Goal: Task Accomplishment & Management: Manage account settings

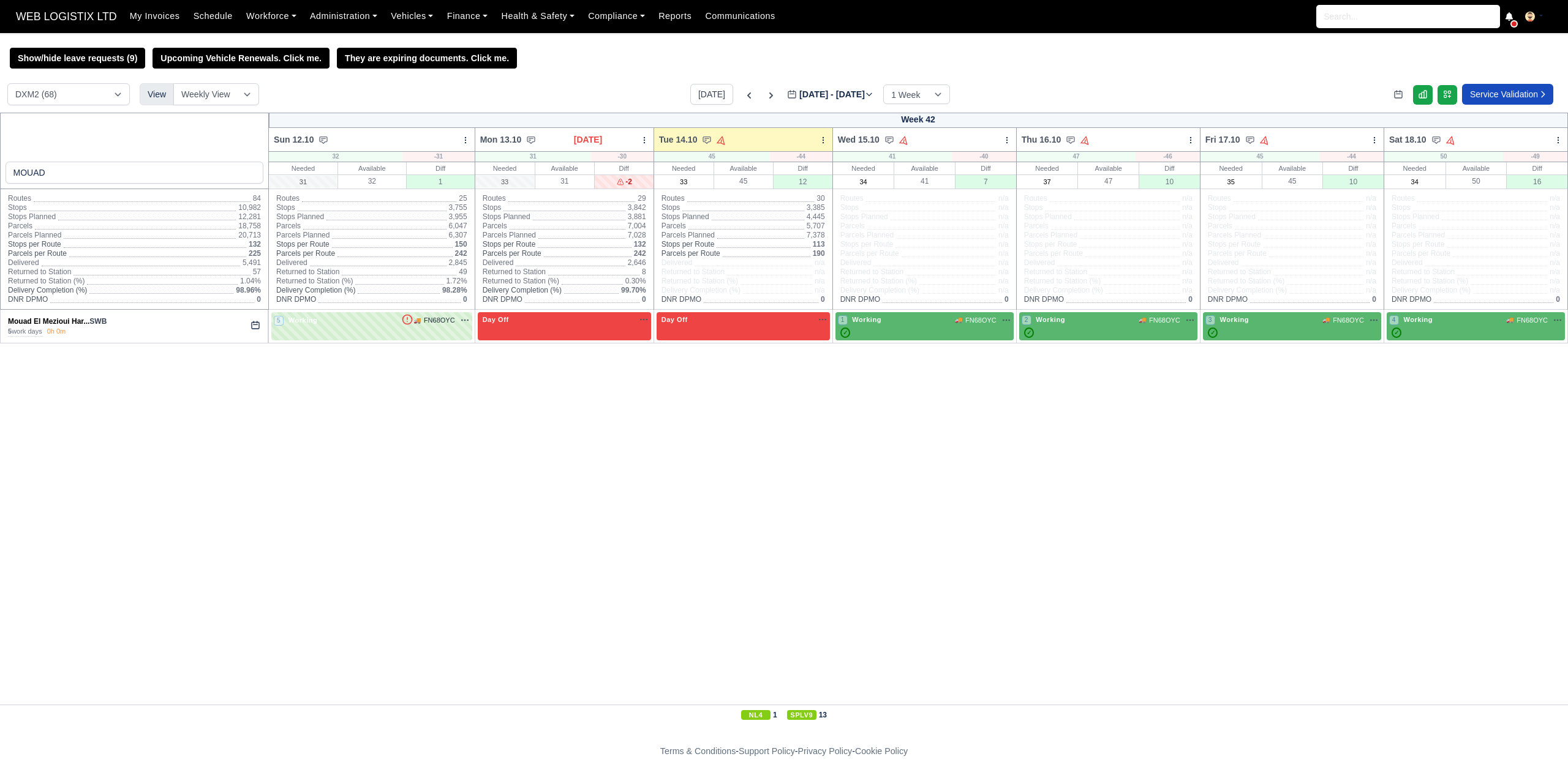
select select "1"
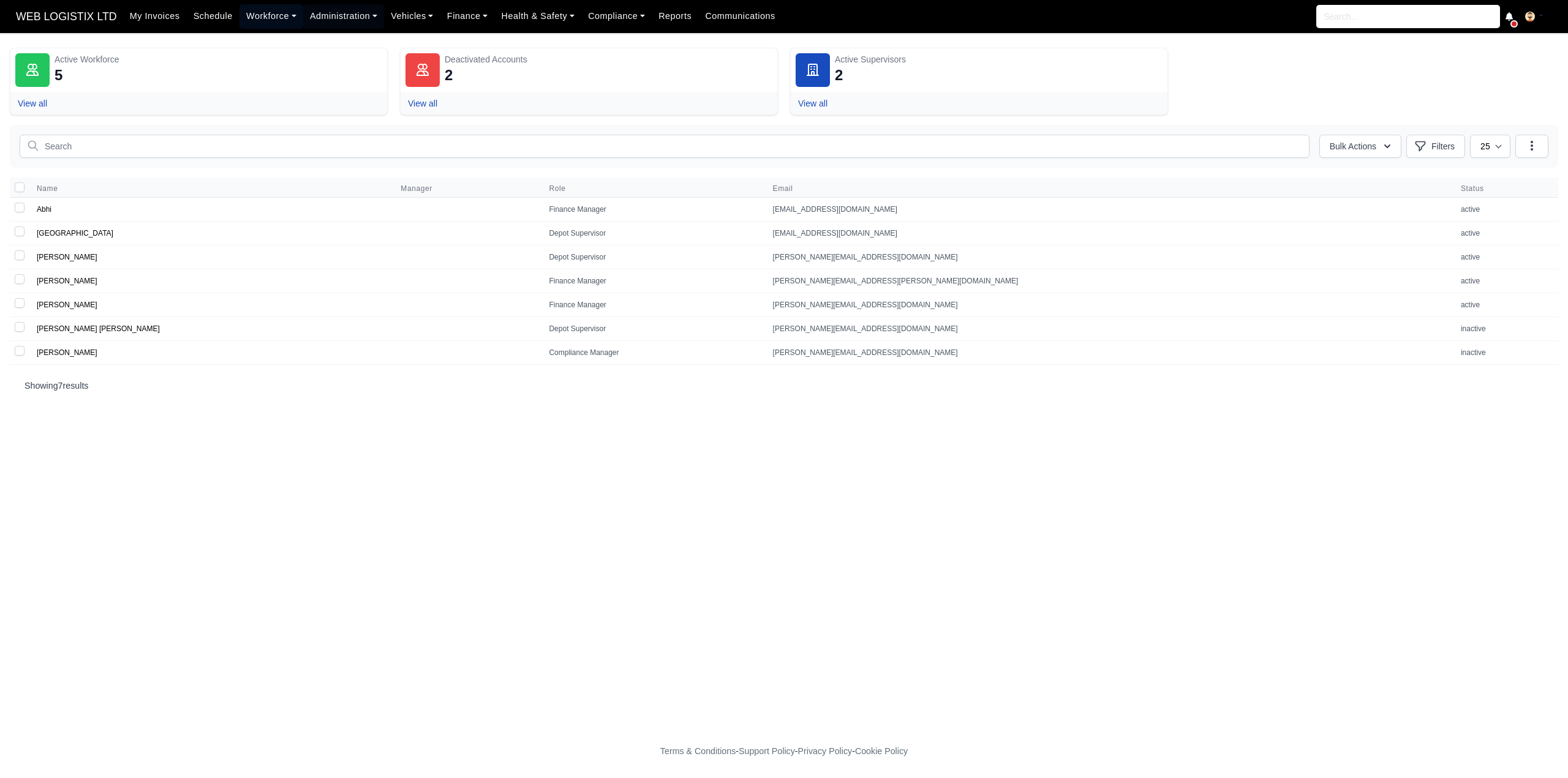
click at [265, 12] on link "Workforce" at bounding box center [271, 16] width 64 height 24
click at [312, 39] on link "Manpower" at bounding box center [294, 44] width 99 height 26
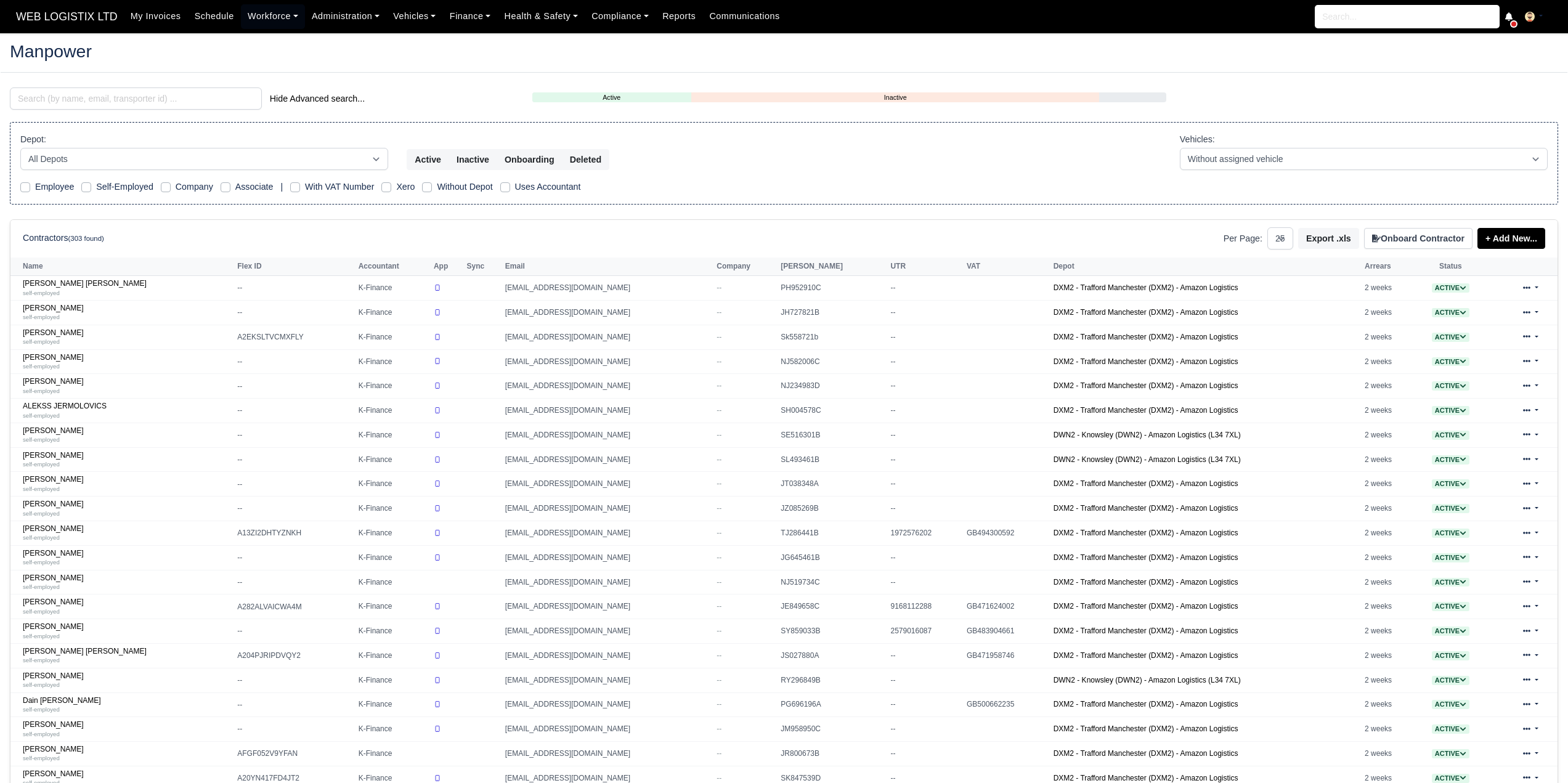
select select "25"
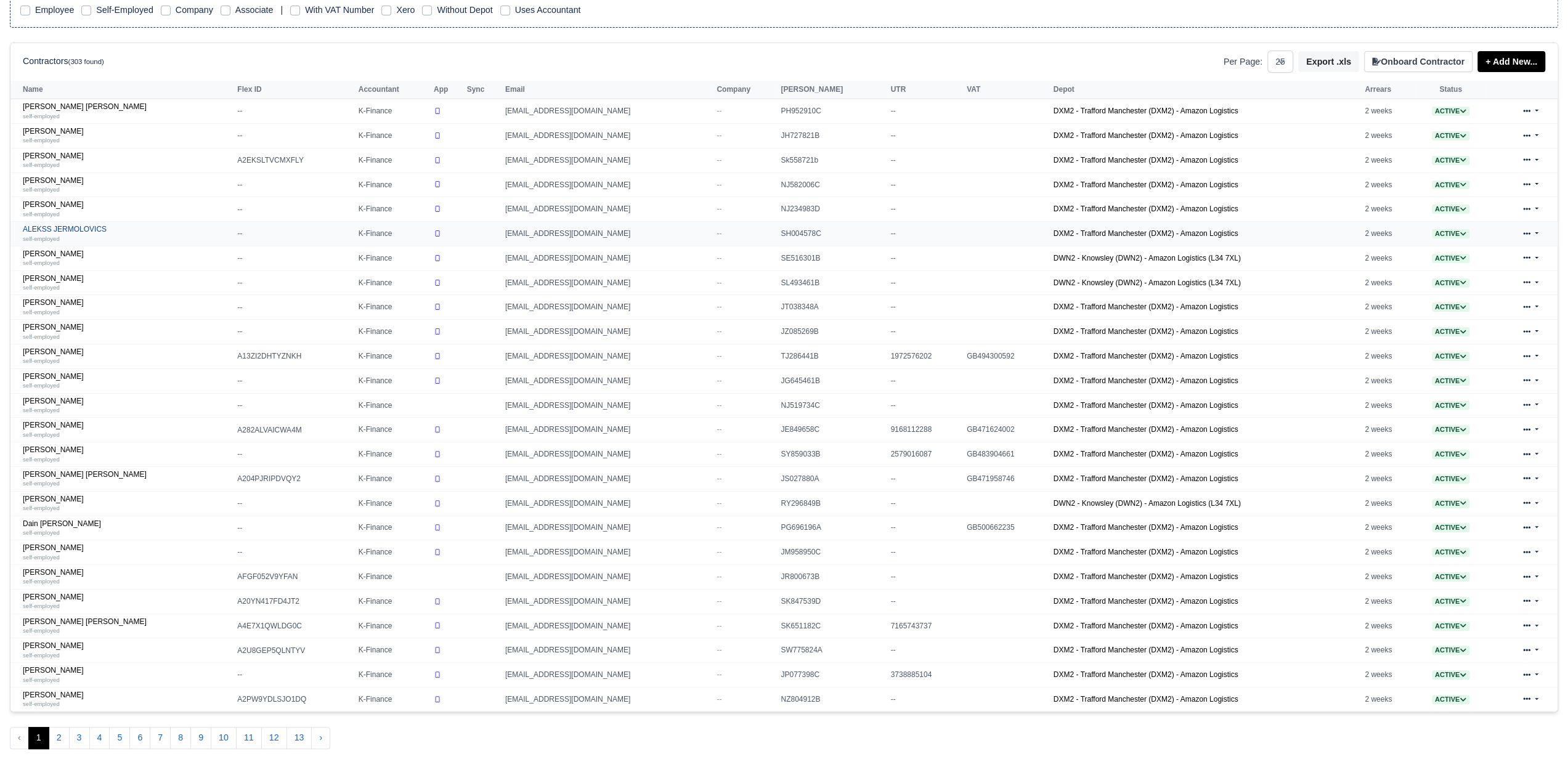
scroll to position [185, 0]
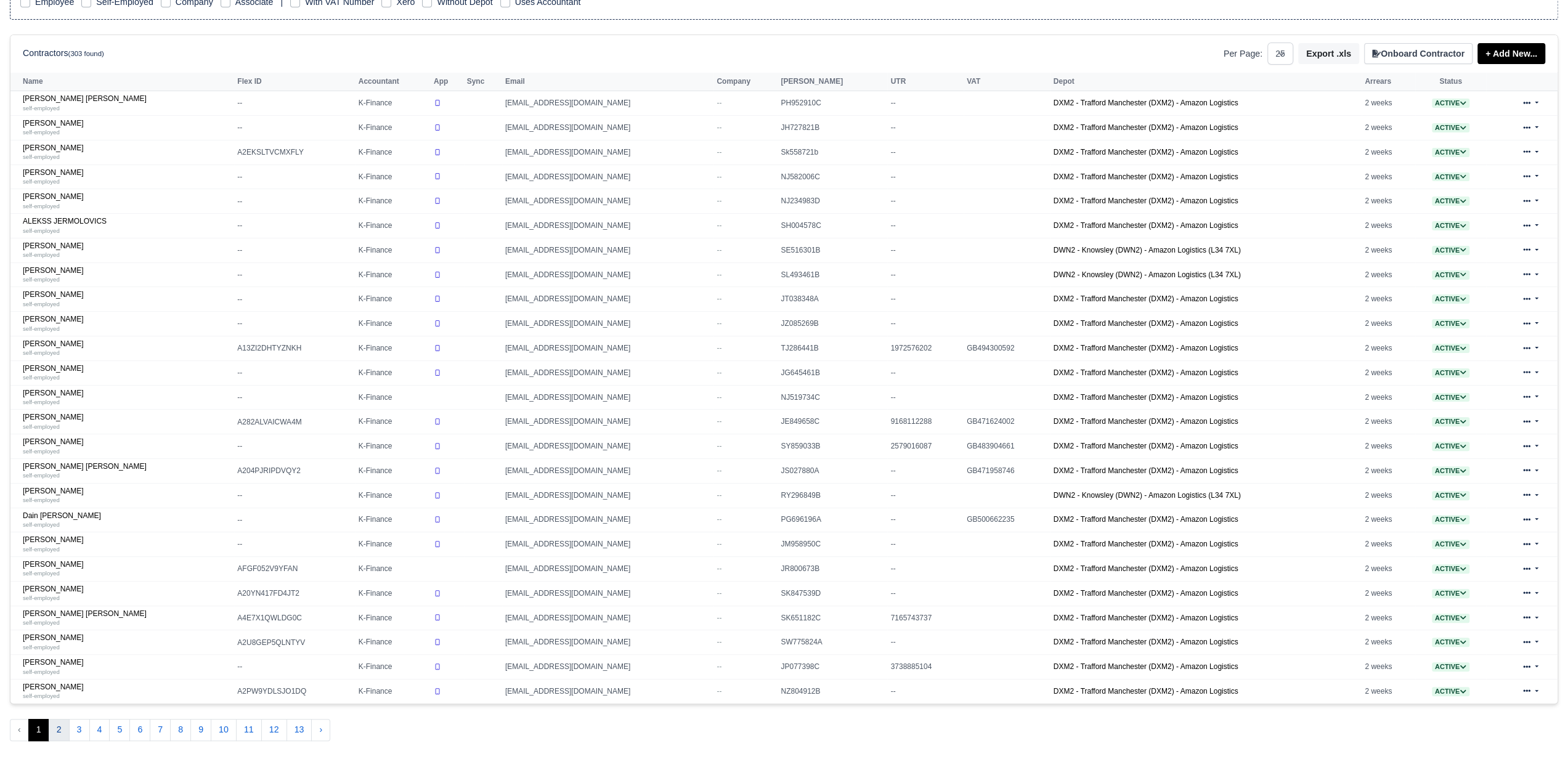
click at [62, 721] on button "2" at bounding box center [59, 730] width 21 height 22
click at [56, 729] on button "2" at bounding box center [59, 730] width 21 height 22
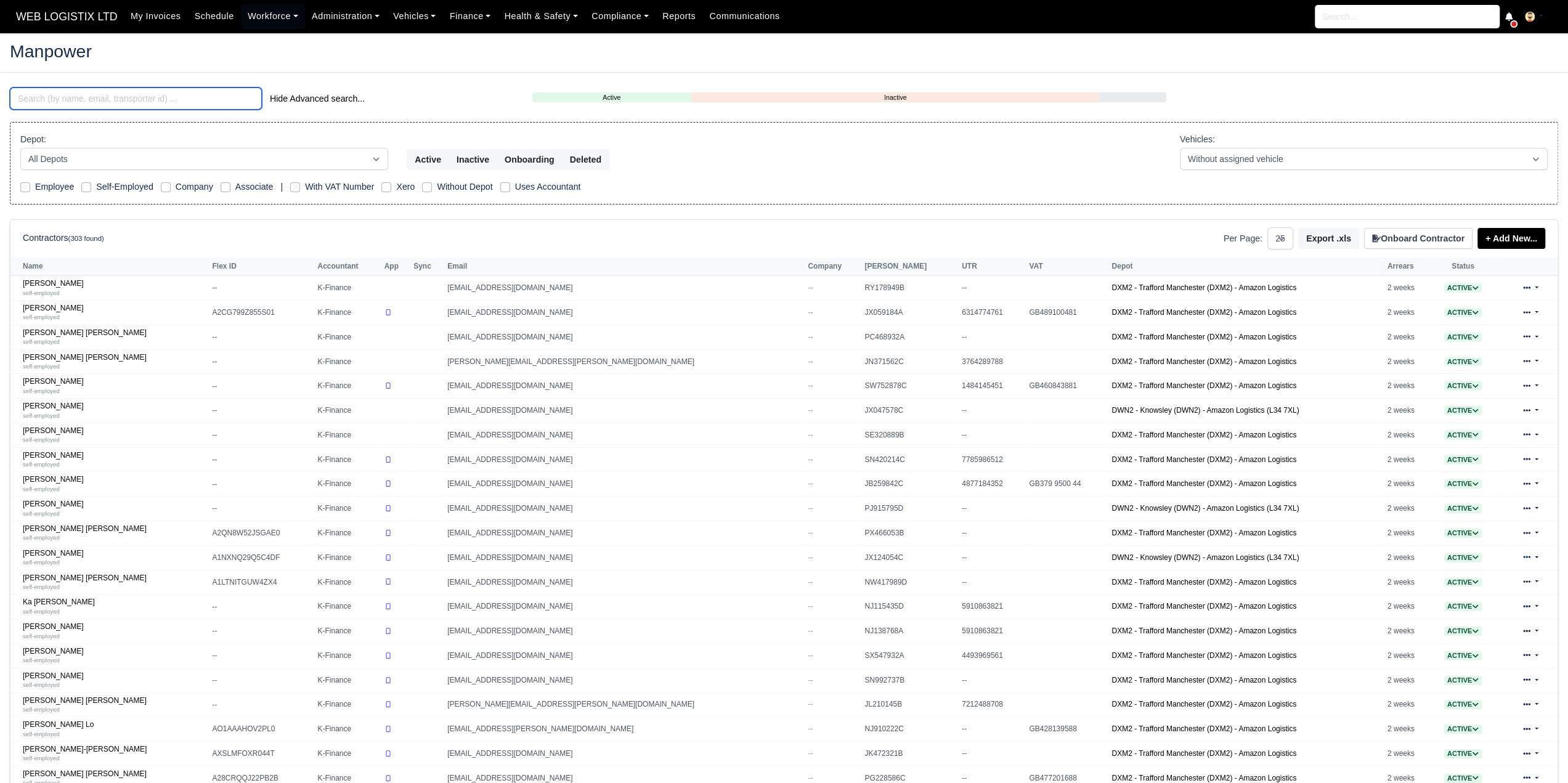
click at [106, 109] on input "search" at bounding box center [136, 99] width 252 height 22
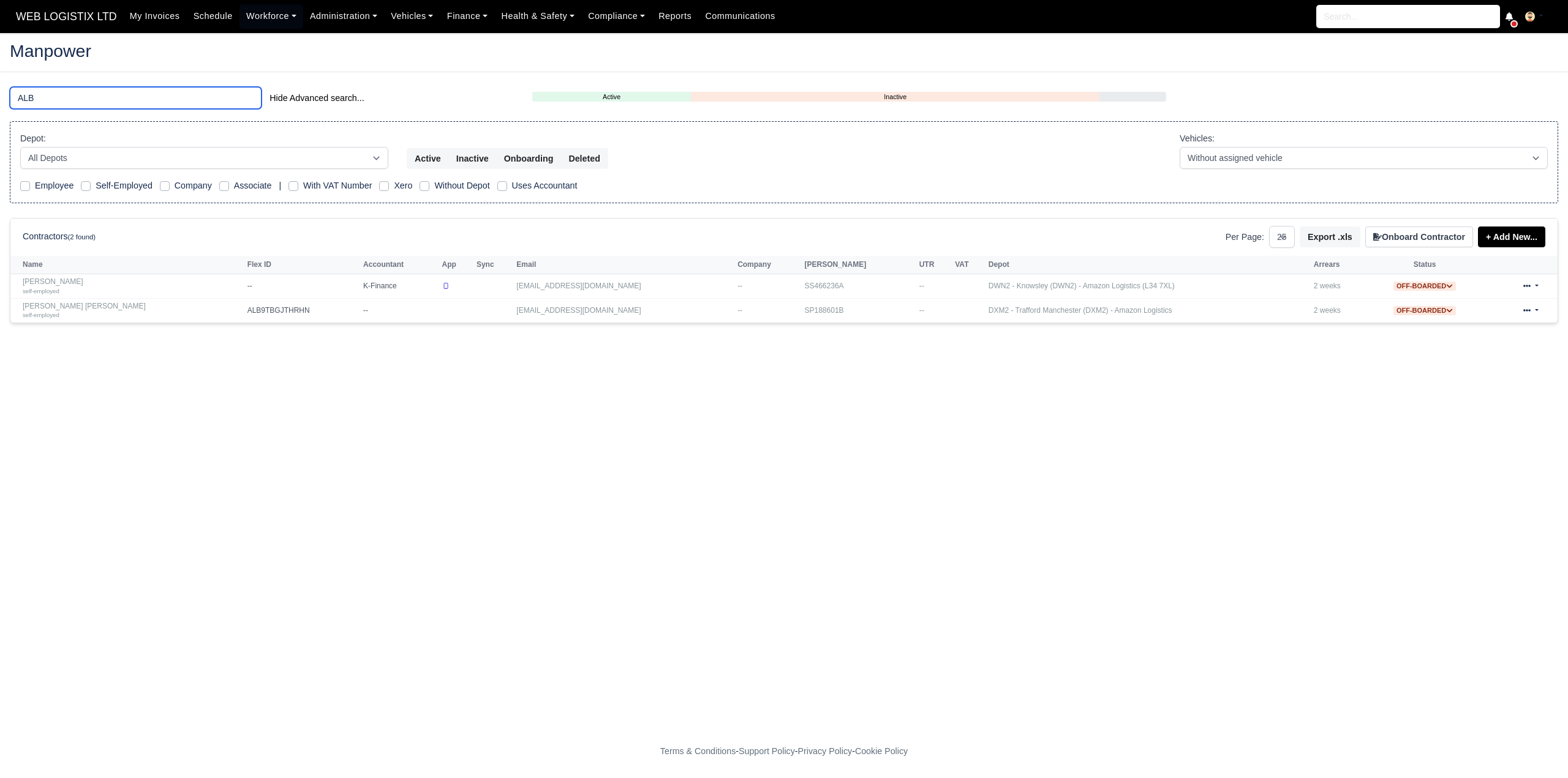
click at [141, 88] on input "ALB" at bounding box center [136, 98] width 252 height 22
type input "VAR"
click at [253, 17] on link "Workforce" at bounding box center [271, 16] width 64 height 24
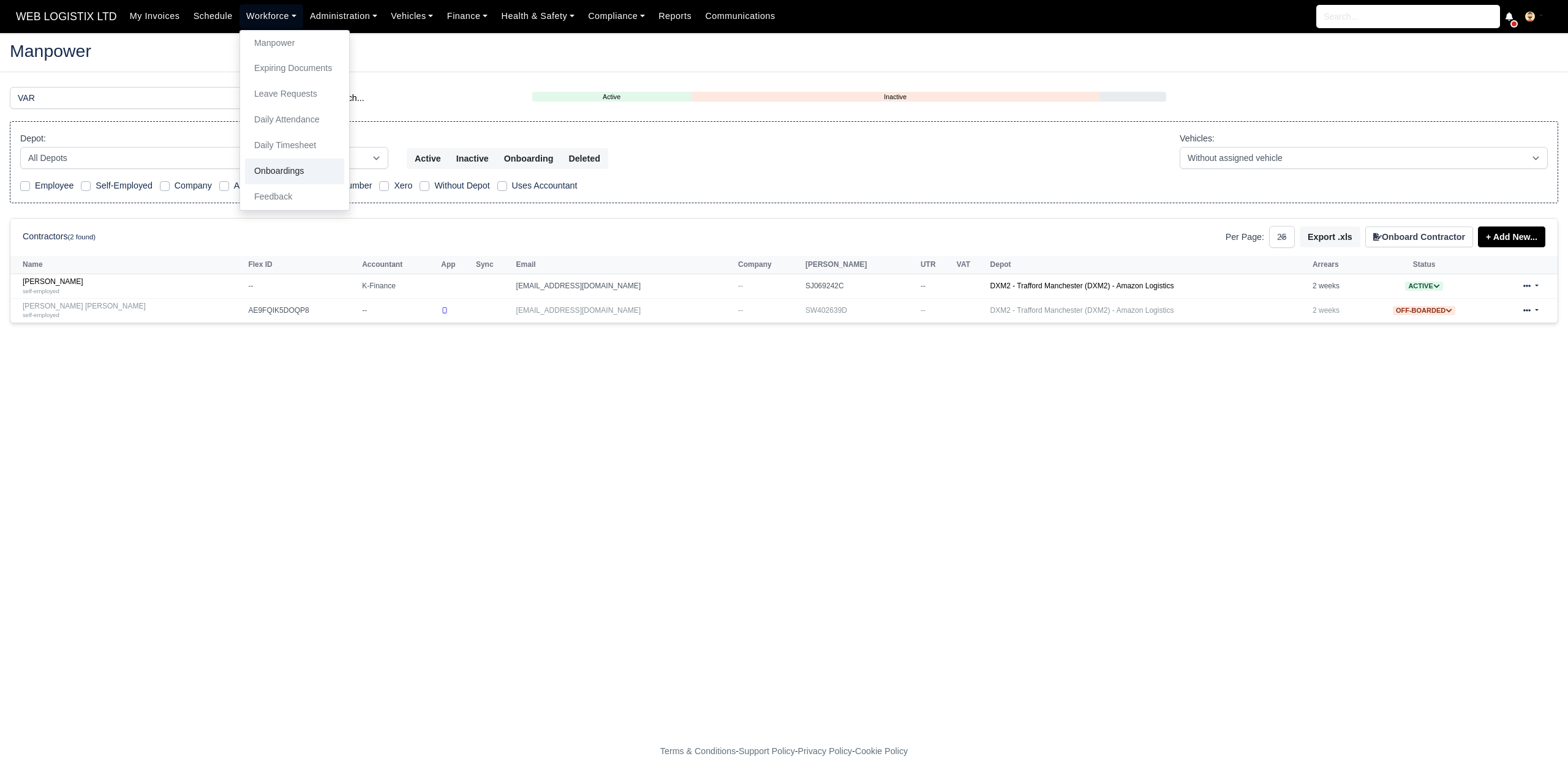
click at [248, 159] on link "Onboardings" at bounding box center [294, 172] width 99 height 26
click at [253, 17] on link "Workforce" at bounding box center [271, 16] width 64 height 24
click at [263, 146] on link "Daily Timesheet" at bounding box center [294, 146] width 99 height 26
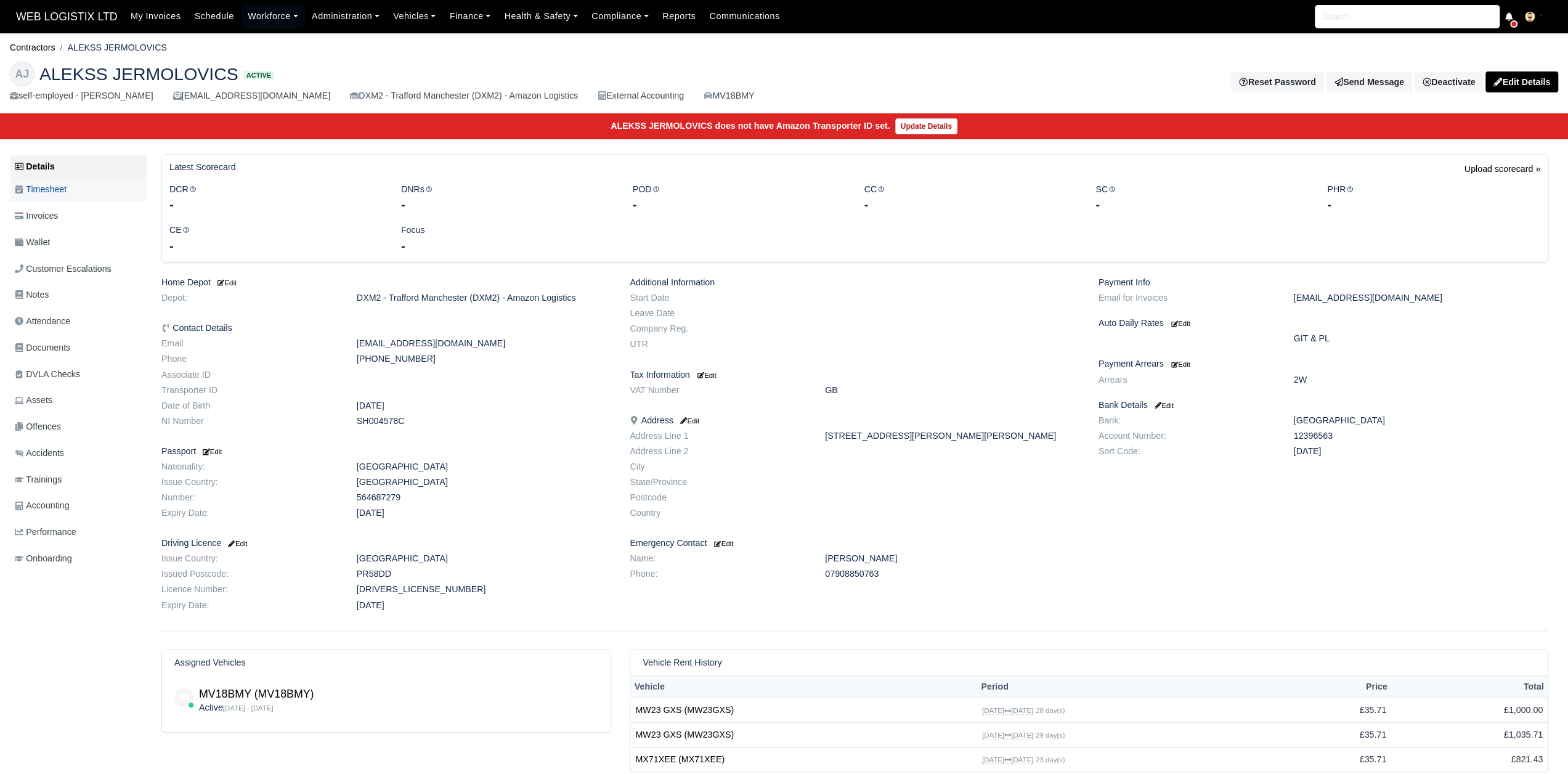
click at [65, 197] on link "Timesheet" at bounding box center [78, 189] width 137 height 24
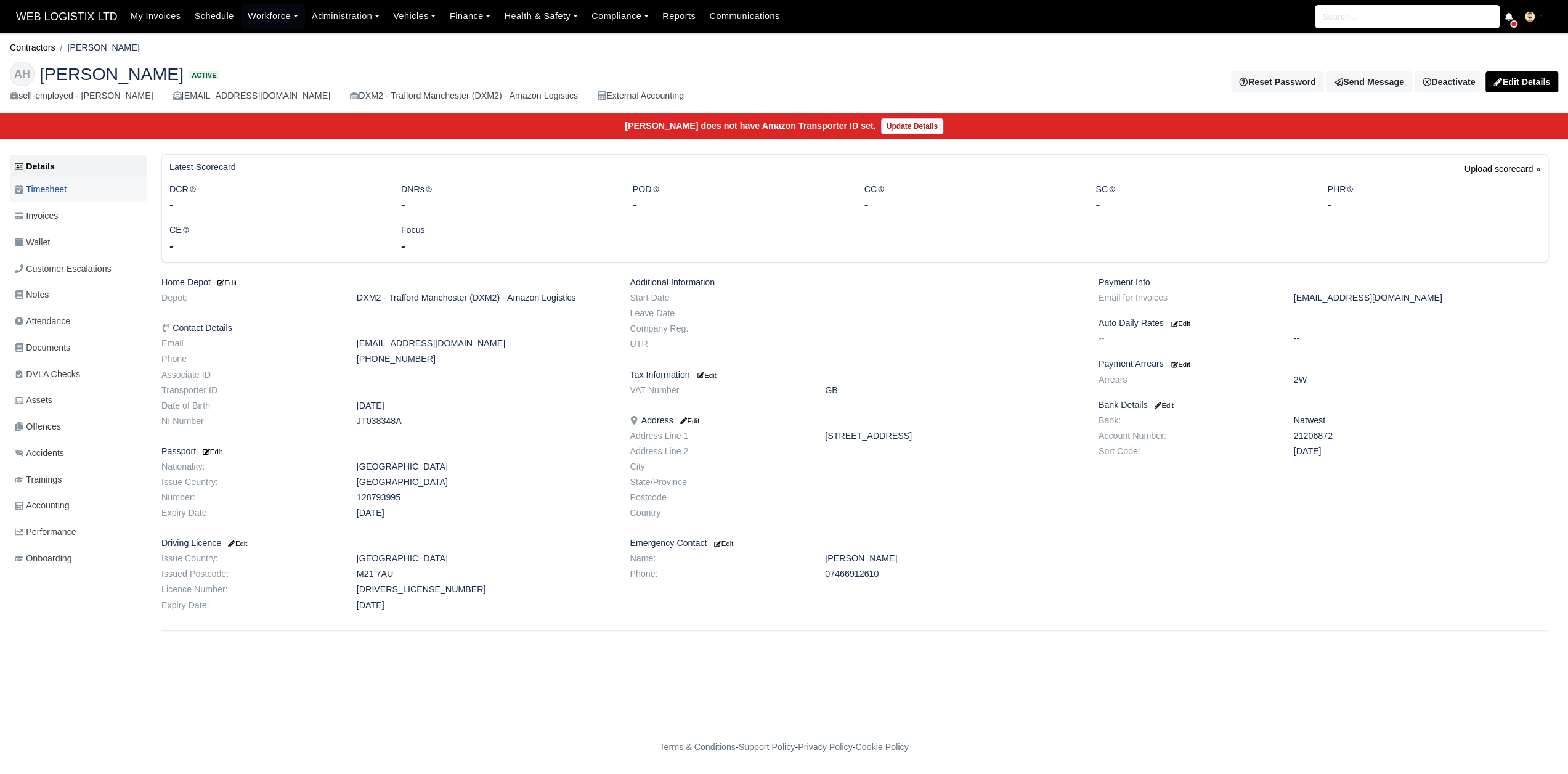
click at [91, 183] on link "Timesheet" at bounding box center [78, 189] width 137 height 24
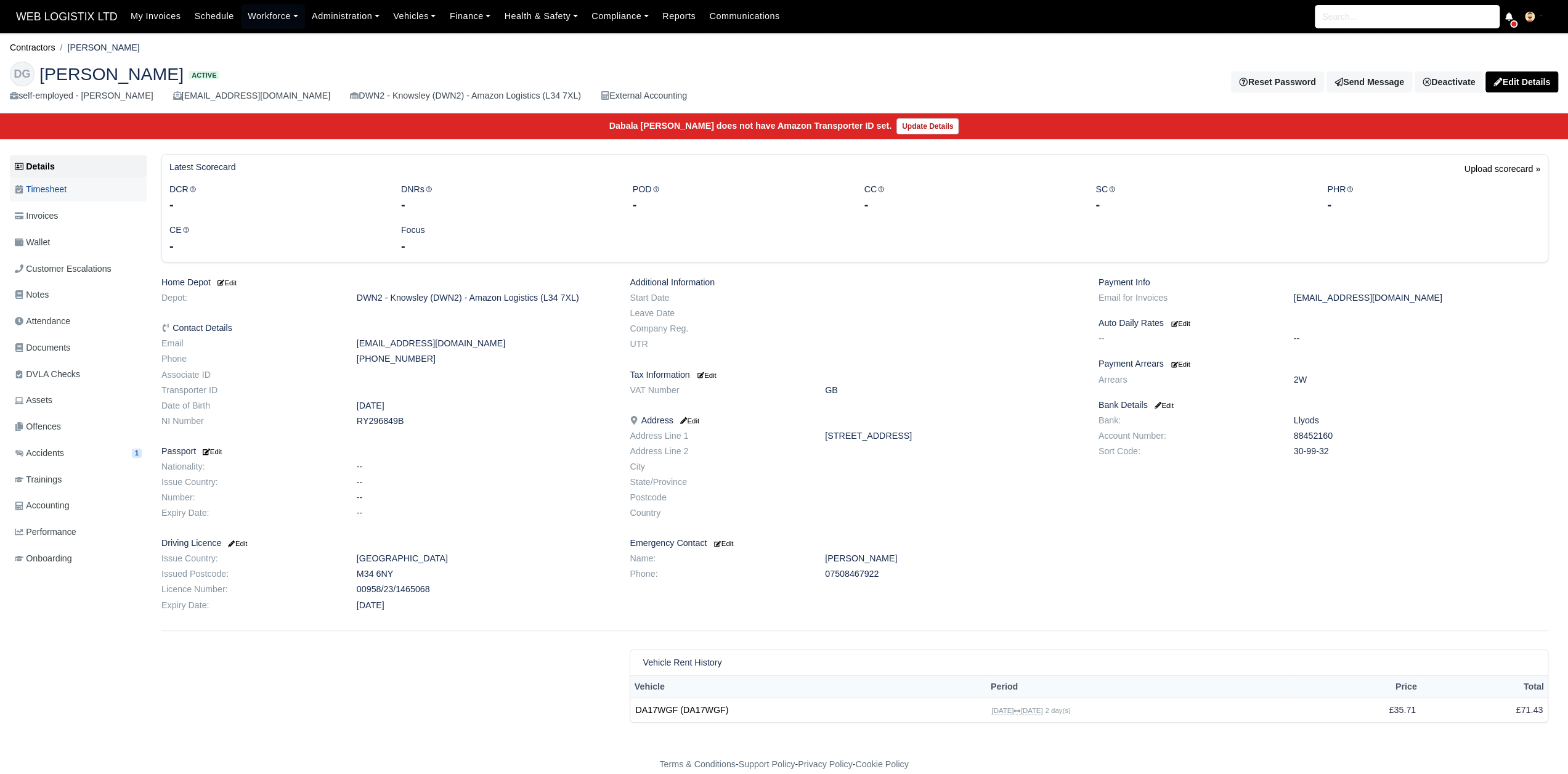
click at [43, 194] on span "Timesheet" at bounding box center [41, 189] width 52 height 14
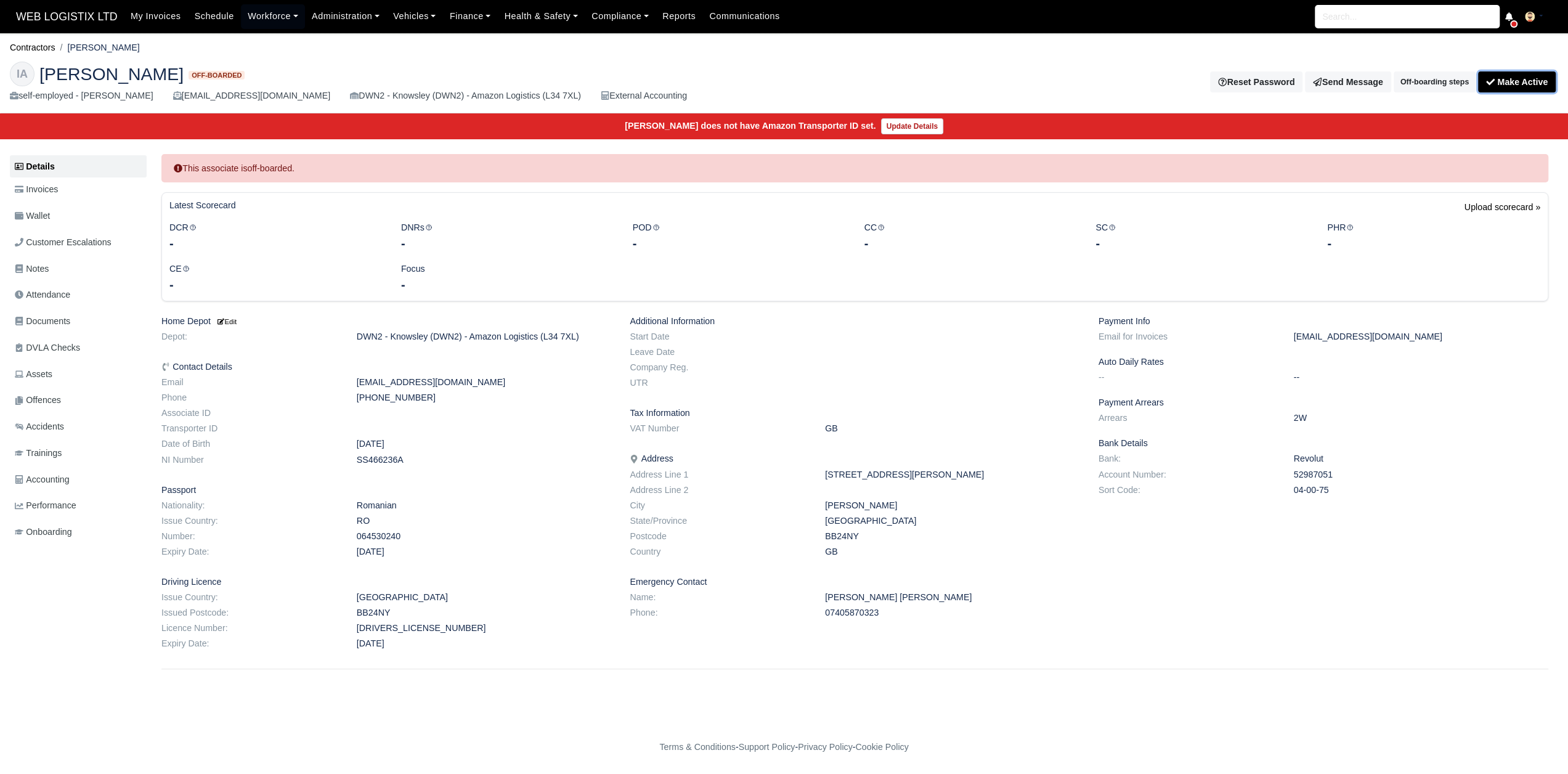
click at [1551, 77] on button "Make Active" at bounding box center [1517, 82] width 78 height 21
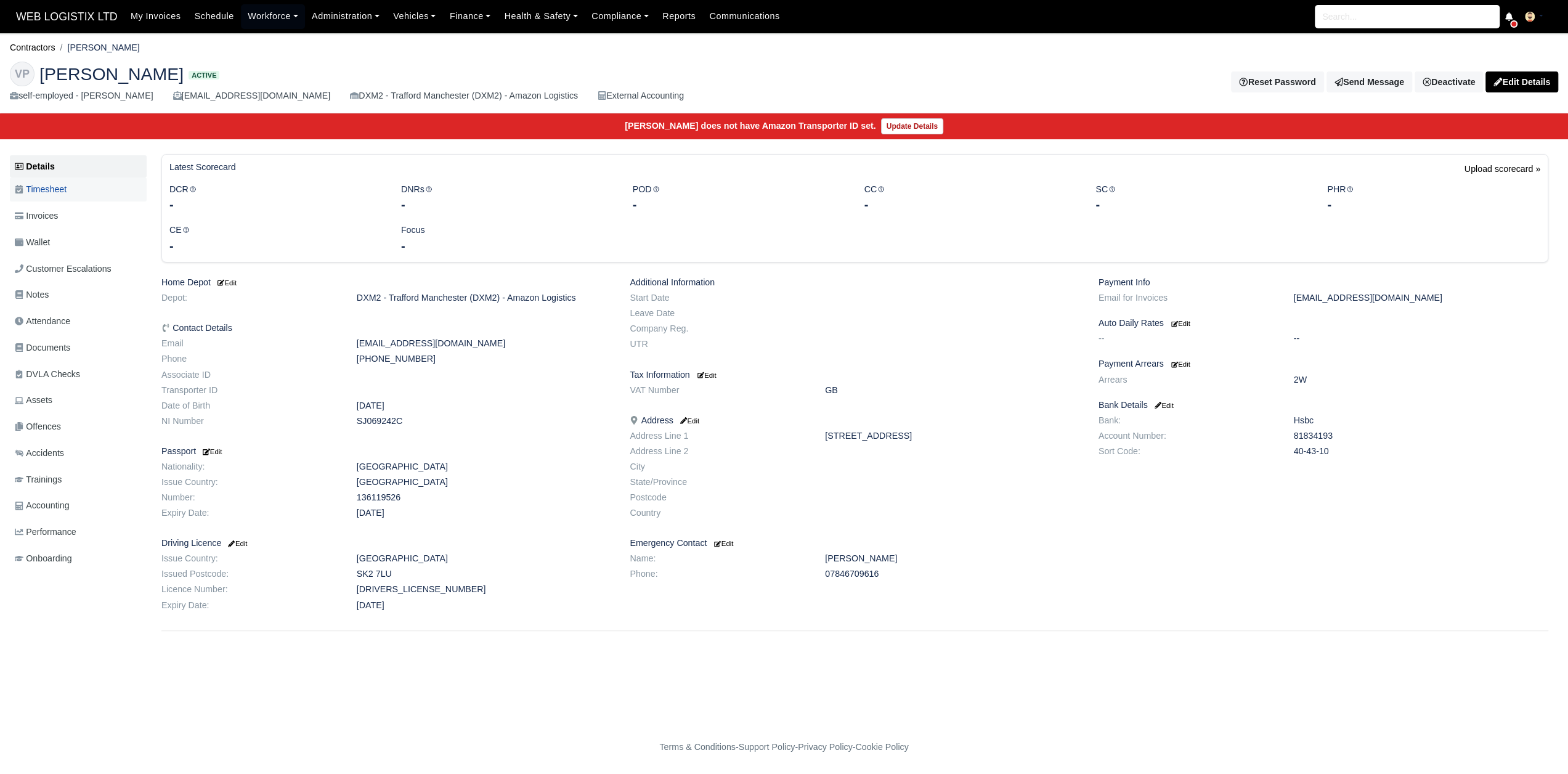
click at [122, 194] on link "Timesheet" at bounding box center [78, 189] width 137 height 24
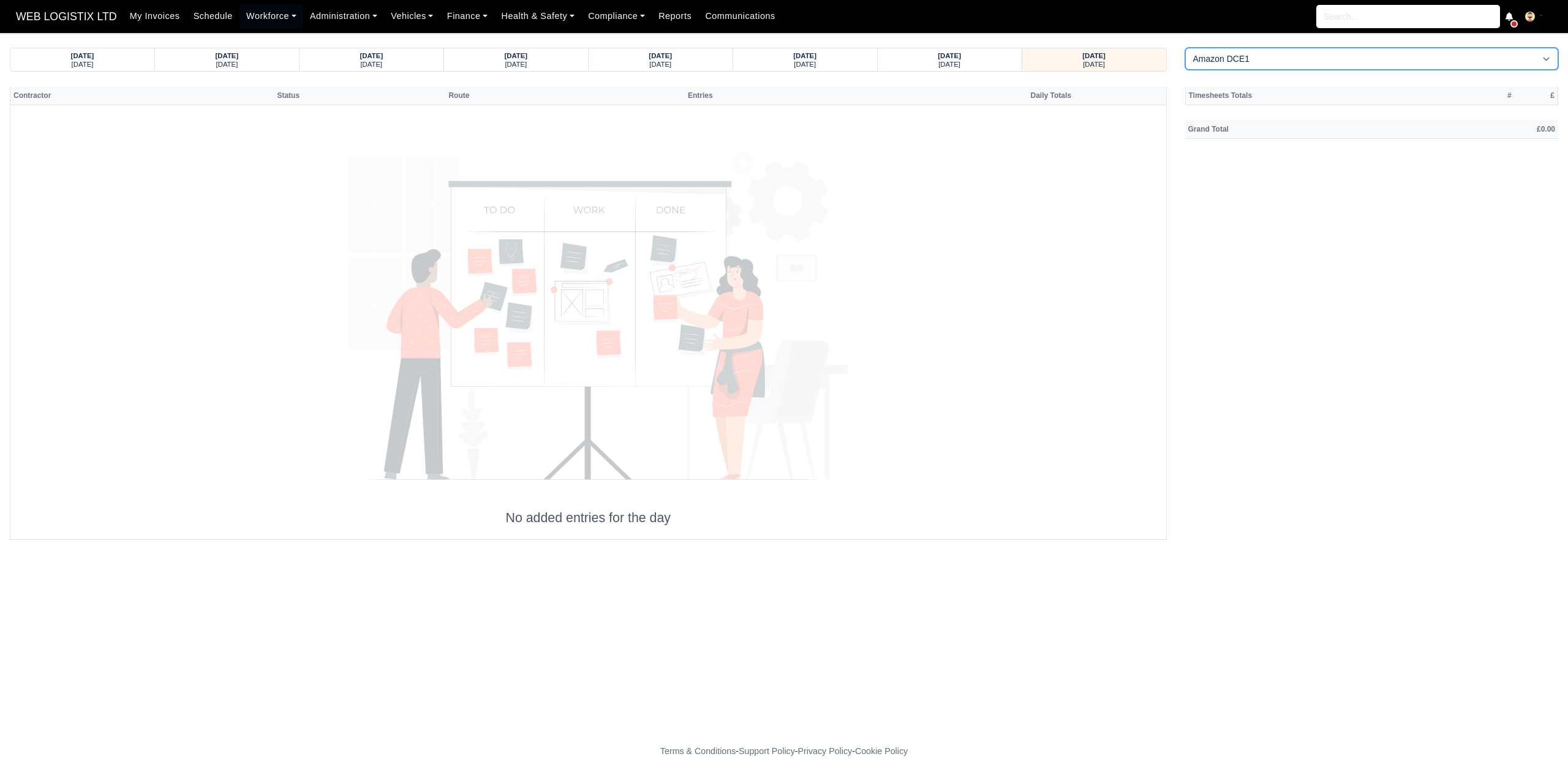
click at [1384, 58] on select "Amazon DCE1 DWN2 - [GEOGRAPHIC_DATA] (DWN2) - Amazon Logistics (L34 7XL) DXM2 -…" at bounding box center [1372, 59] width 374 height 22
select select "1"
click at [1185, 48] on select "Amazon DCE1 DWN2 - [GEOGRAPHIC_DATA] (DWN2) - Amazon Logistics (L34 7XL) DXM2 -…" at bounding box center [1372, 59] width 374 height 22
click at [809, 52] on strong "[DATE]" at bounding box center [805, 56] width 23 height 7
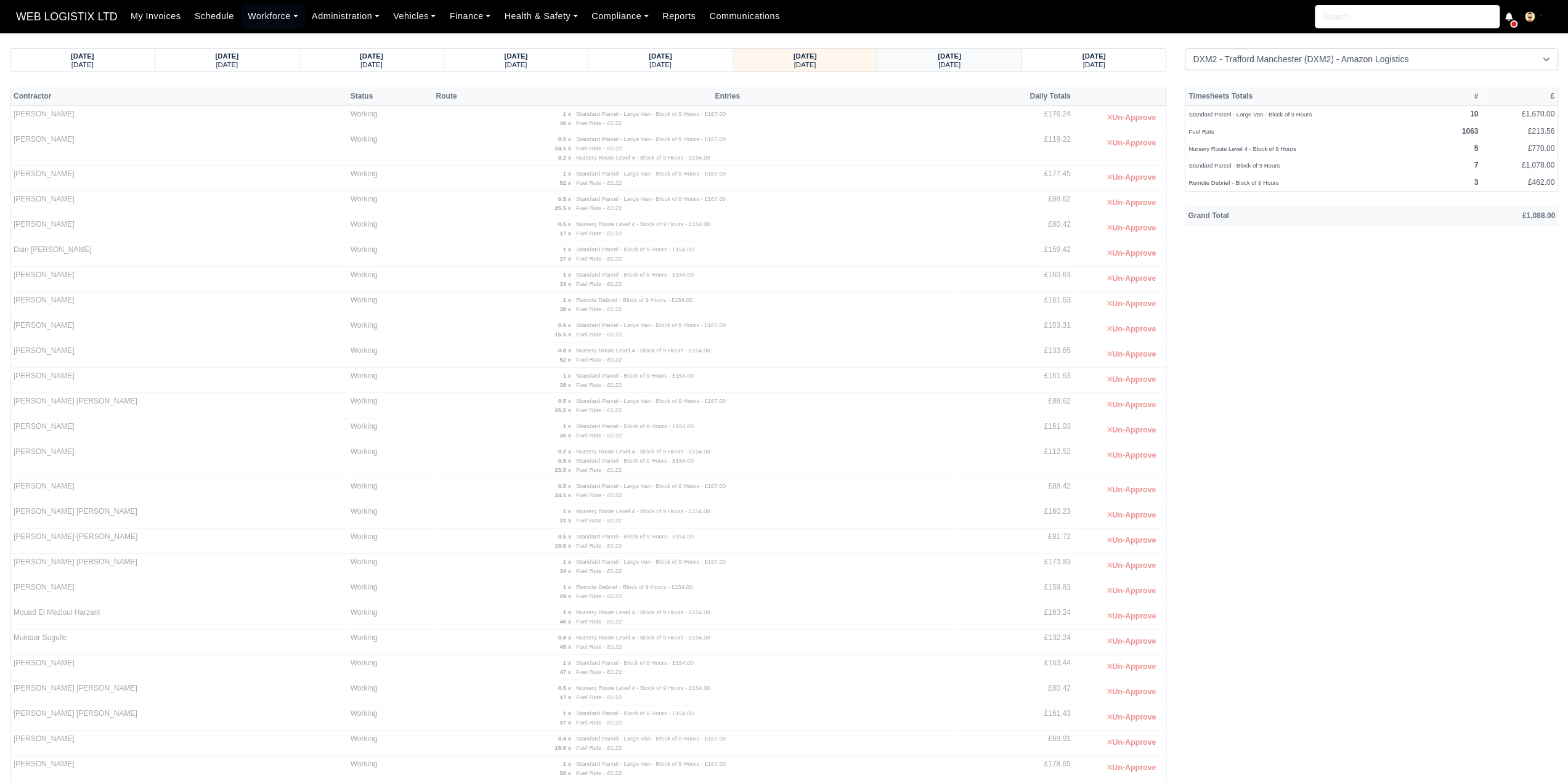
click at [939, 66] on small "[DATE]" at bounding box center [950, 65] width 22 height 7
click at [1099, 75] on div "[DATE] [DATE] [DATE] [DATE] [DATE]" at bounding box center [784, 468] width 1548 height 841
click at [1086, 64] on small "Tuesday" at bounding box center [1094, 65] width 22 height 7
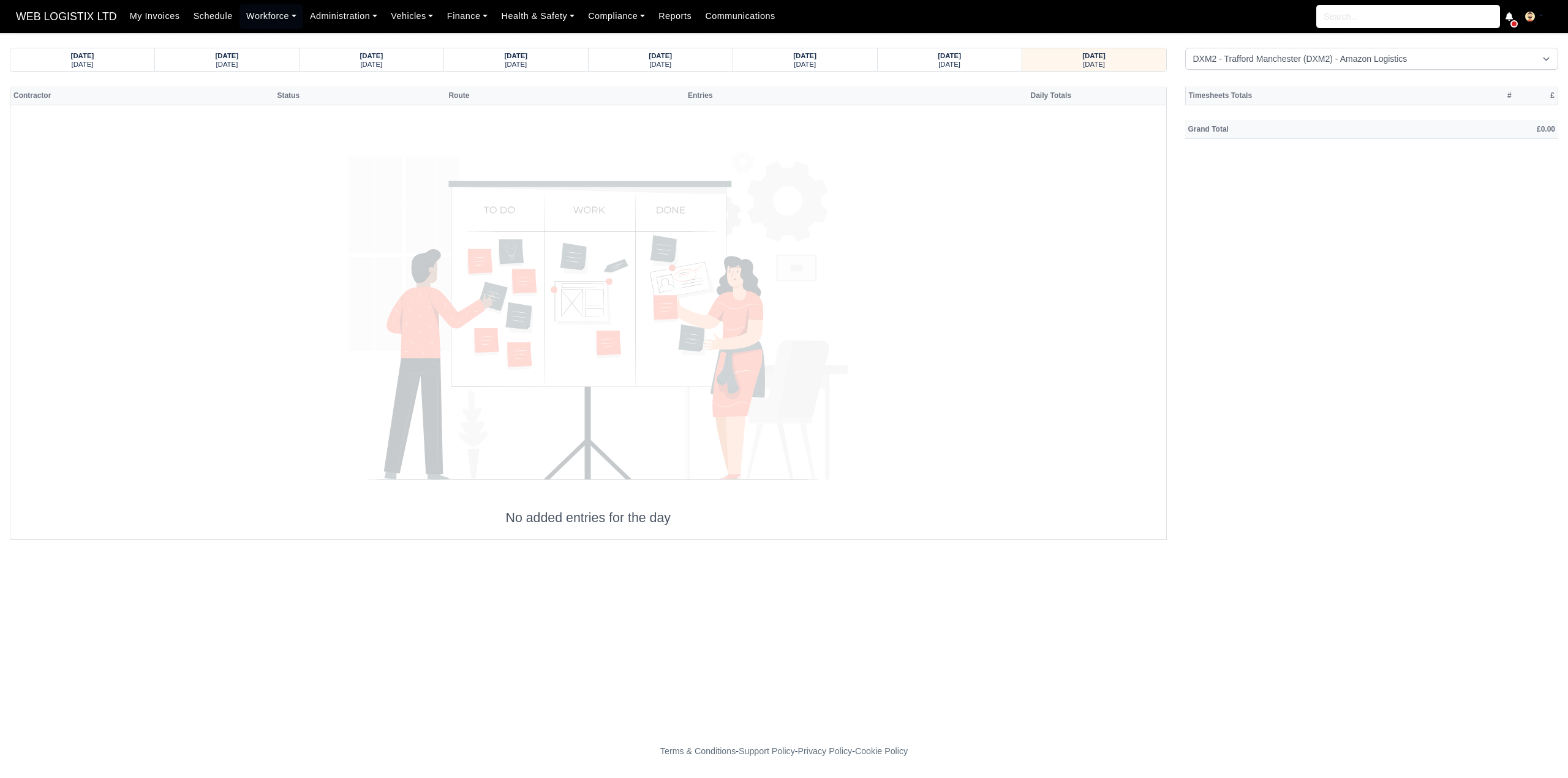
click at [37, 10] on span "WEB LOGISTIX LTD" at bounding box center [66, 17] width 113 height 25
click at [42, 10] on span "WEB LOGISTIX LTD" at bounding box center [66, 17] width 113 height 25
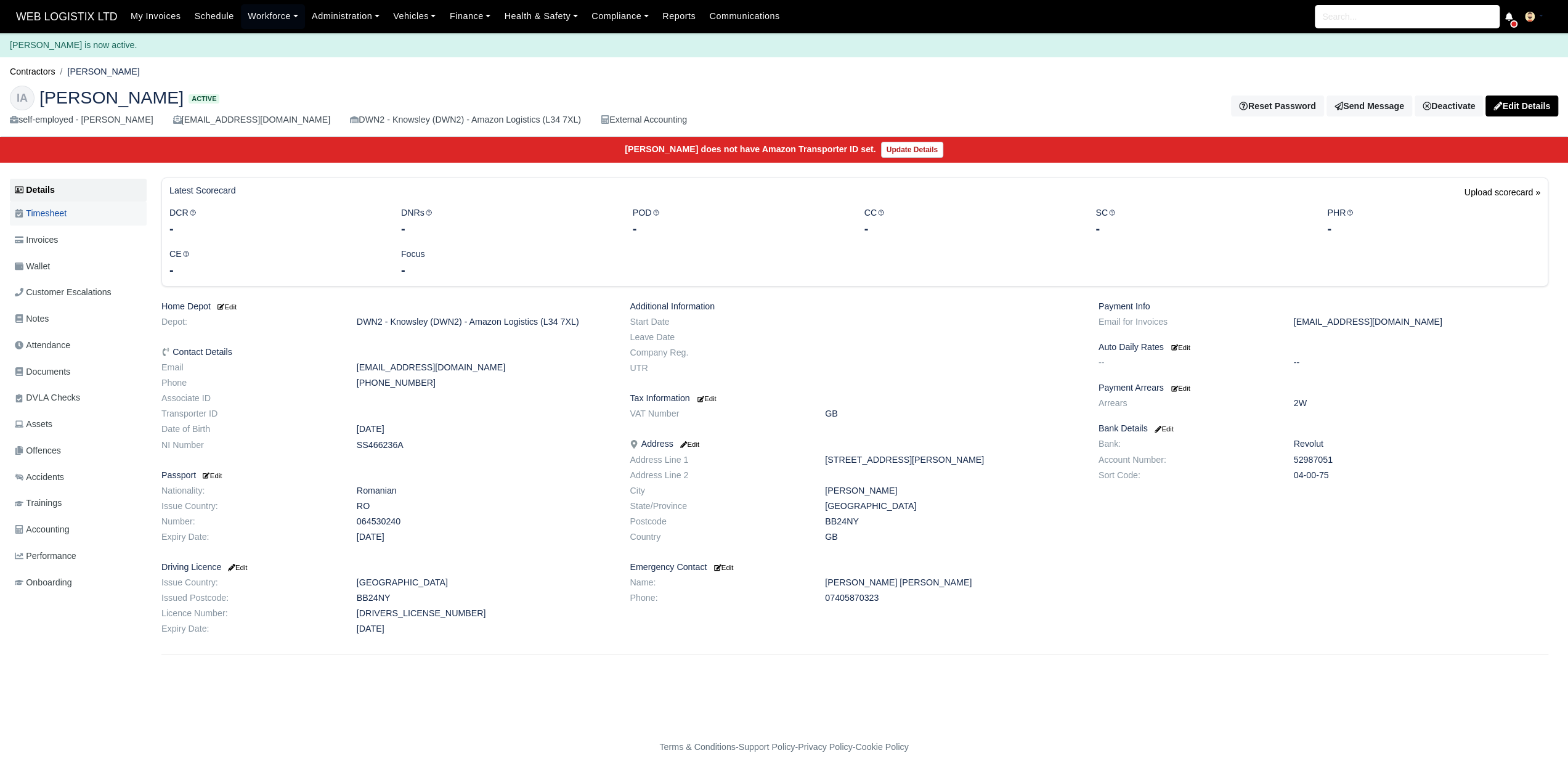
click at [54, 220] on link "Timesheet" at bounding box center [78, 213] width 137 height 24
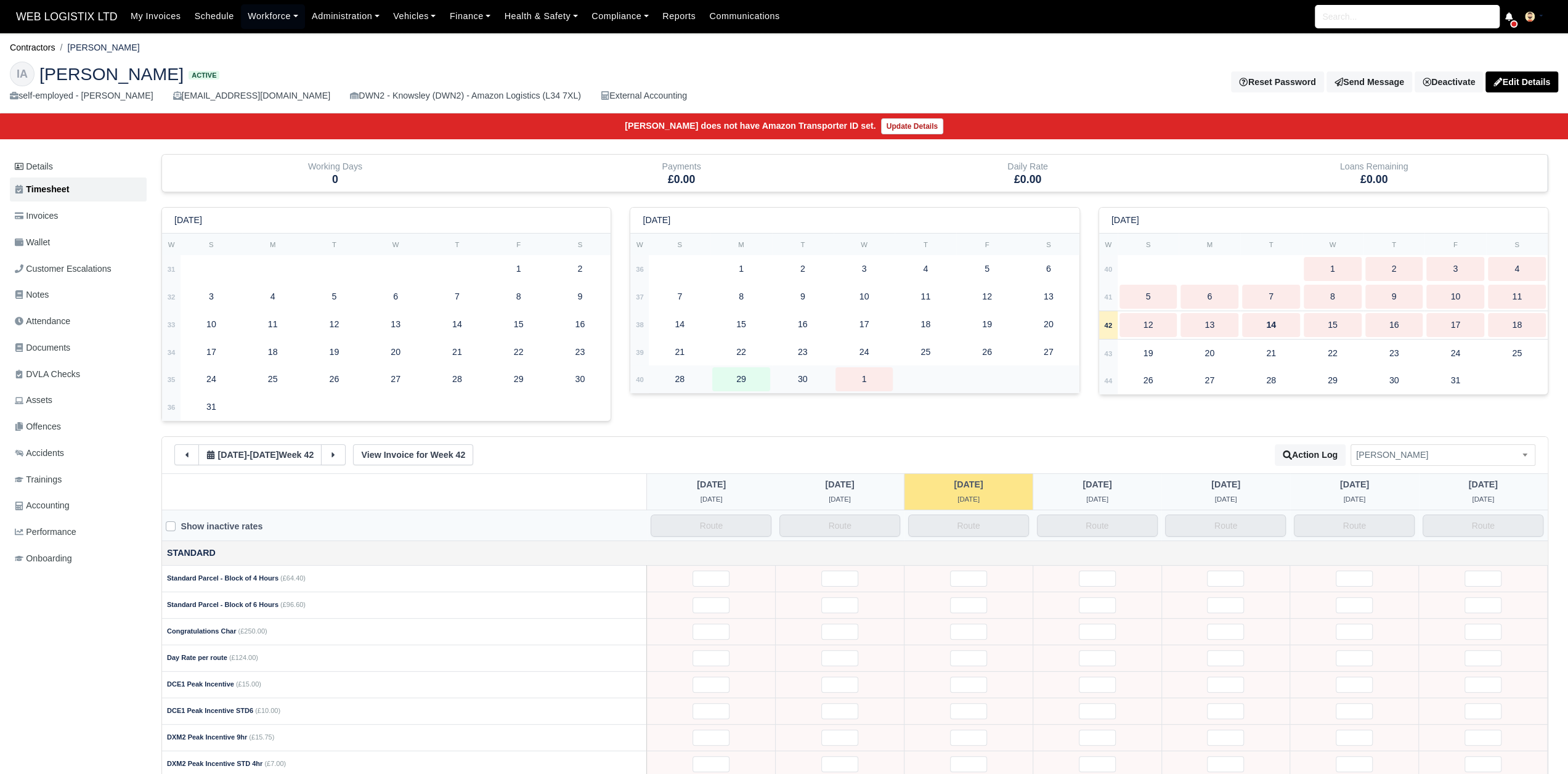
click at [752, 385] on div "29" at bounding box center [741, 379] width 58 height 24
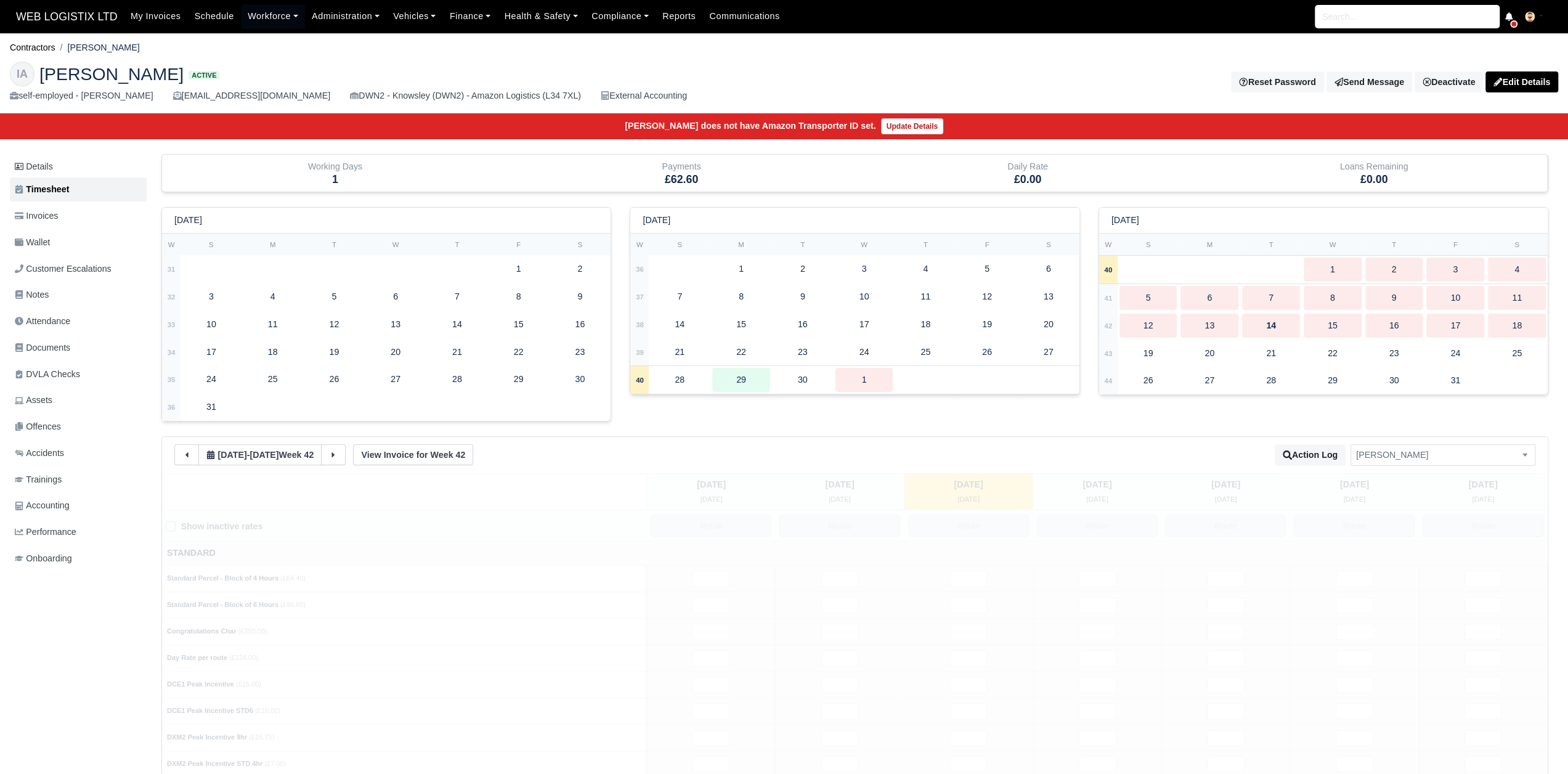
type input "1"
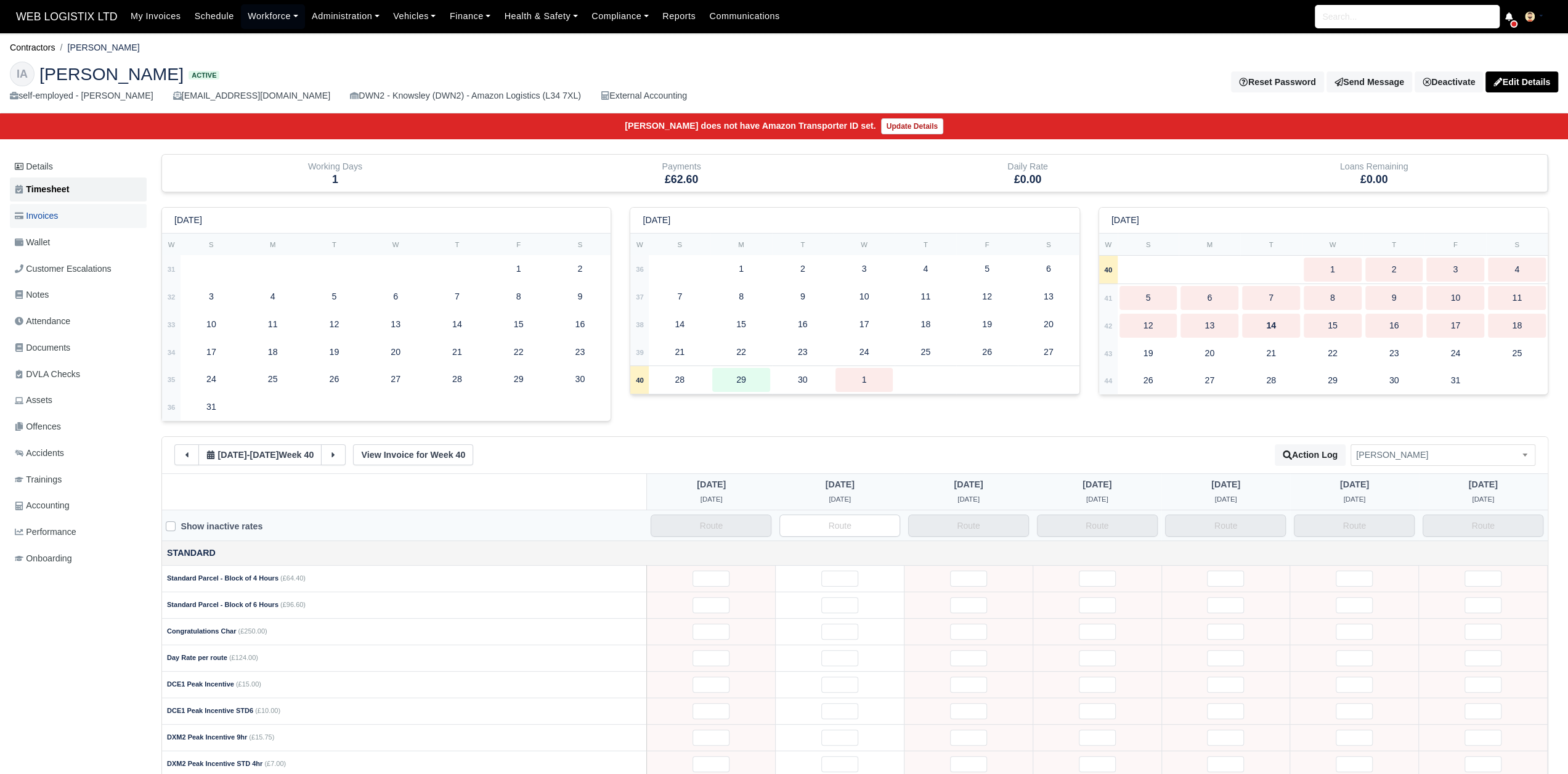
click at [91, 210] on link "Invoices" at bounding box center [78, 215] width 137 height 24
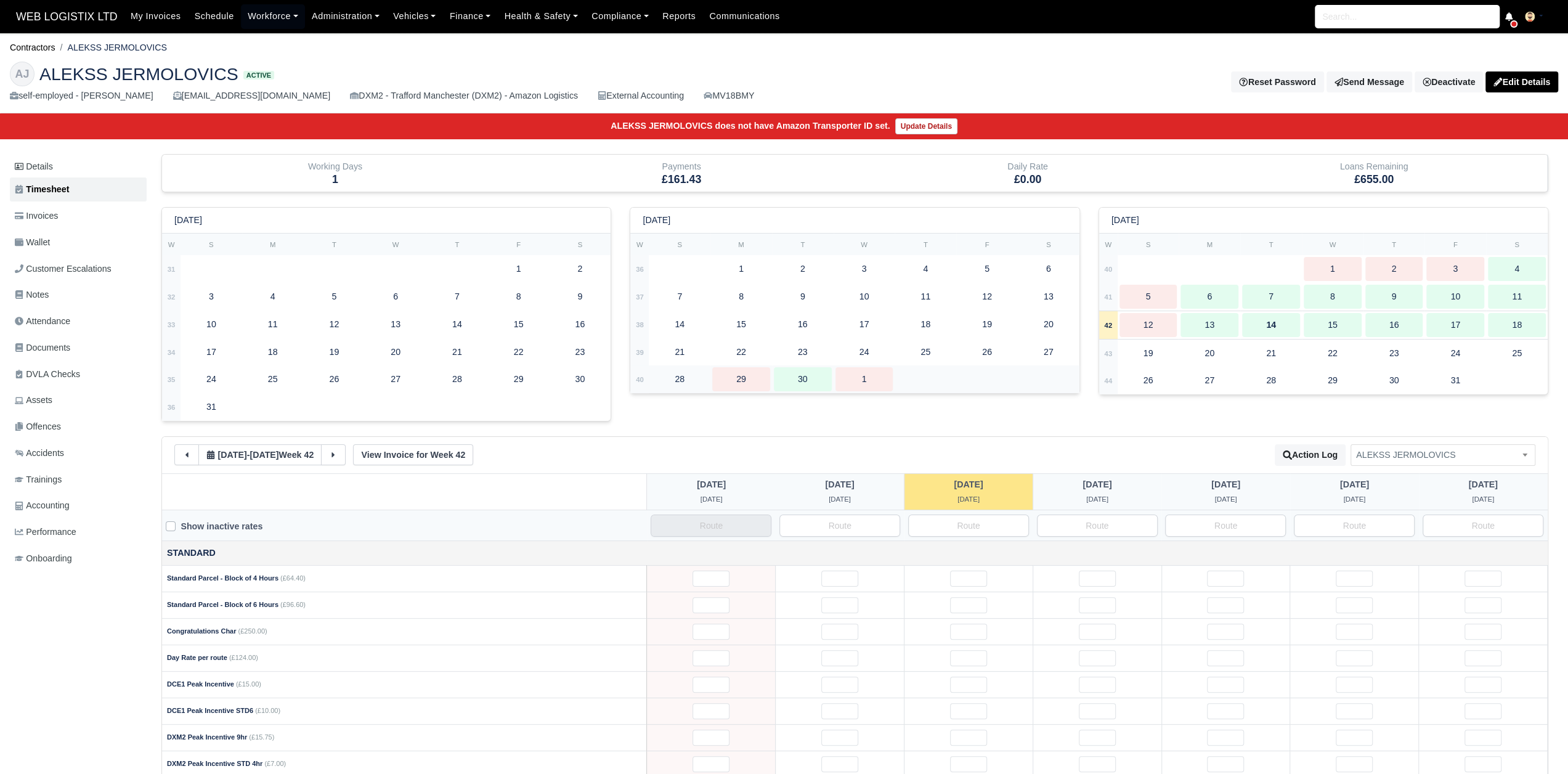
click at [789, 379] on div "30" at bounding box center [803, 379] width 58 height 24
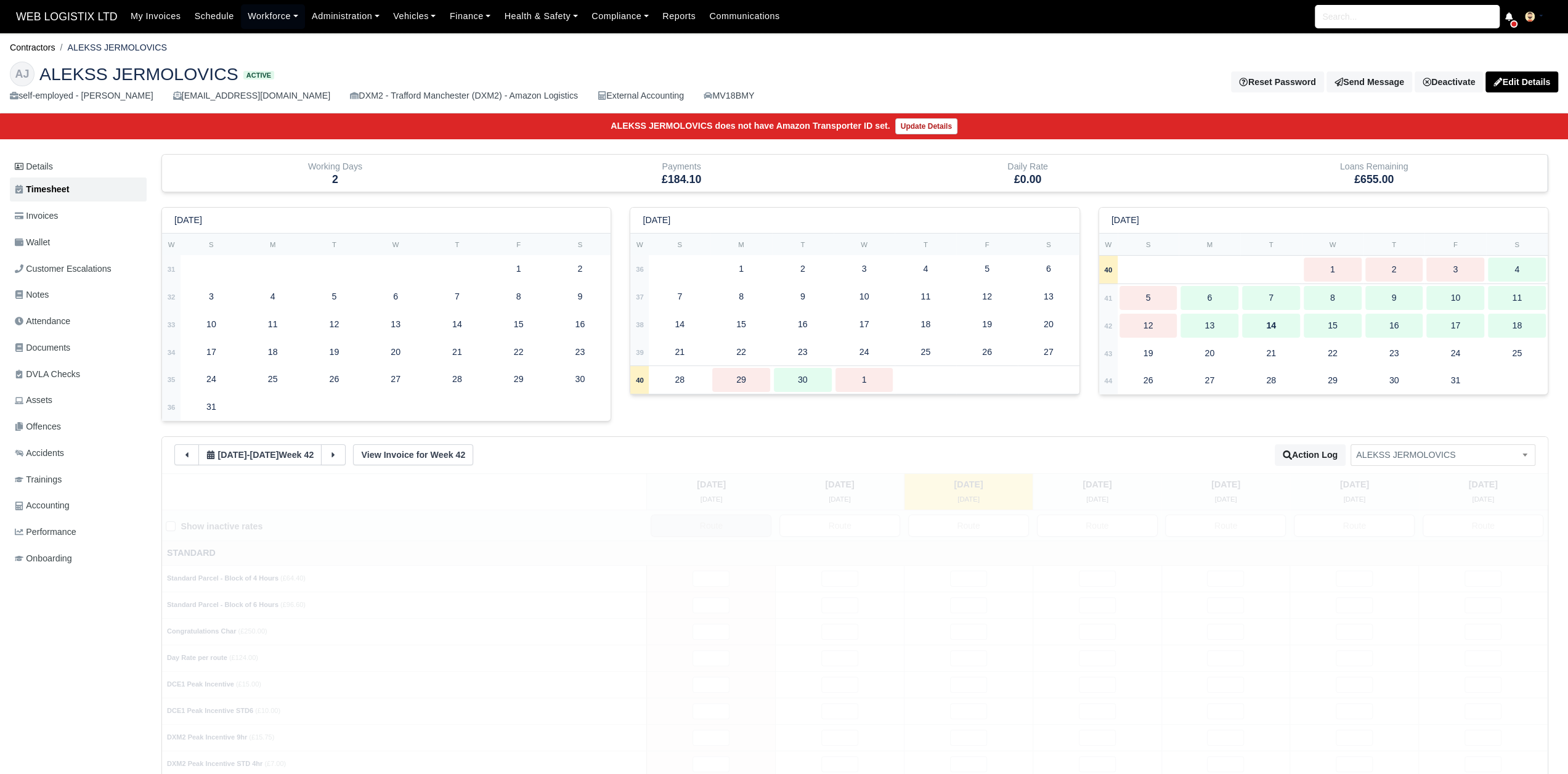
type input "1"
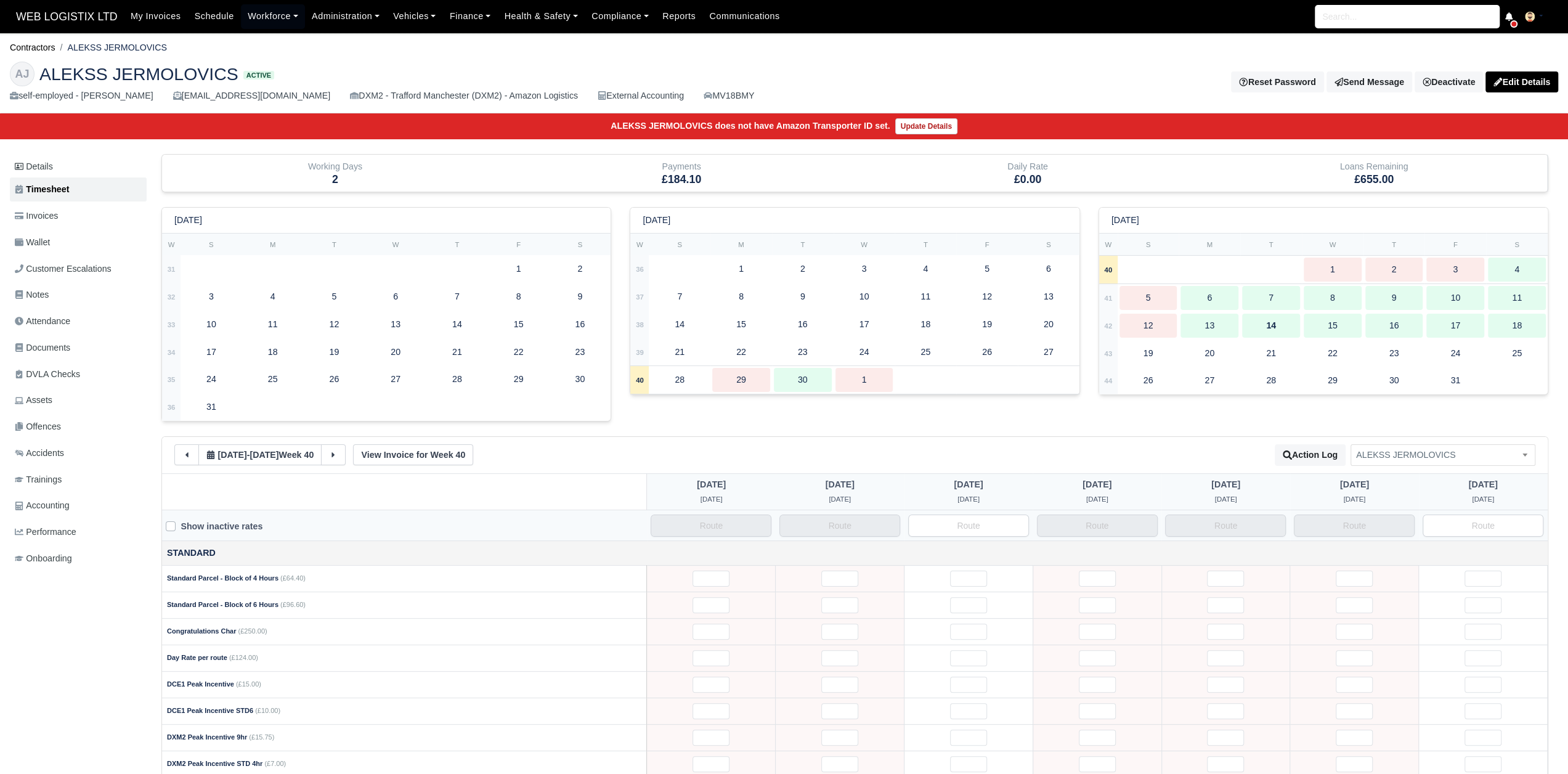
click at [91, 228] on ul "Details Timesheet Invoices Wallet Customer Escalations Notes Attendance Documen…" at bounding box center [78, 364] width 137 height 418
click at [91, 222] on link "Invoices" at bounding box center [78, 215] width 137 height 24
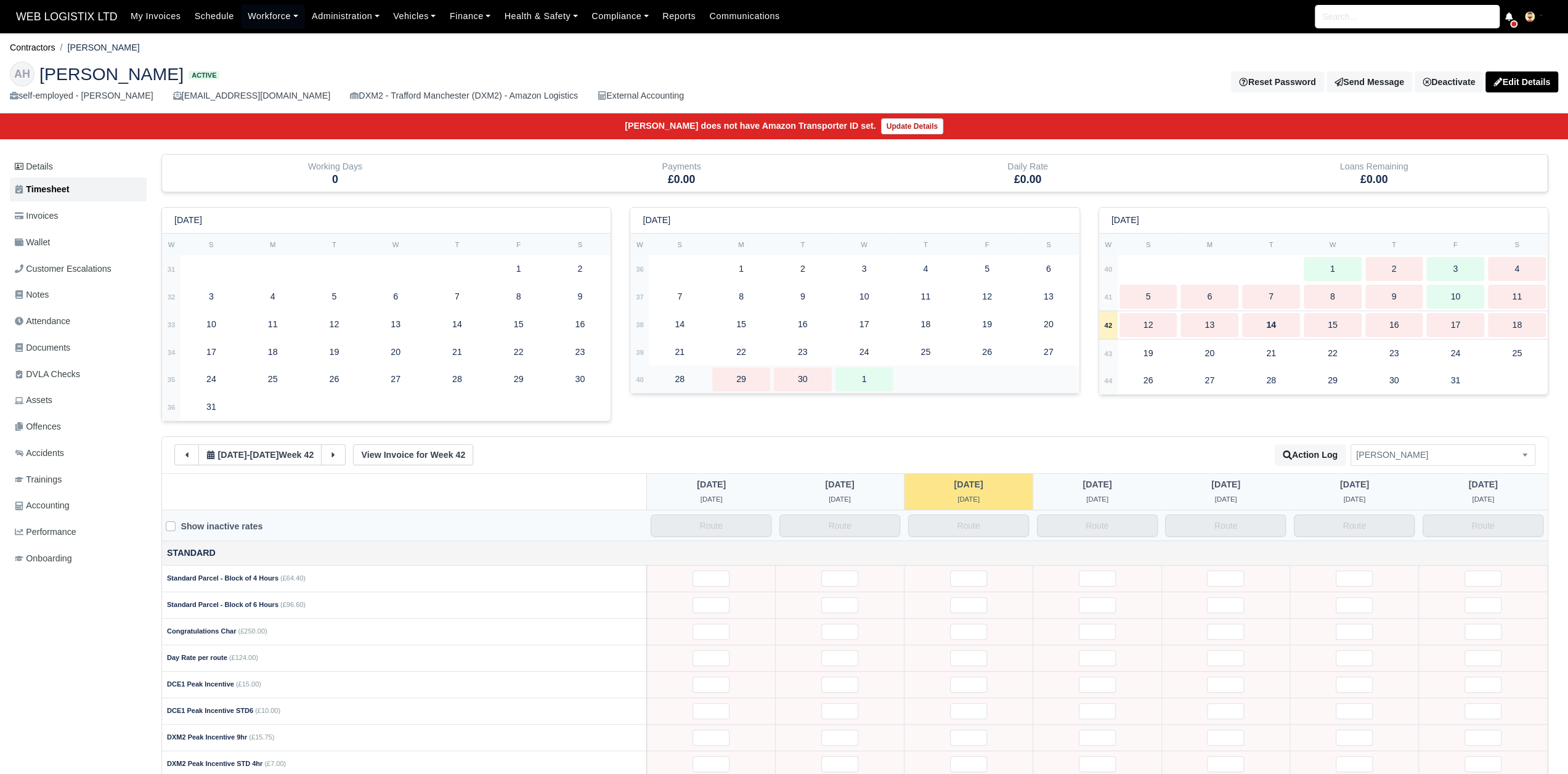
click at [824, 380] on div "30" at bounding box center [803, 379] width 58 height 24
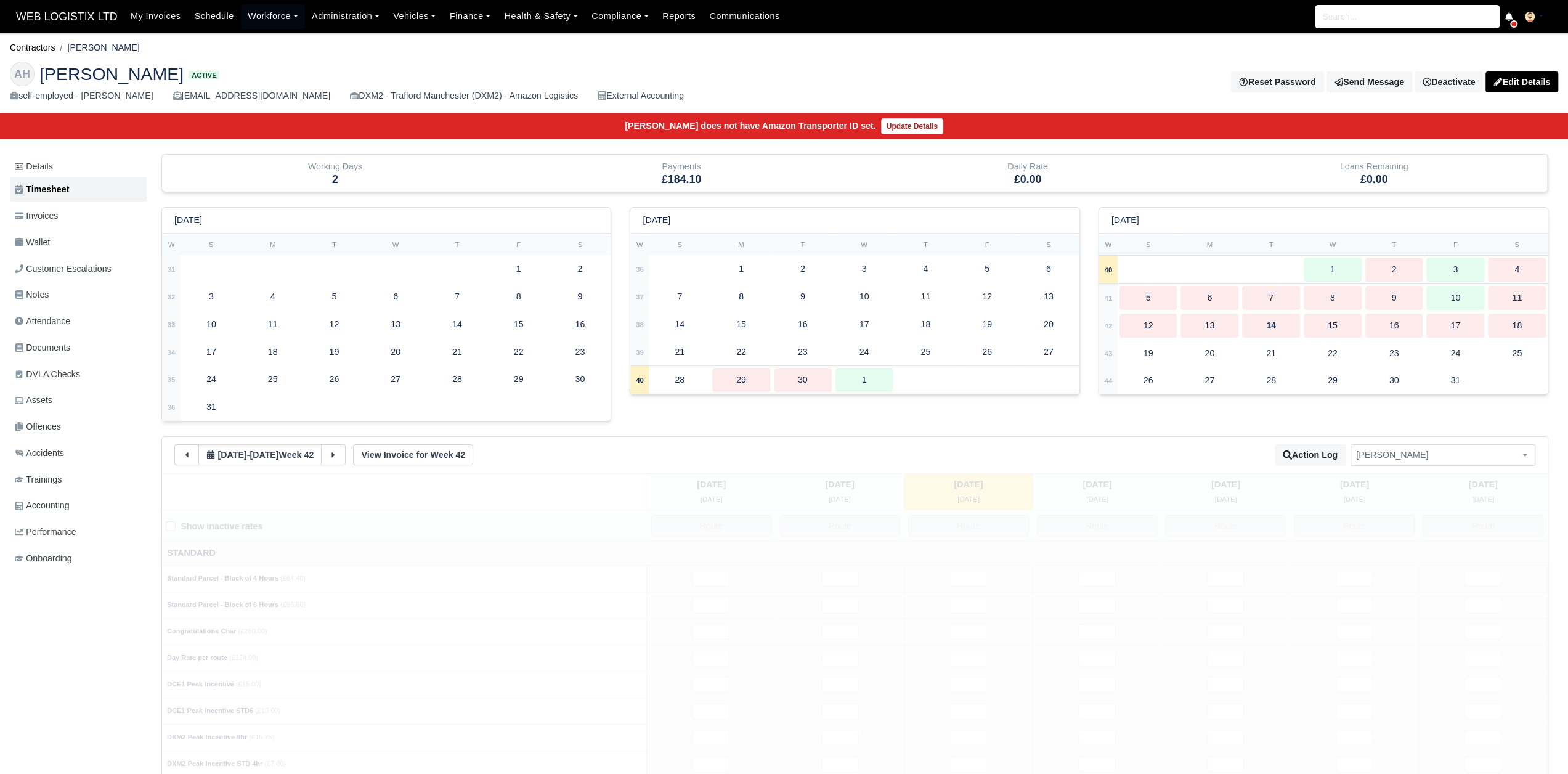
type input "1"
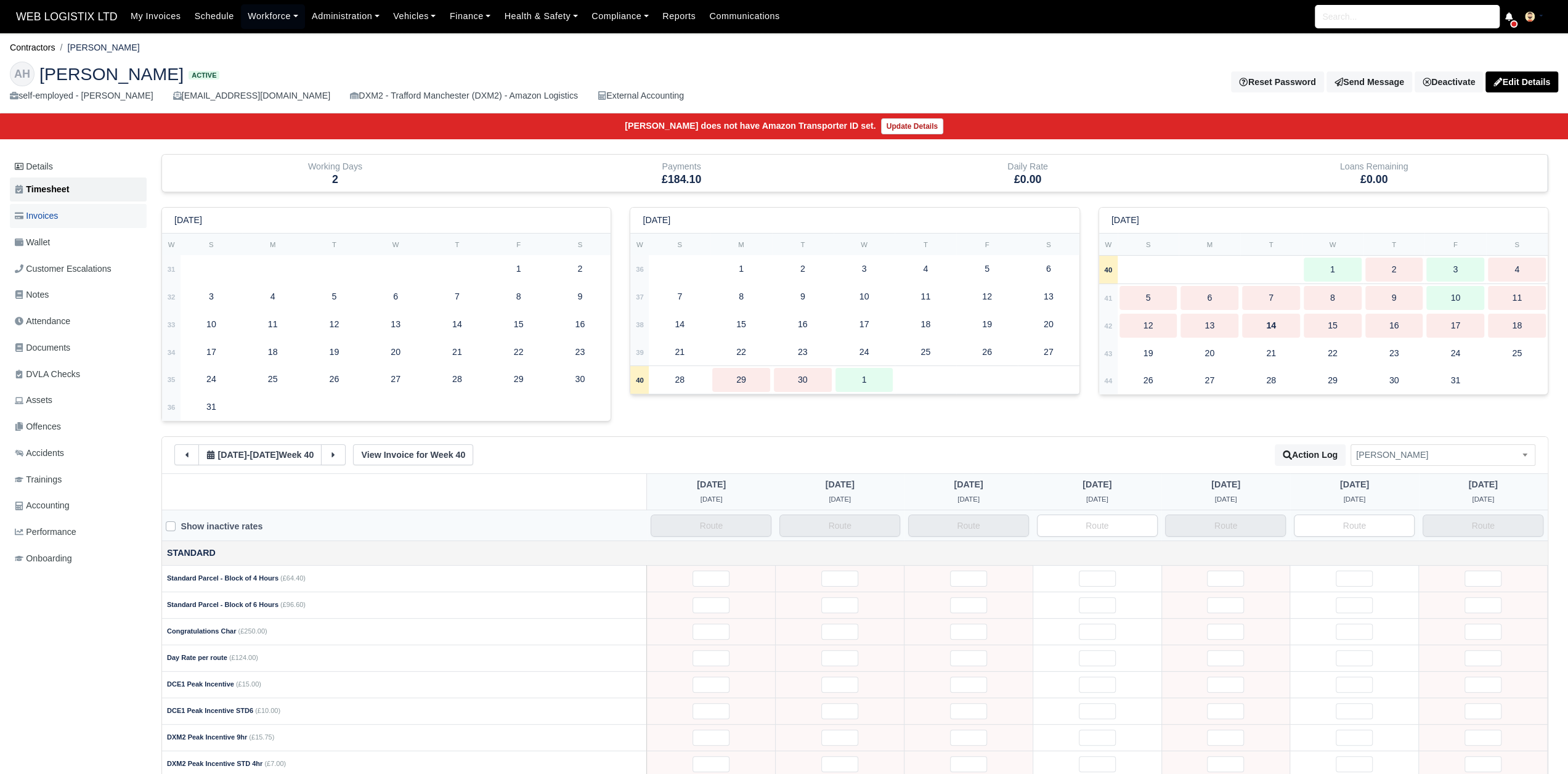
click at [67, 220] on link "Invoices" at bounding box center [78, 215] width 137 height 24
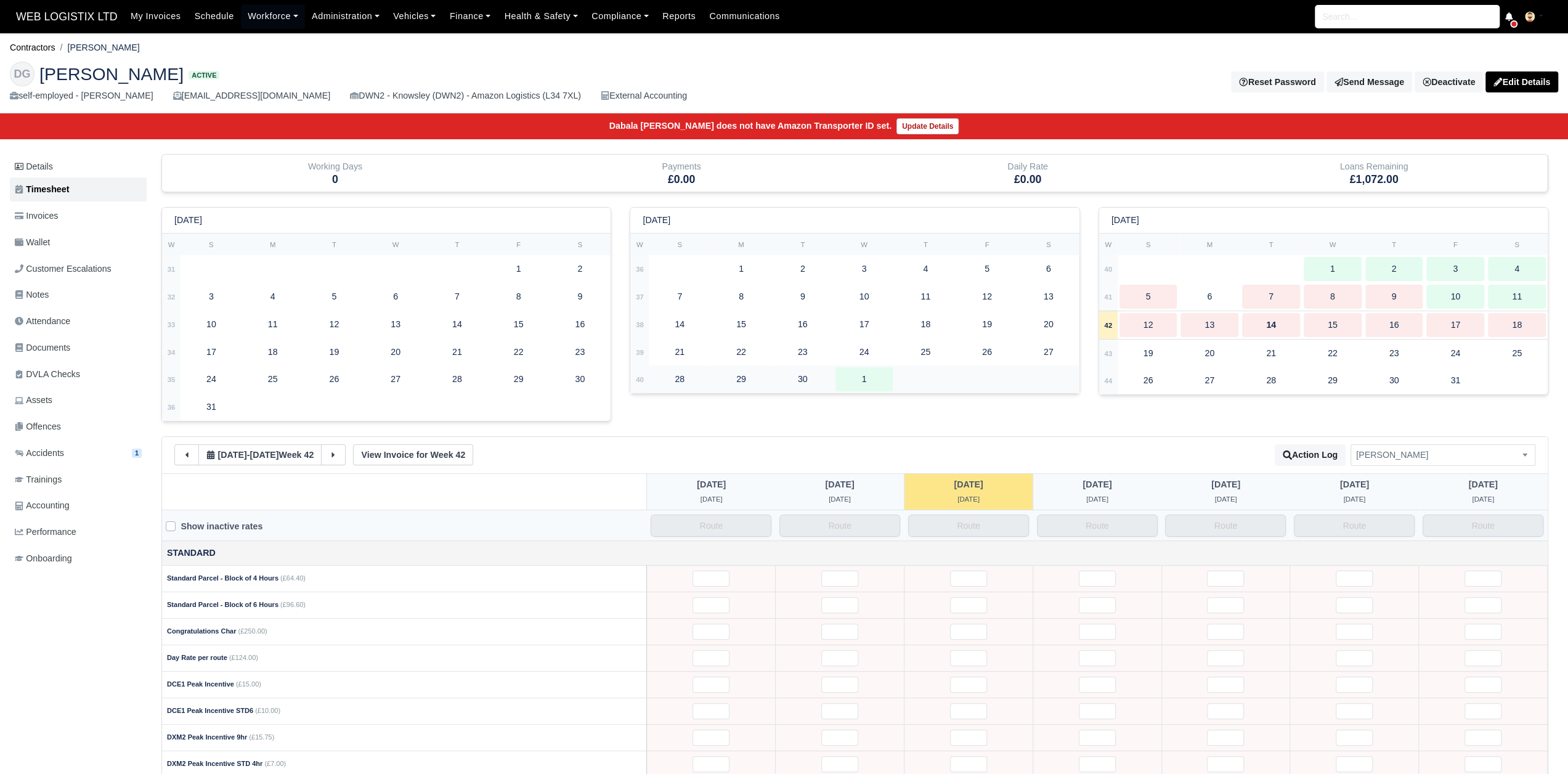
click at [921, 385] on td at bounding box center [987, 379] width 185 height 28
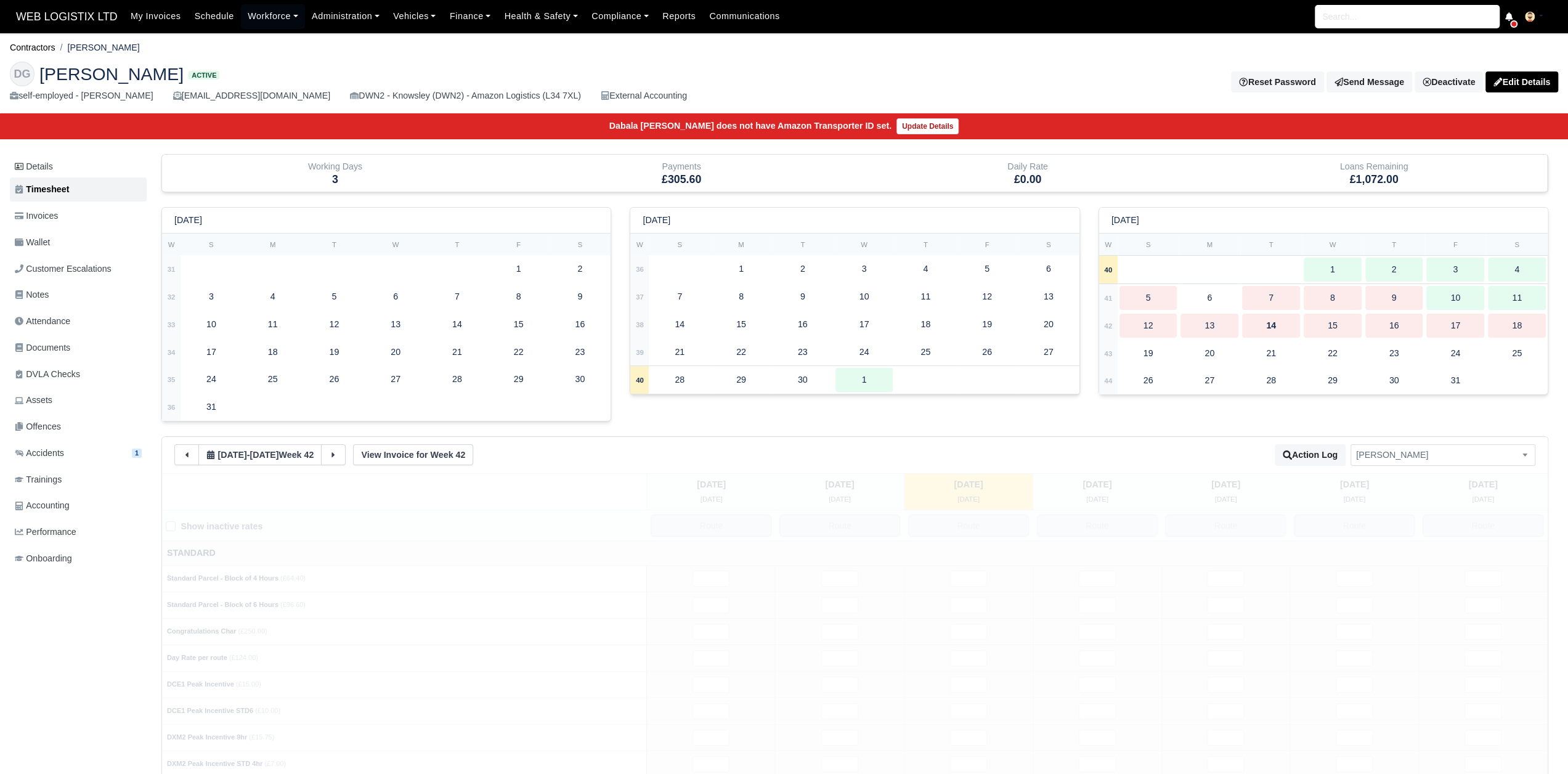
type input "1"
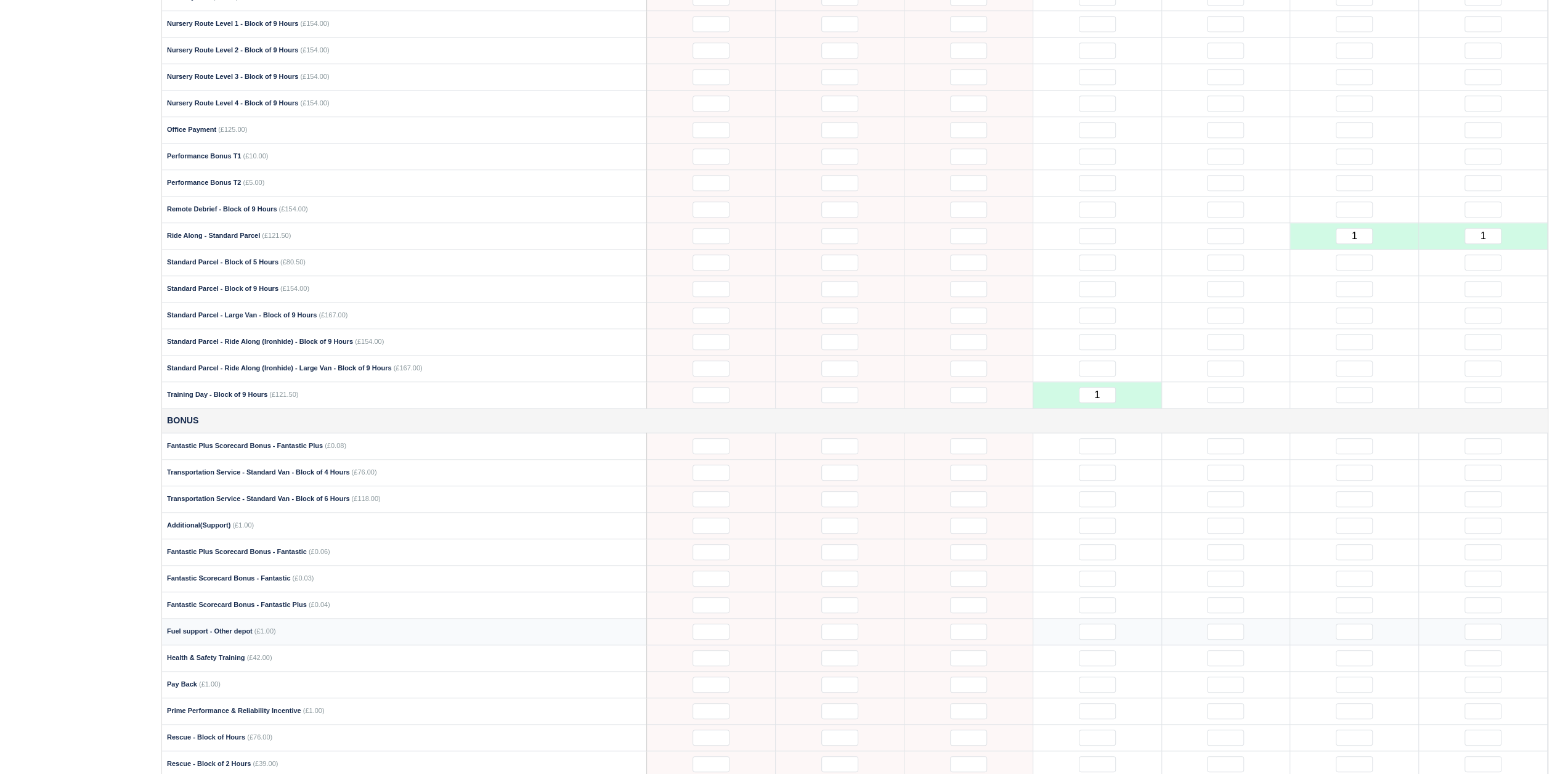
scroll to position [925, 0]
click at [1235, 647] on input "text" at bounding box center [1226, 655] width 37 height 16
click at [73, 161] on div "Details Timesheet Invoices Wallet Customer Escalations Notes Attendance Documen…" at bounding box center [81, 186] width 142 height 1914
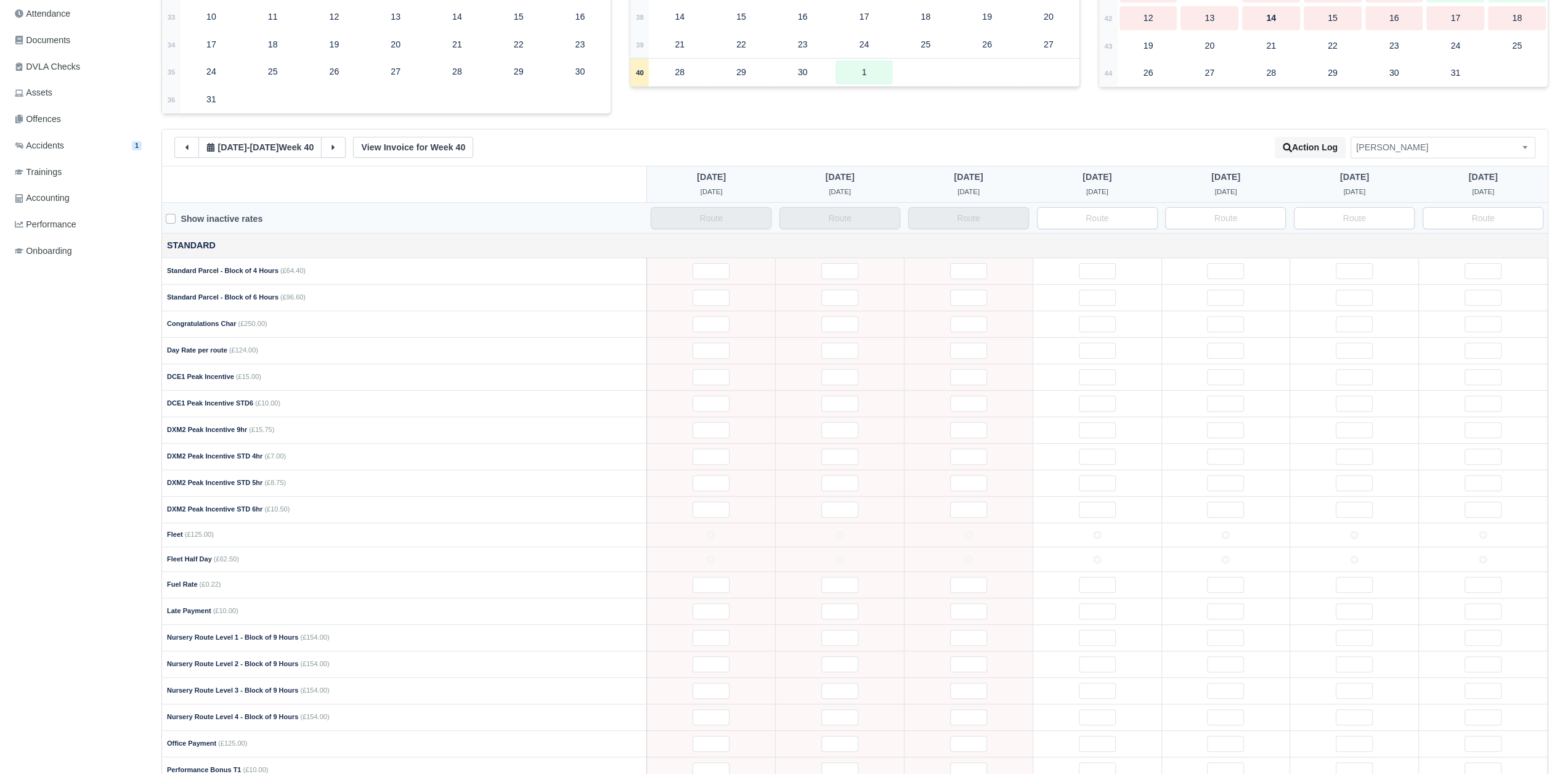
scroll to position [0, 0]
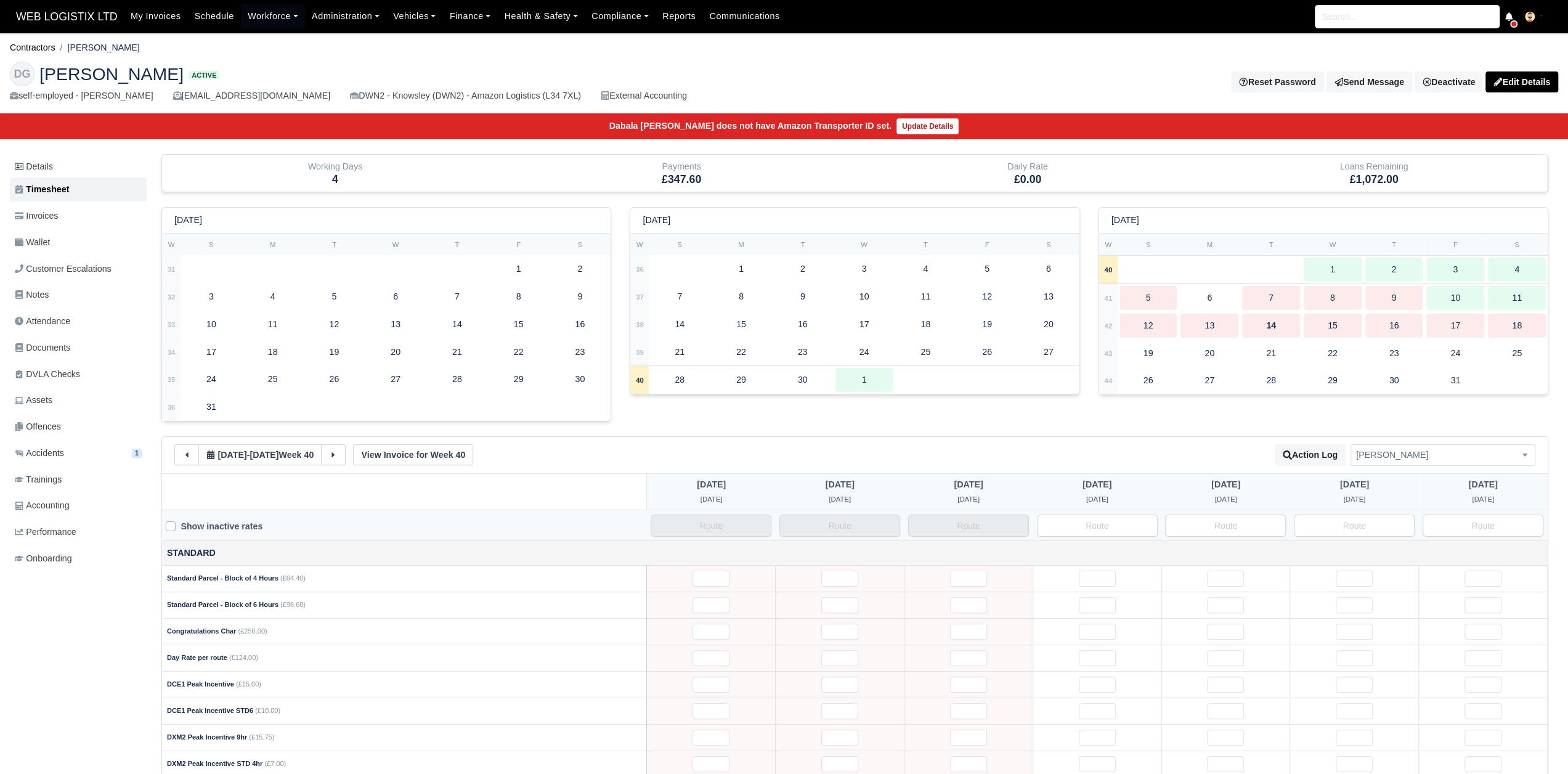
drag, startPoint x: 204, startPoint y: 73, endPoint x: 41, endPoint y: 82, distance: 163.2
click at [41, 82] on h2 "[PERSON_NAME] [PERSON_NAME] Active" at bounding box center [392, 74] width 765 height 25
copy span "[PERSON_NAME]"
click at [58, 212] on span "Invoices" at bounding box center [36, 215] width 43 height 14
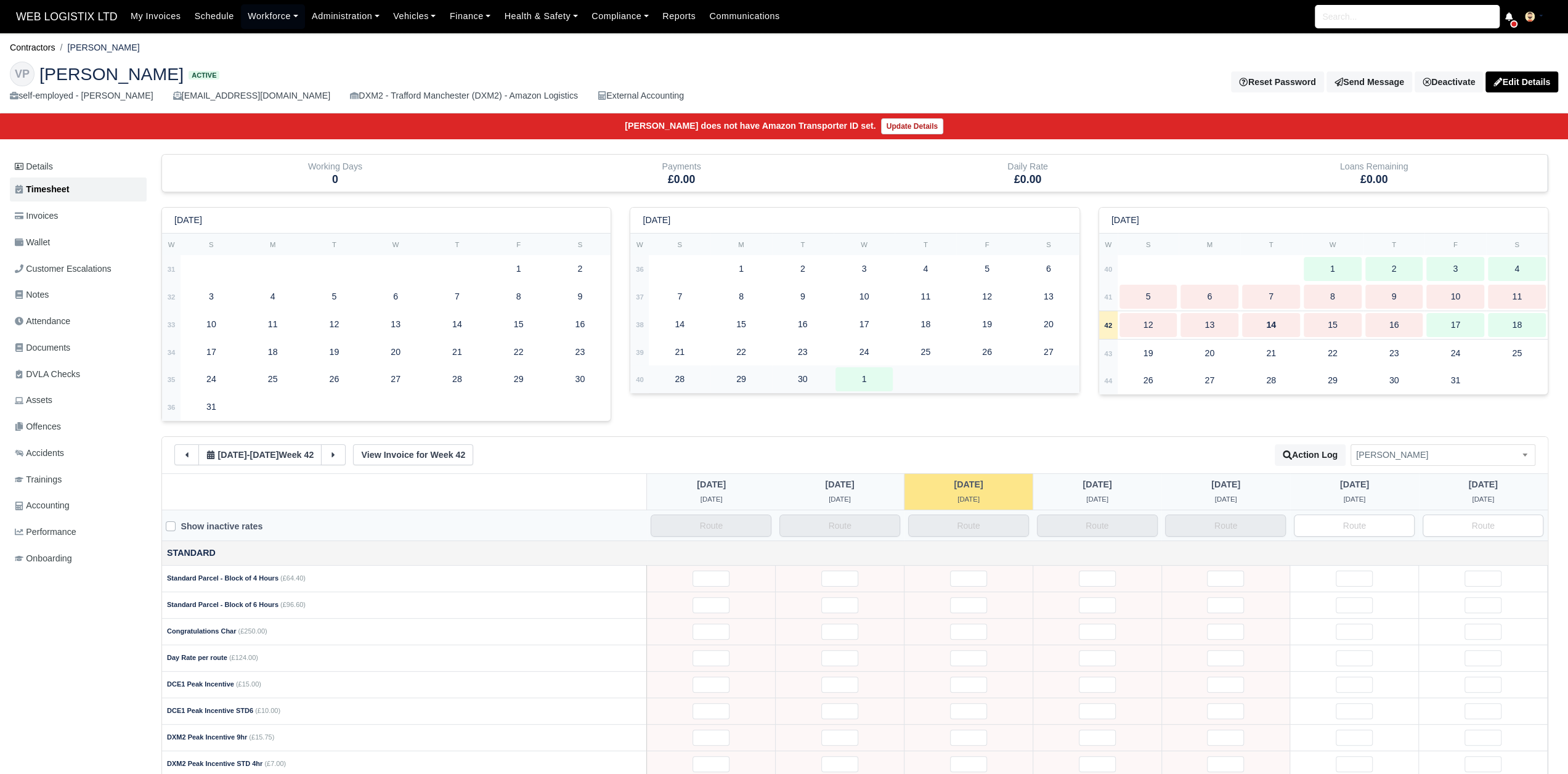
click at [943, 377] on td at bounding box center [987, 379] width 185 height 28
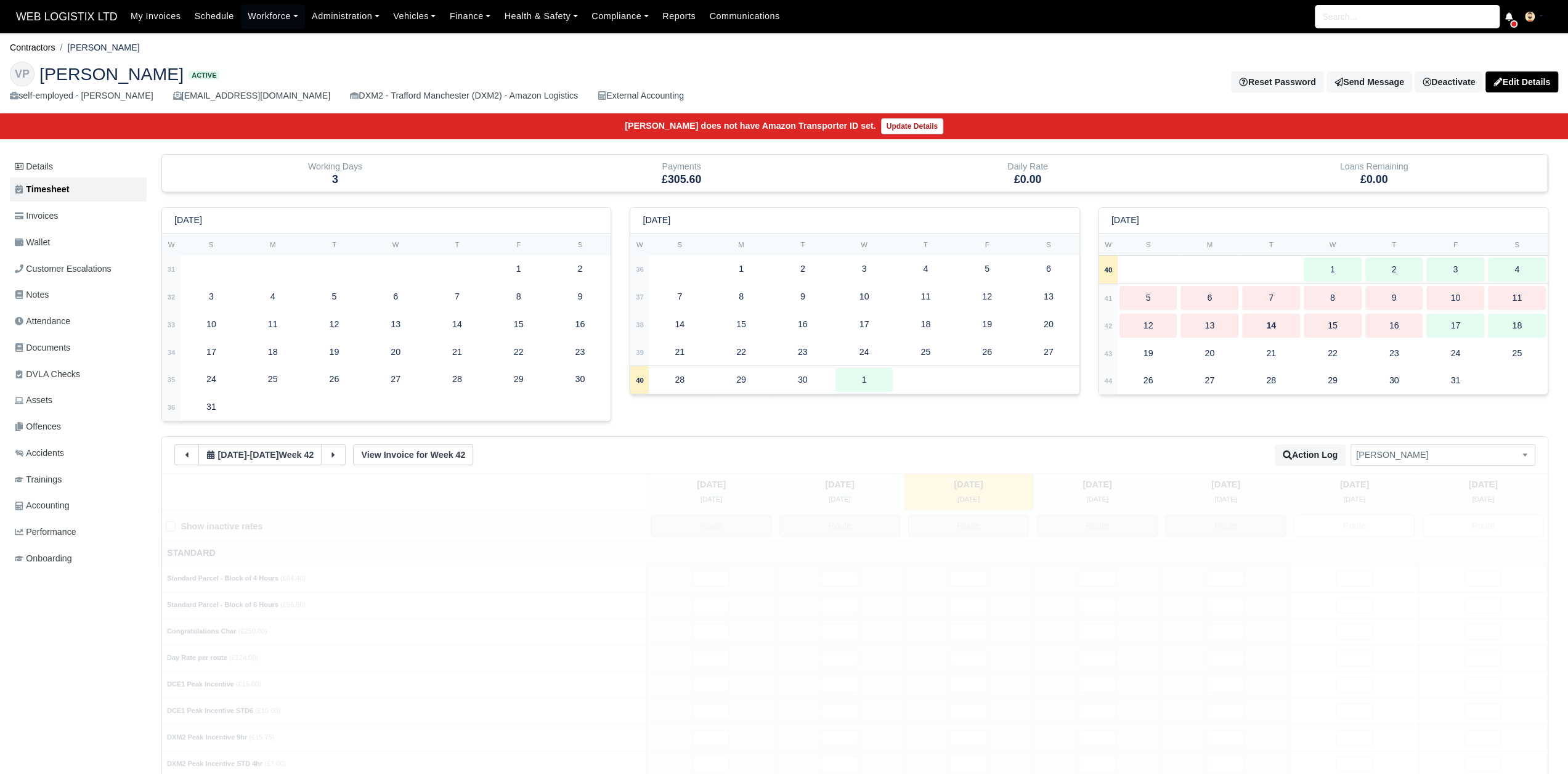
type input "1"
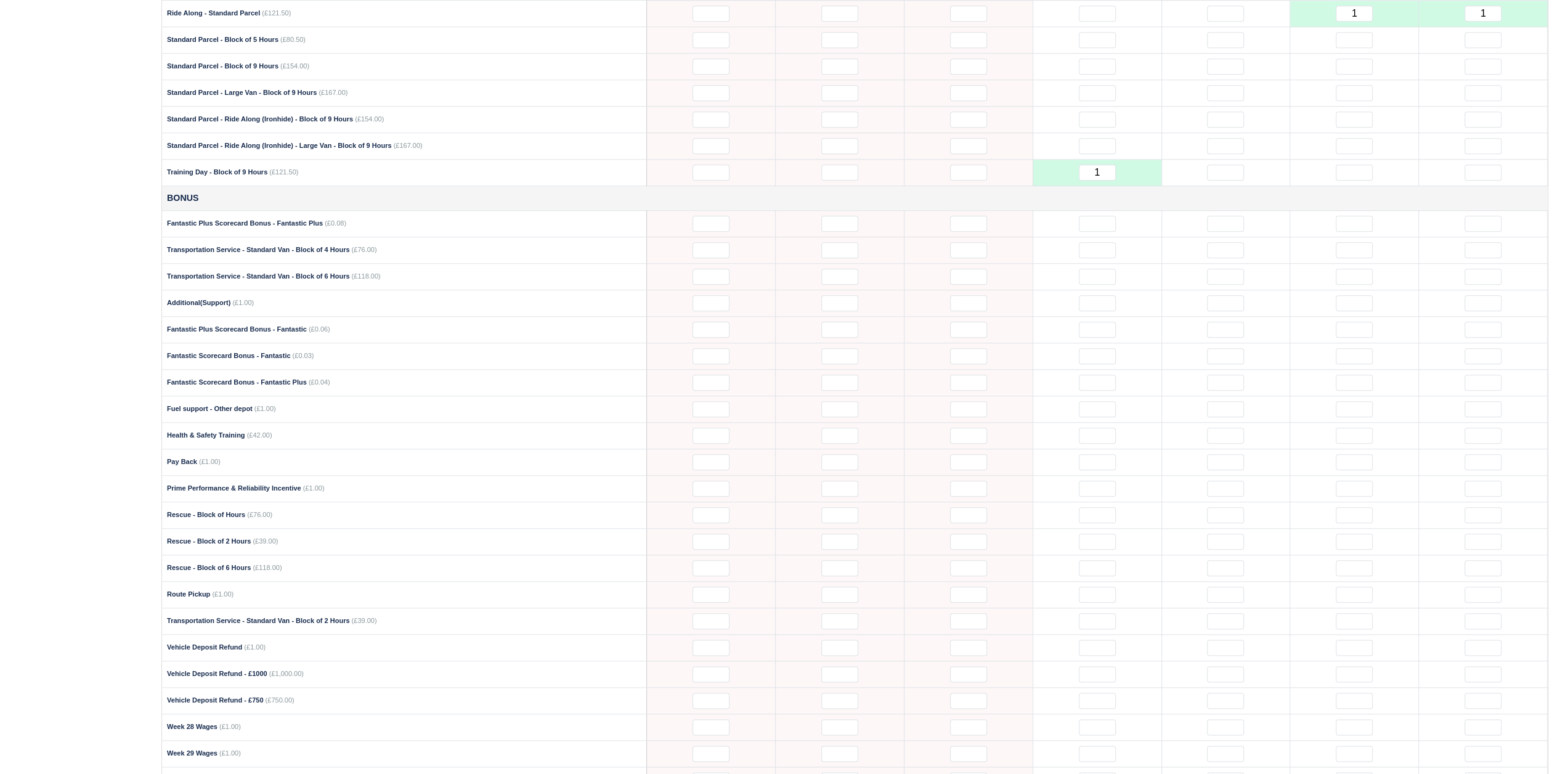
scroll to position [1171, 0]
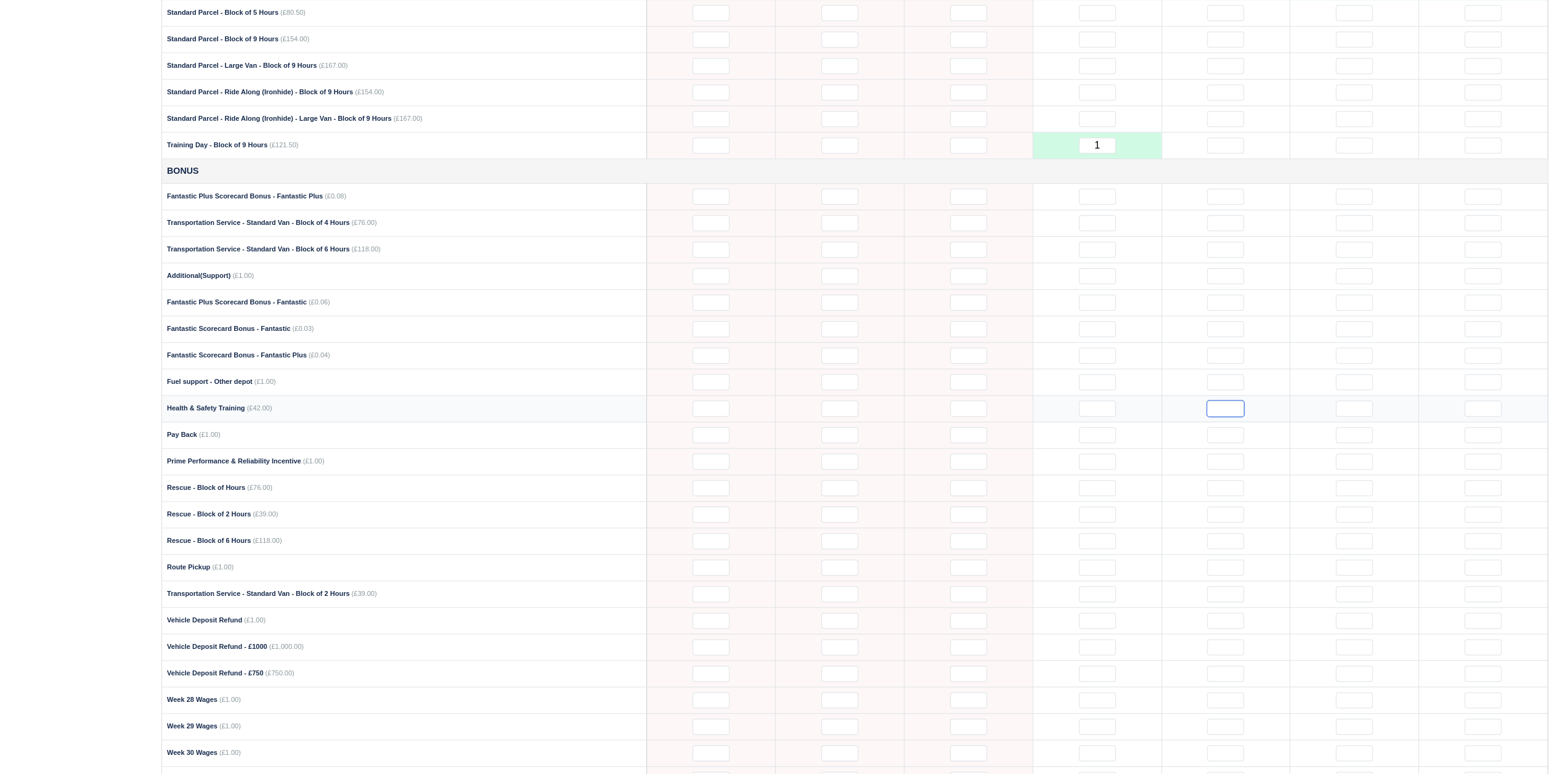
click at [1221, 401] on input "text" at bounding box center [1226, 409] width 37 height 16
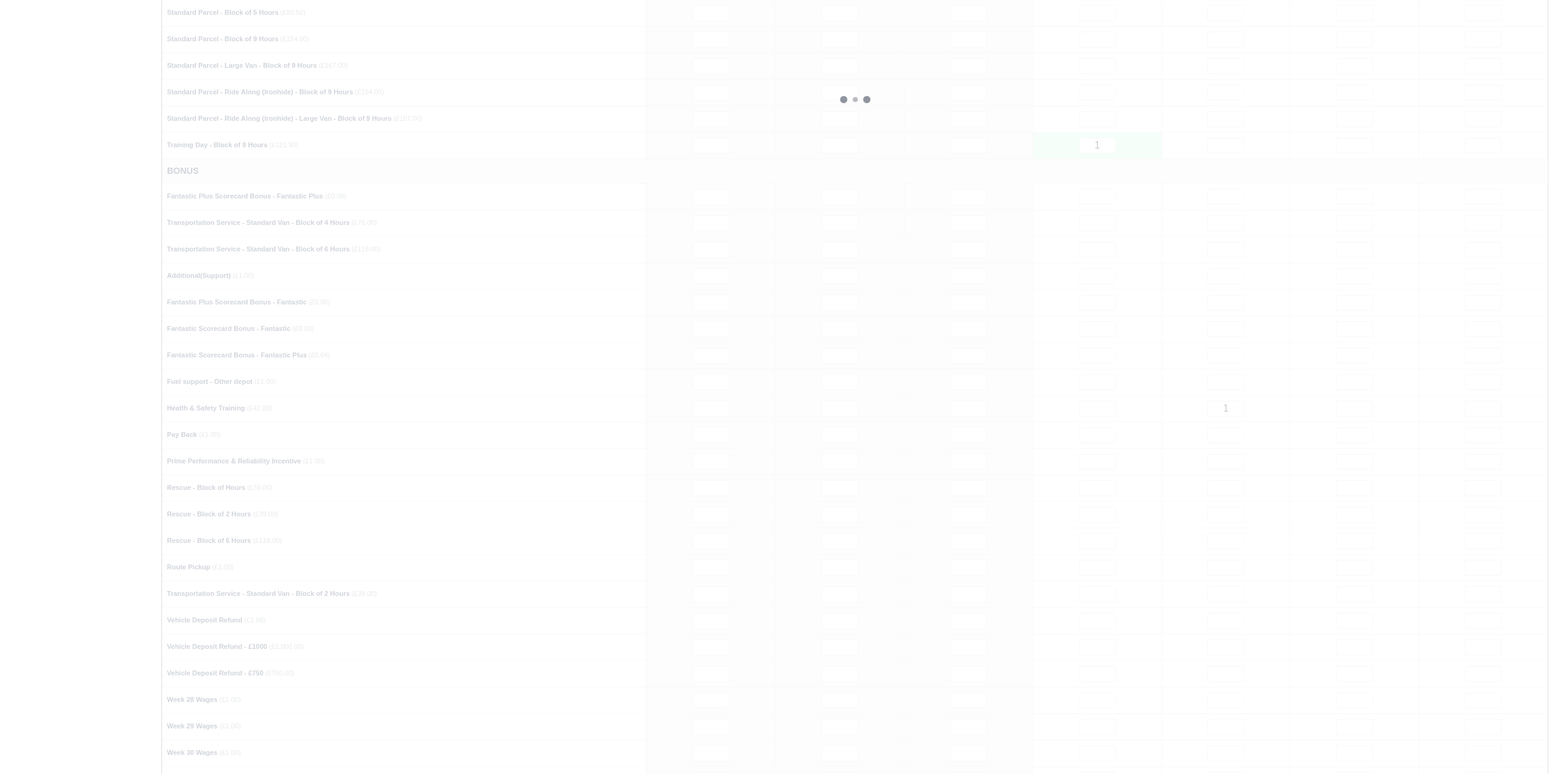
click at [1220, 286] on div at bounding box center [855, 99] width 1386 height 1594
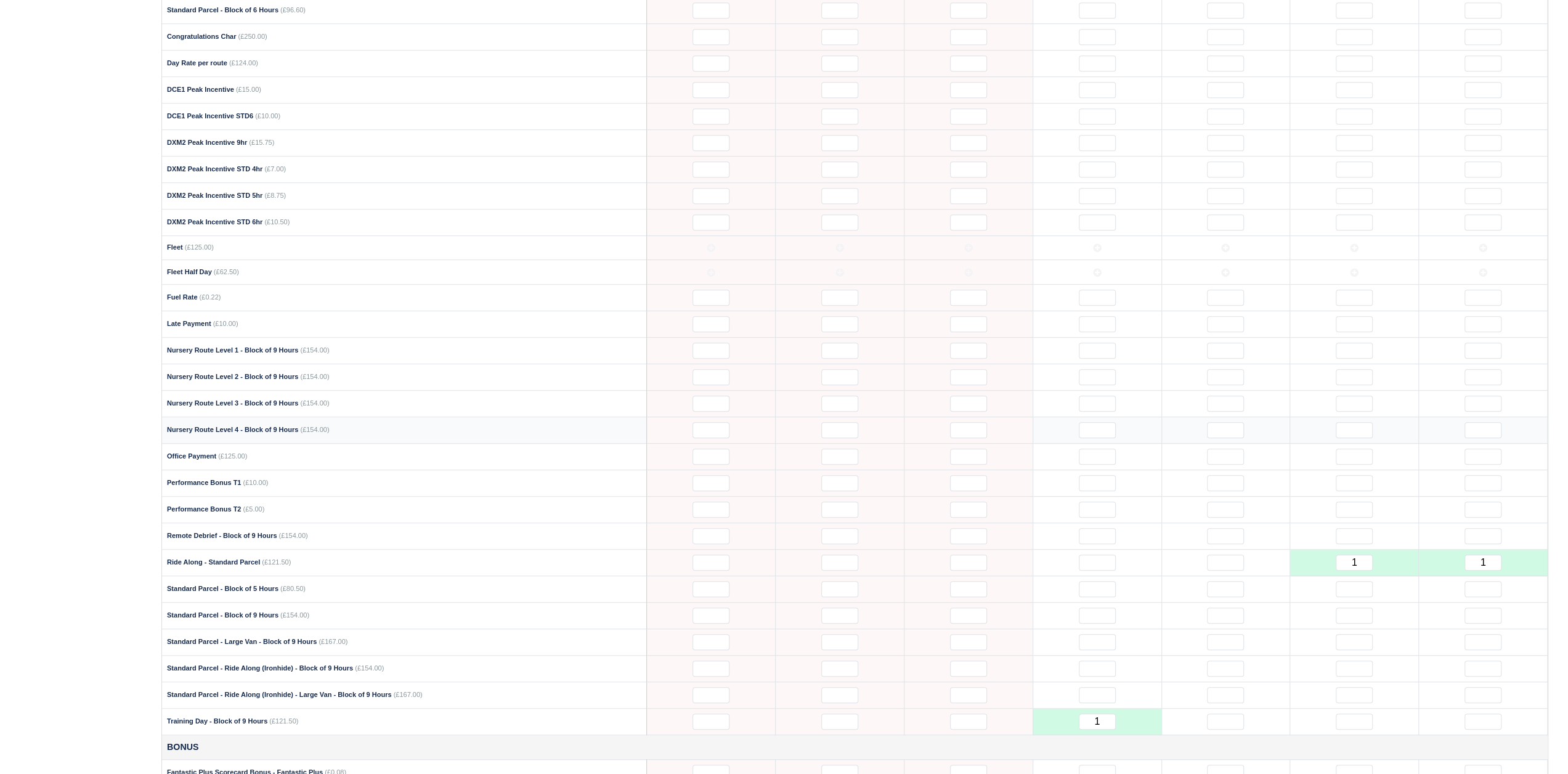
scroll to position [801, 0]
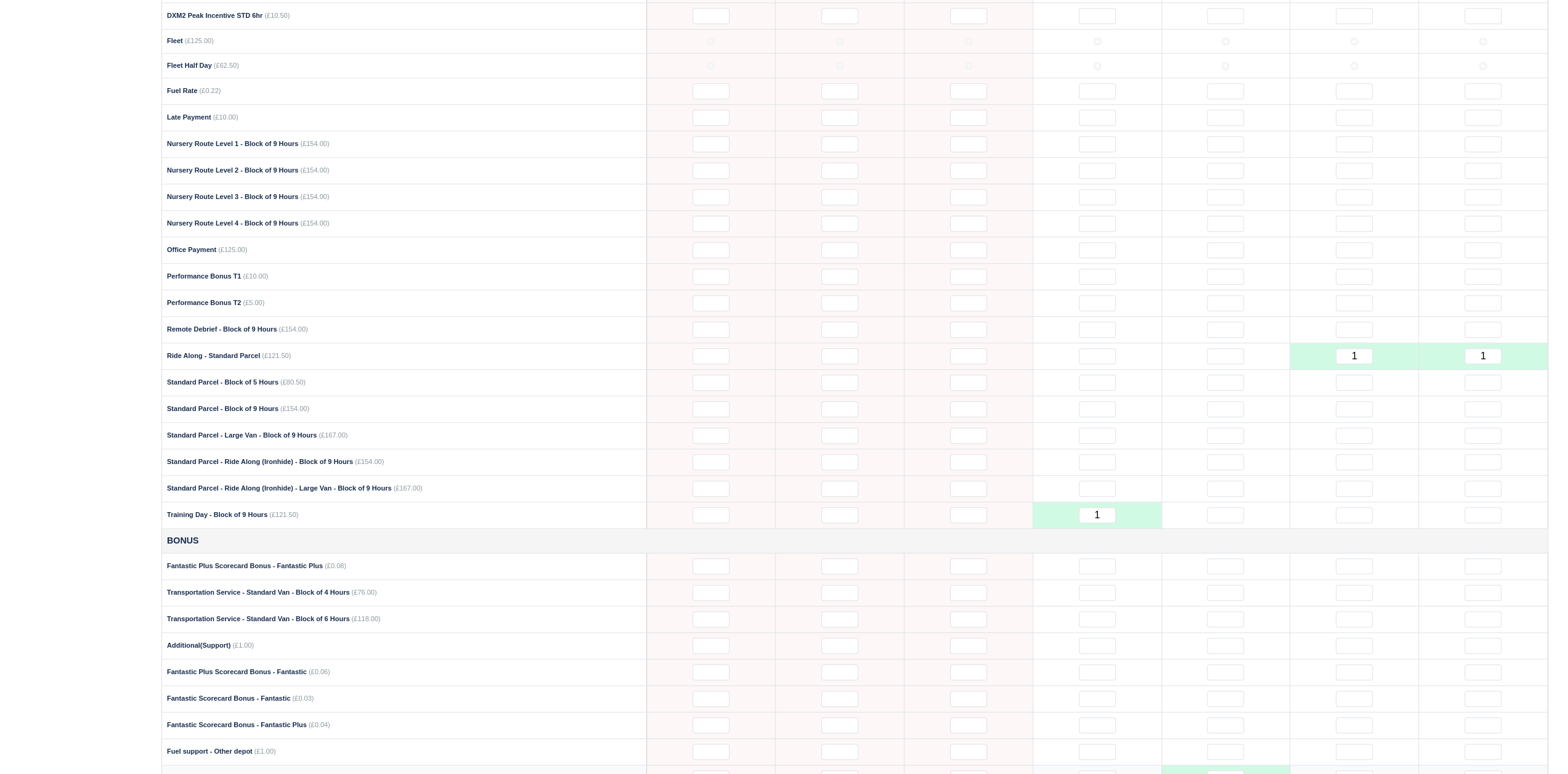
drag, startPoint x: 1211, startPoint y: 760, endPoint x: 1226, endPoint y: 756, distance: 15.5
click at [1226, 765] on td "1" at bounding box center [1226, 778] width 129 height 27
click at [1226, 770] on input "1" at bounding box center [1226, 778] width 37 height 16
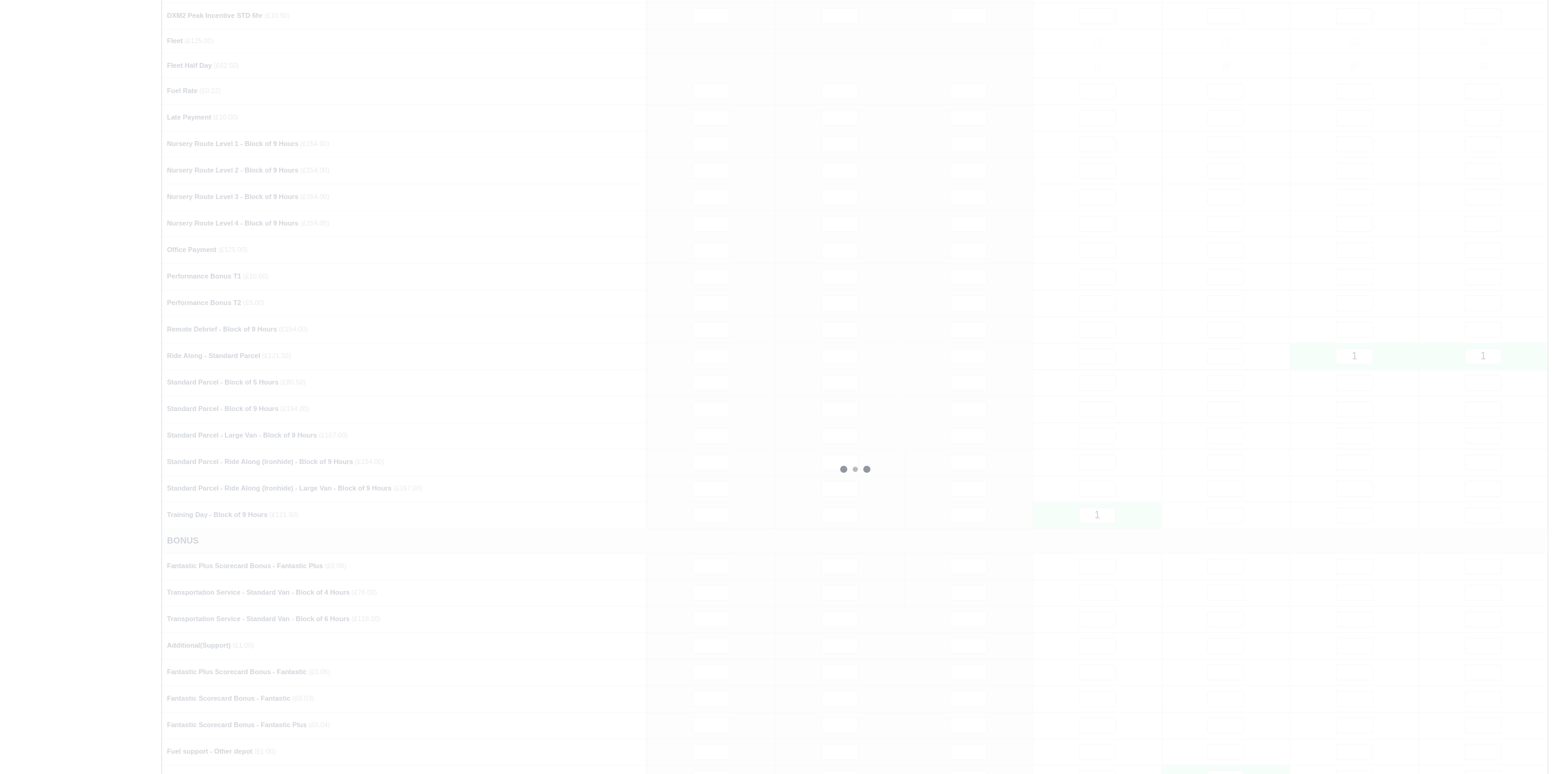
click at [1218, 445] on div at bounding box center [855, 469] width 1386 height 1594
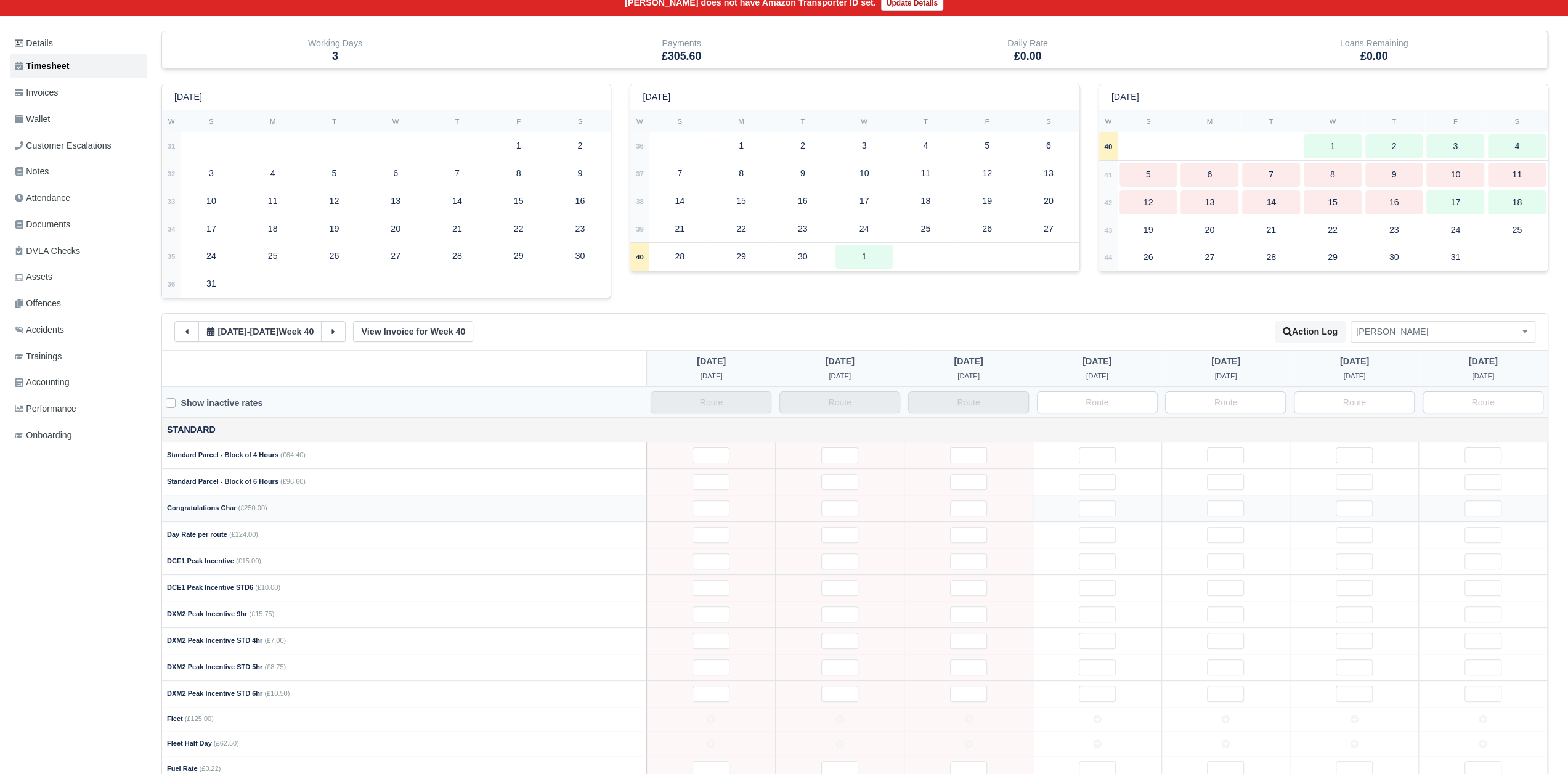
scroll to position [0, 0]
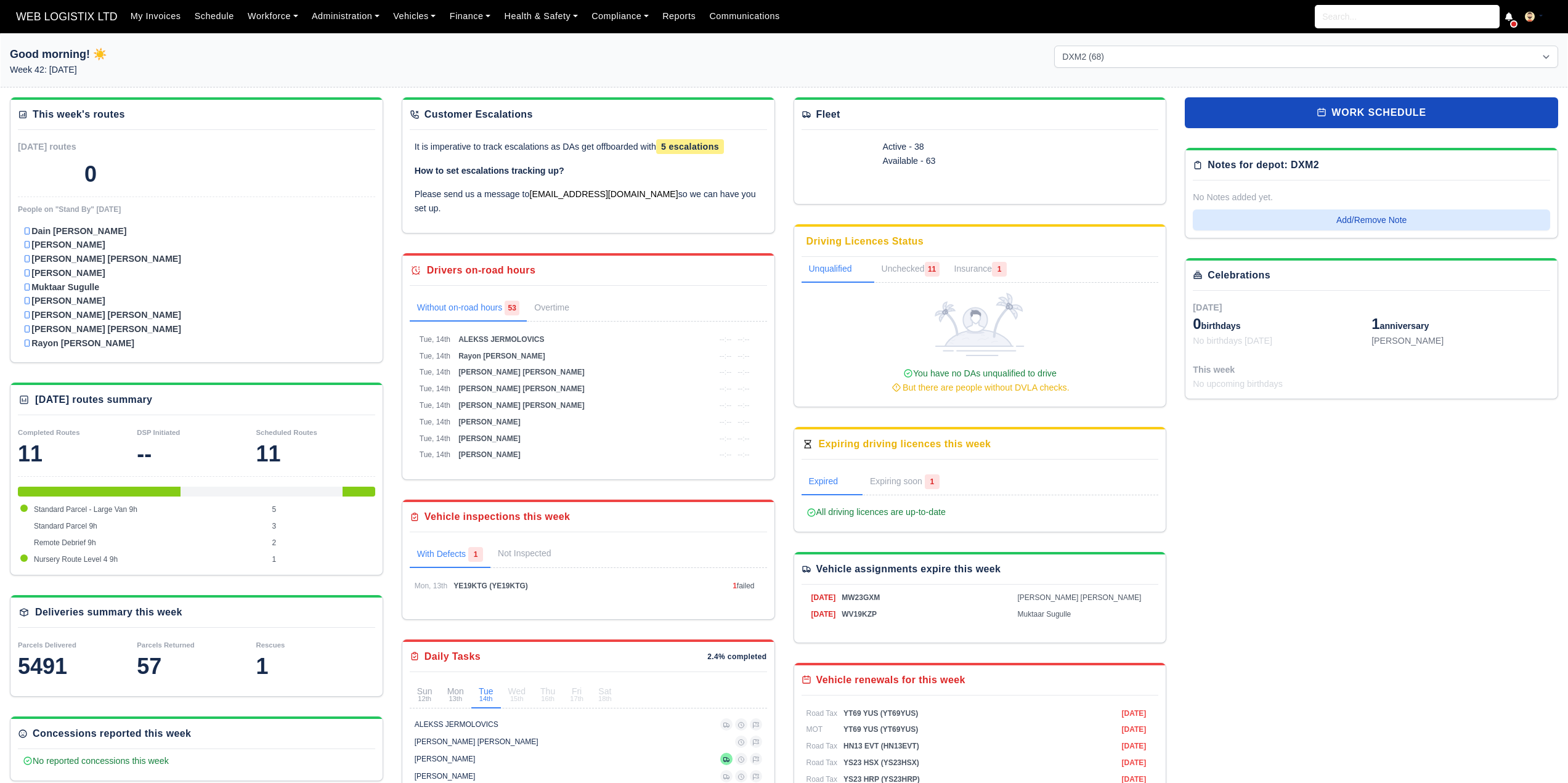
select select "1"
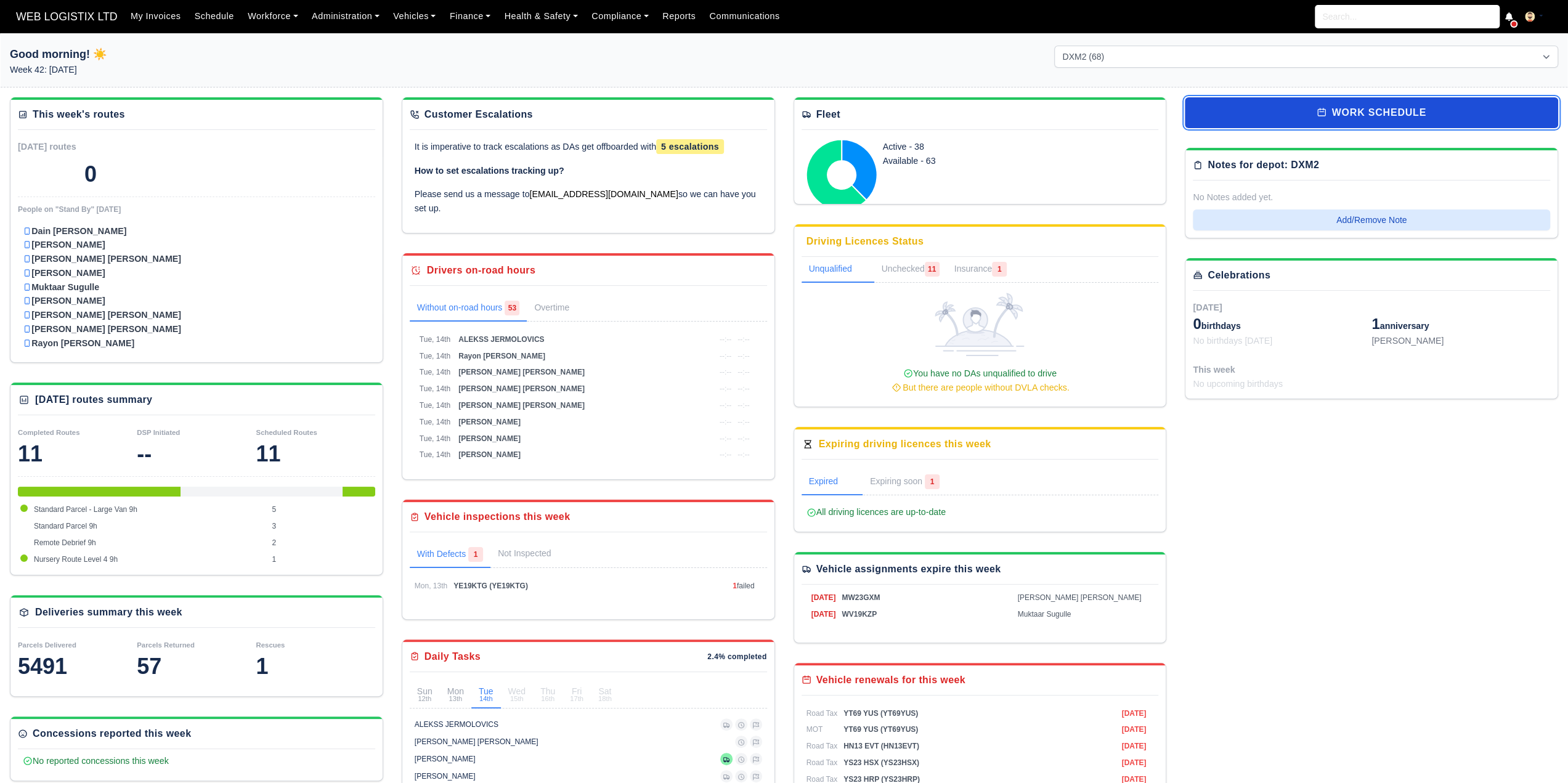
click at [1343, 117] on link "work schedule" at bounding box center [1371, 113] width 373 height 31
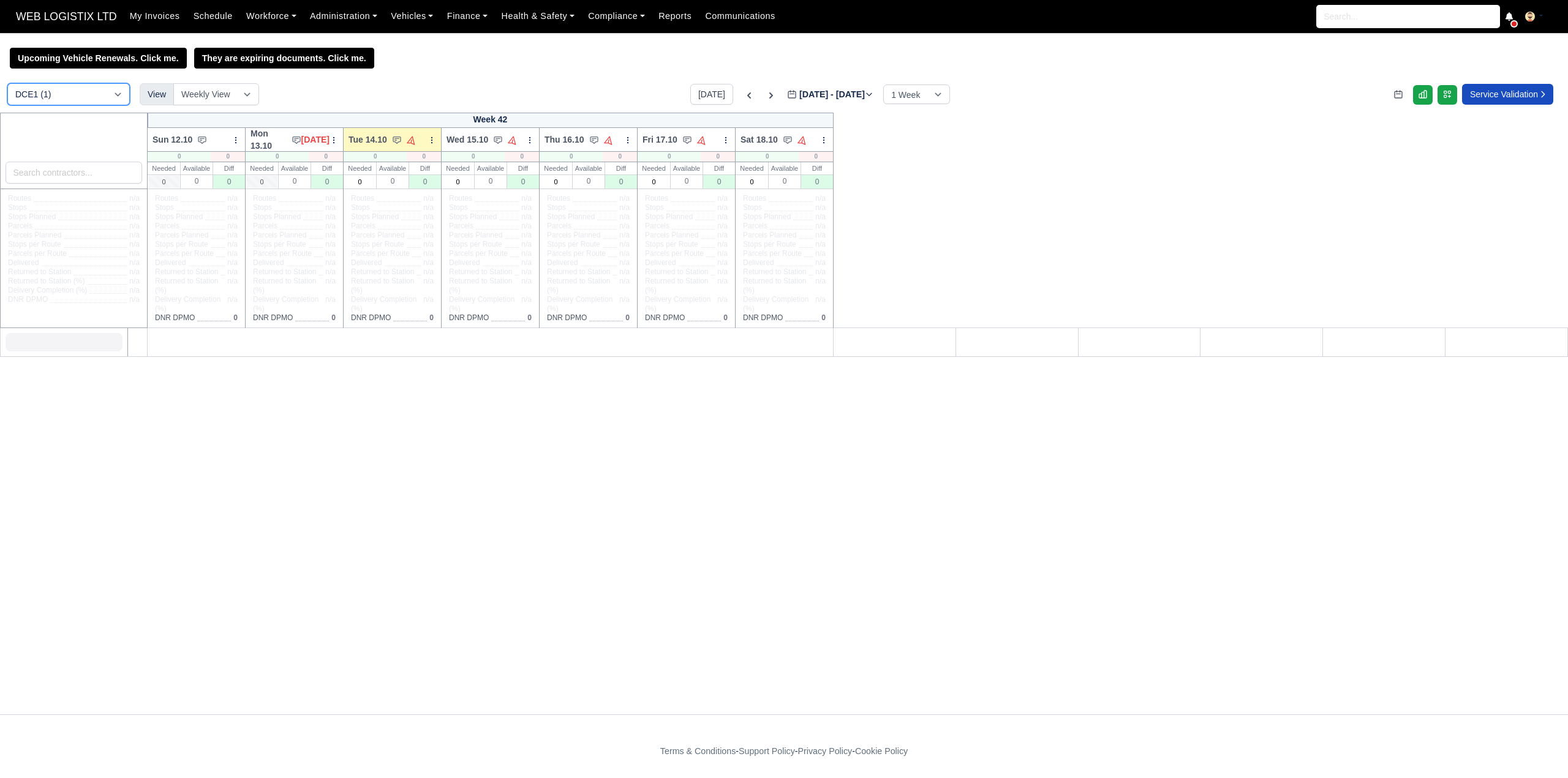
click at [79, 88] on select "DCE1 (1) DWN2 (38) DXM2 (68)" at bounding box center [69, 94] width 123 height 22
select select "1"
click at [7, 85] on select "DCE1 (1) DWN2 (38) DXM2 (68)" at bounding box center [69, 94] width 123 height 22
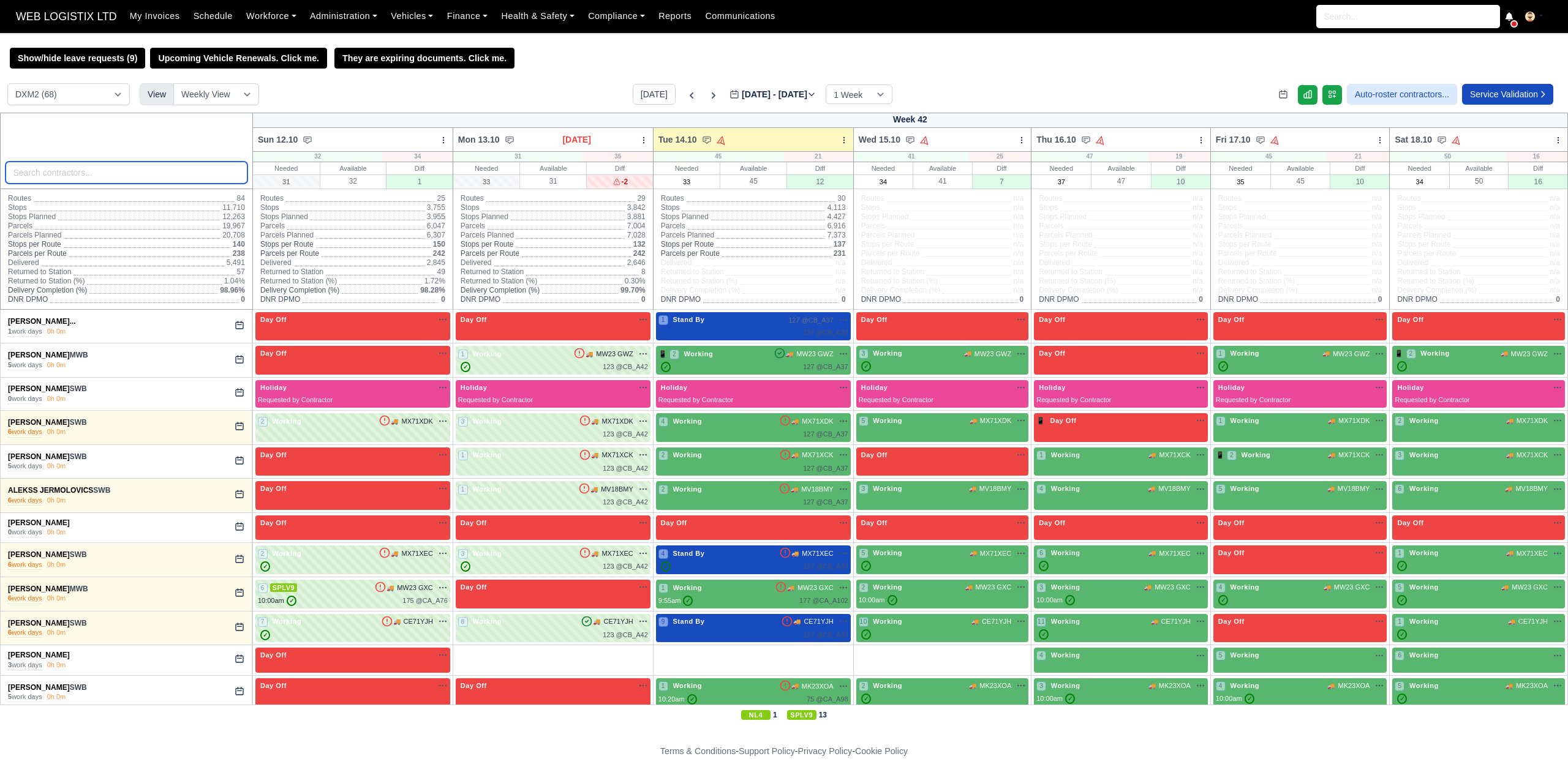
click at [66, 167] on input "search" at bounding box center [126, 173] width 242 height 22
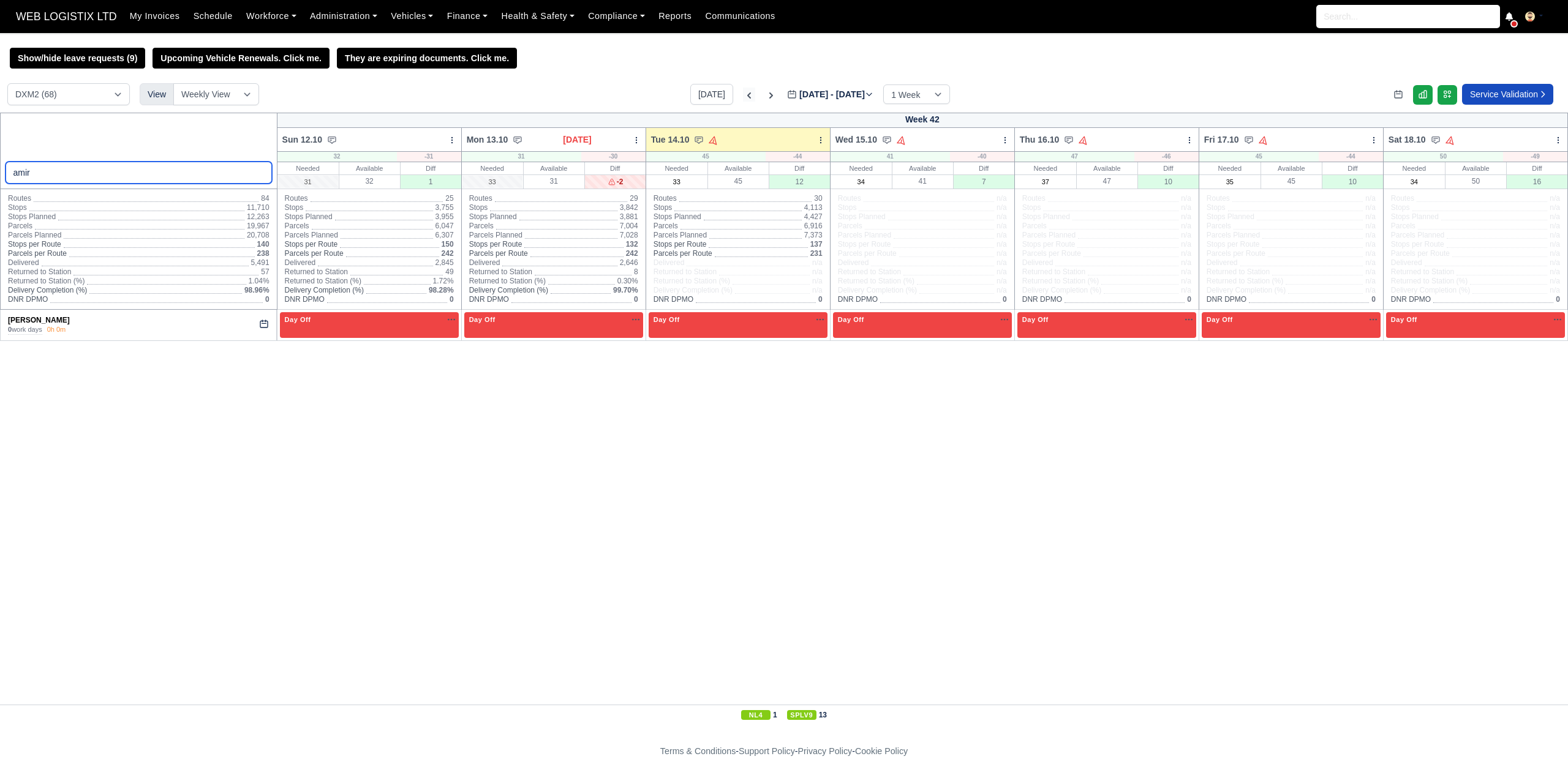
type input "amir"
click at [747, 97] on icon at bounding box center [749, 96] width 4 height 6
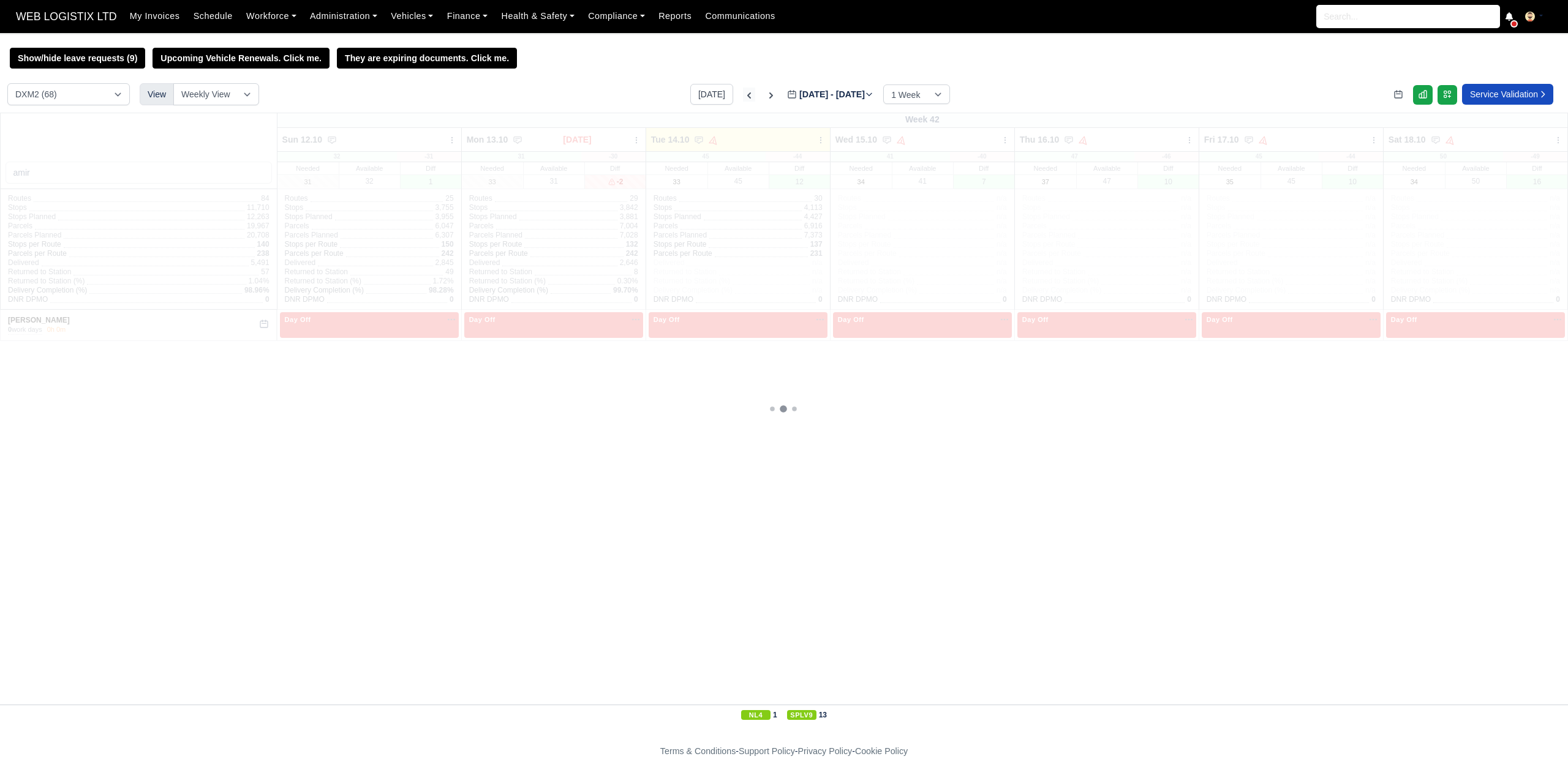
click at [747, 97] on icon at bounding box center [749, 96] width 4 height 6
type input "2025-09-30"
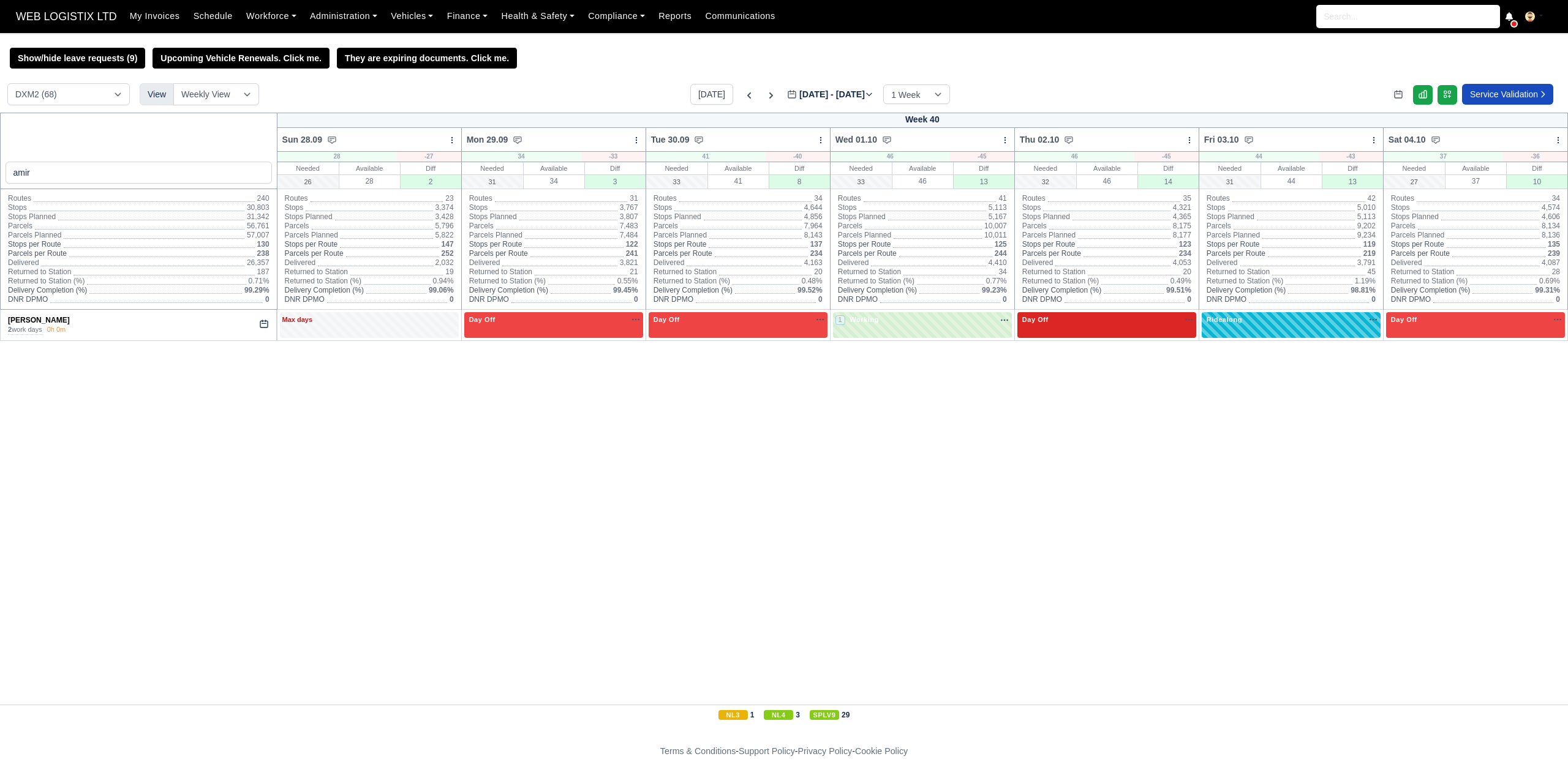
click at [1054, 325] on div "Day Off Available" at bounding box center [1107, 319] width 174 height 10
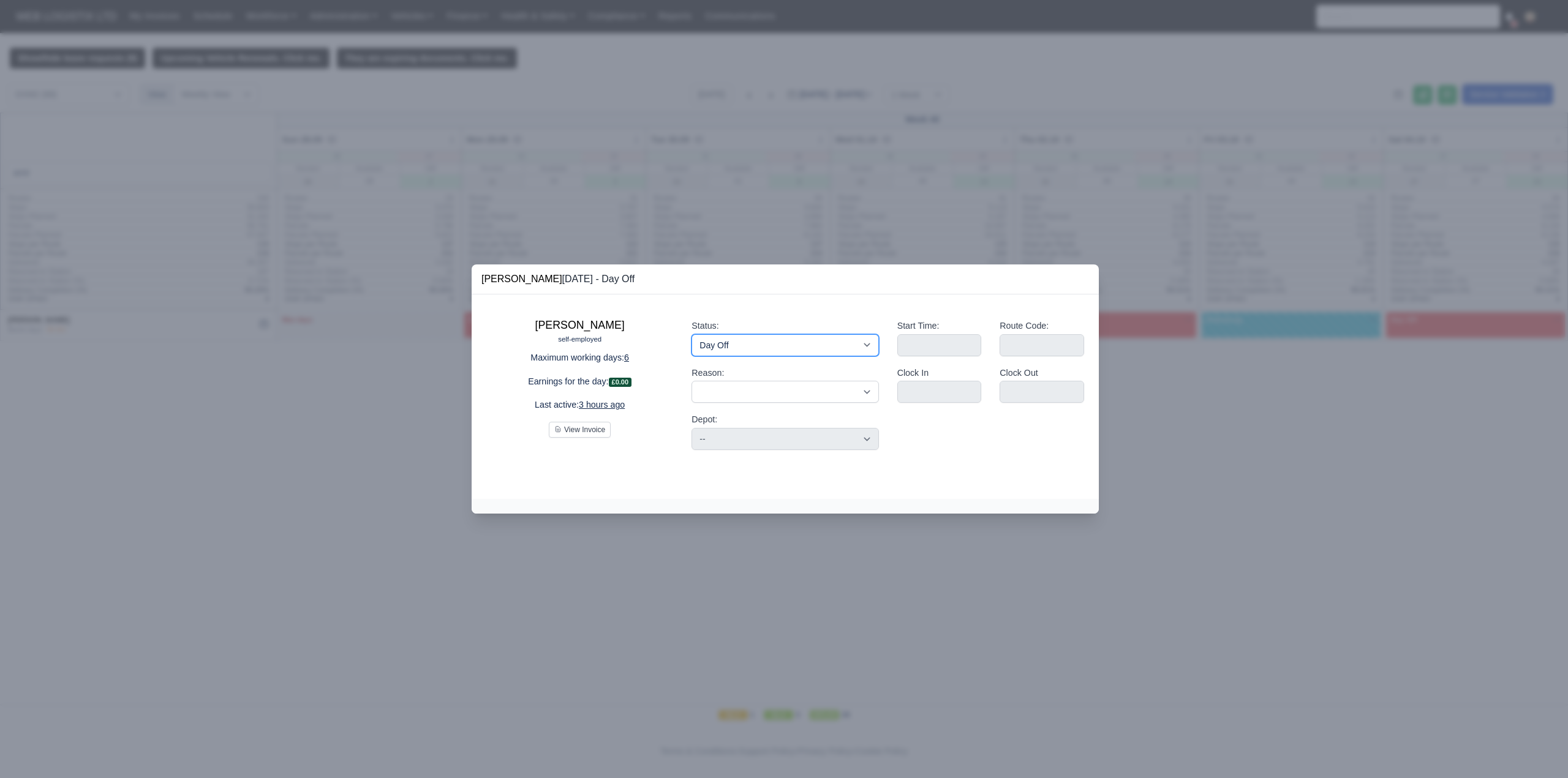
click at [730, 347] on select "Working Day Off Stand By Holiday Other Depot In Office OSM Ridealong Nursery 1 …" at bounding box center [785, 345] width 187 height 22
select select "Training"
click at [691, 334] on select "Working Day Off Stand By Holiday Other Depot In Office OSM Ridealong Nursery 1 …" at bounding box center [785, 345] width 187 height 22
select select
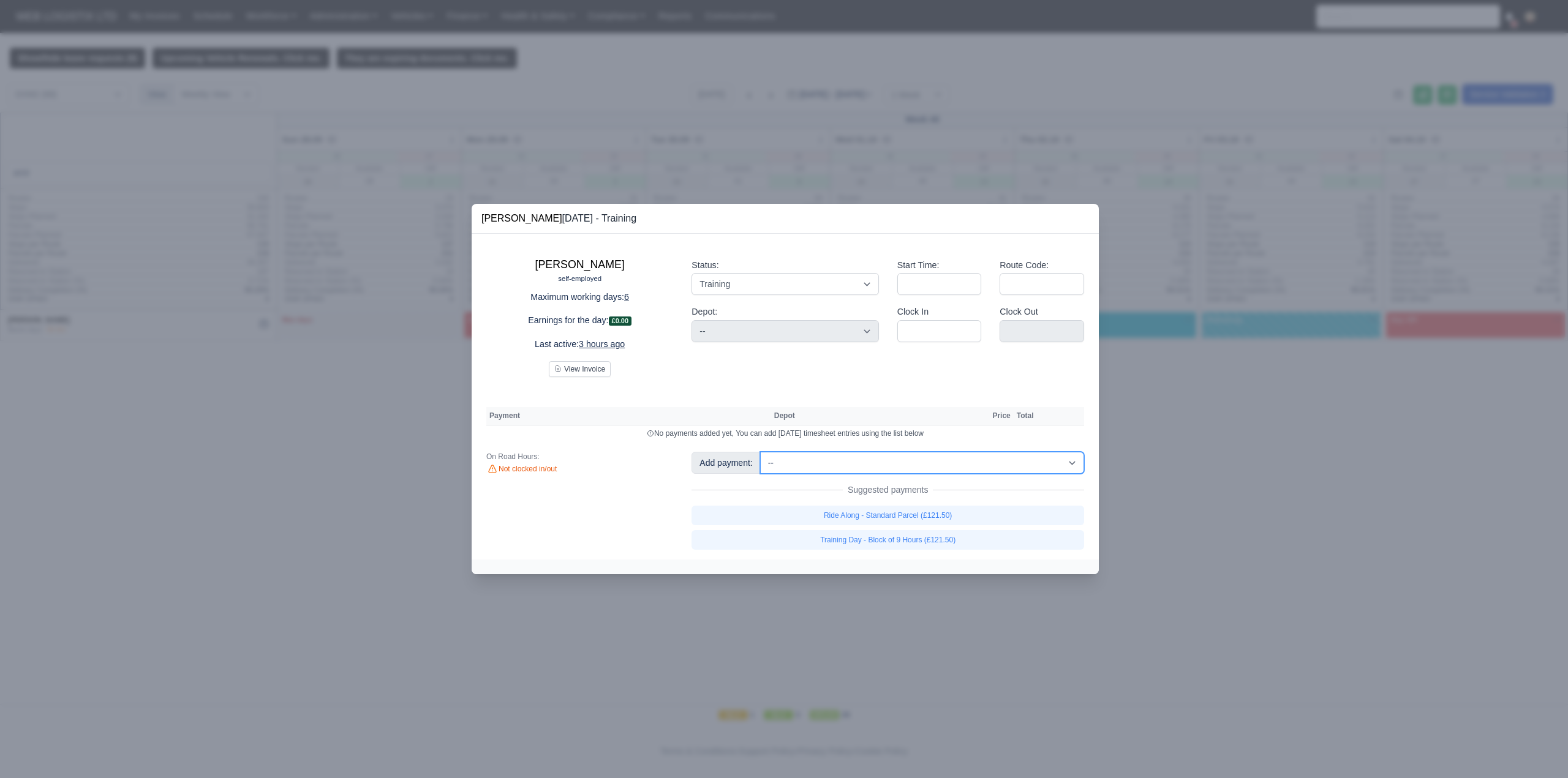
click at [855, 461] on select "-- Fantastic Plus Scorecard Bonus - Fantastic Plus (£0.08) Standard Parcel - Bl…" at bounding box center [922, 463] width 324 height 22
click at [760, 452] on select "-- Fantastic Plus Scorecard Bonus - Fantastic Plus (£0.08) Standard Parcel - Bl…" at bounding box center [922, 463] width 324 height 22
select select "1"
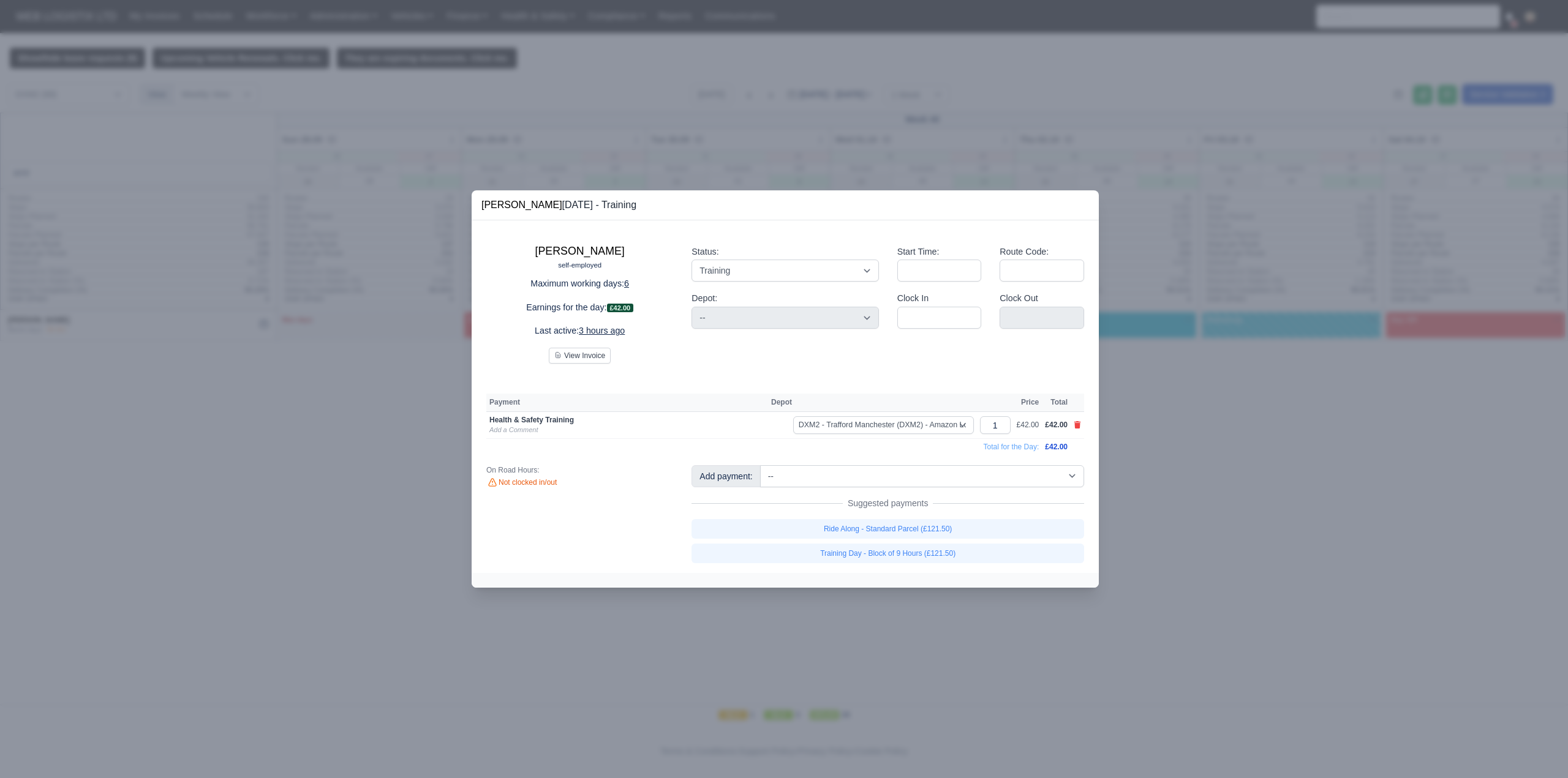
click at [1294, 552] on div at bounding box center [784, 389] width 1568 height 778
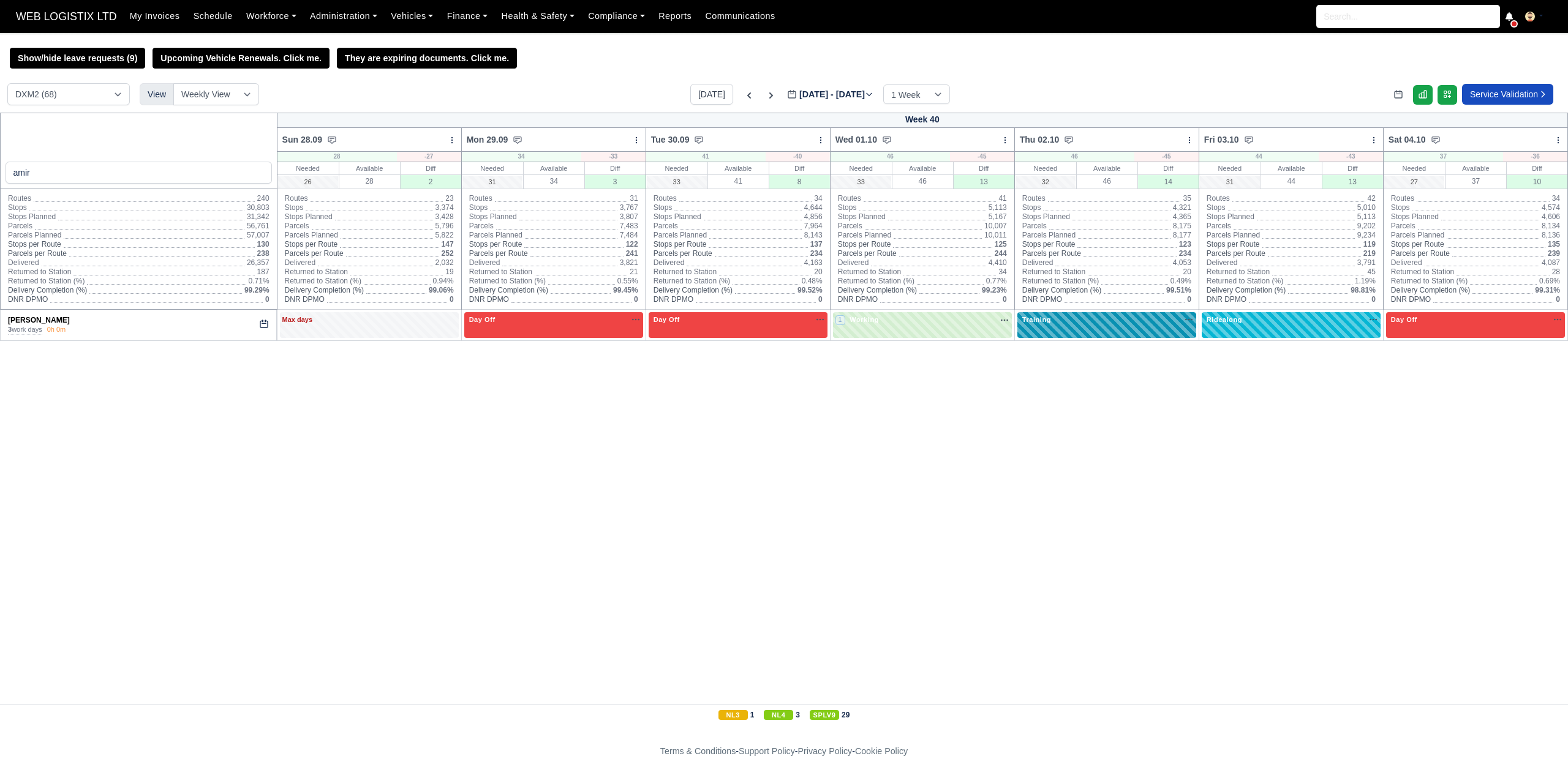
click at [1110, 322] on div "Training" at bounding box center [1107, 319] width 174 height 10
click at [1150, 320] on div "Training" at bounding box center [1107, 319] width 174 height 10
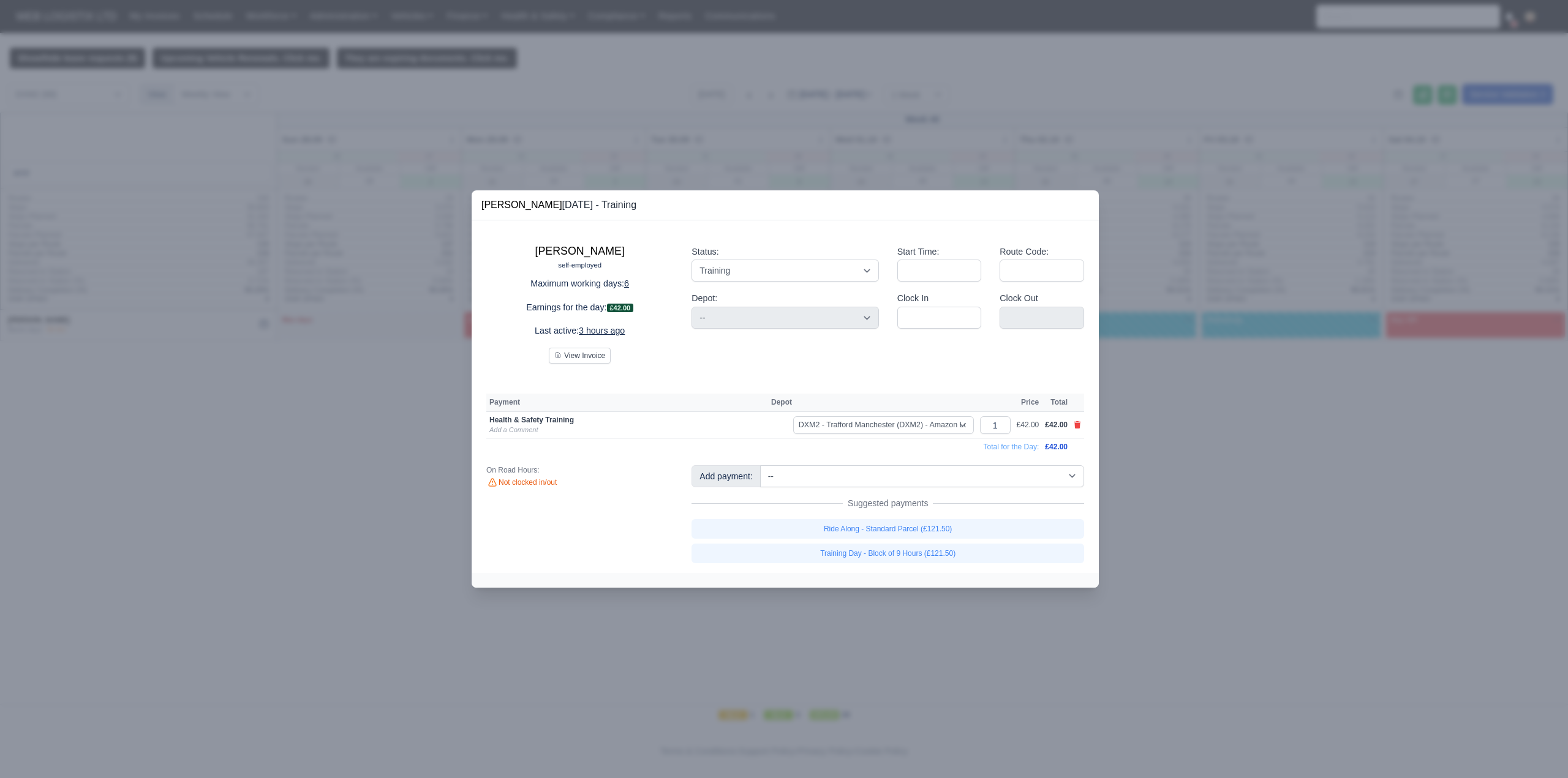
click at [815, 147] on div at bounding box center [784, 389] width 1568 height 778
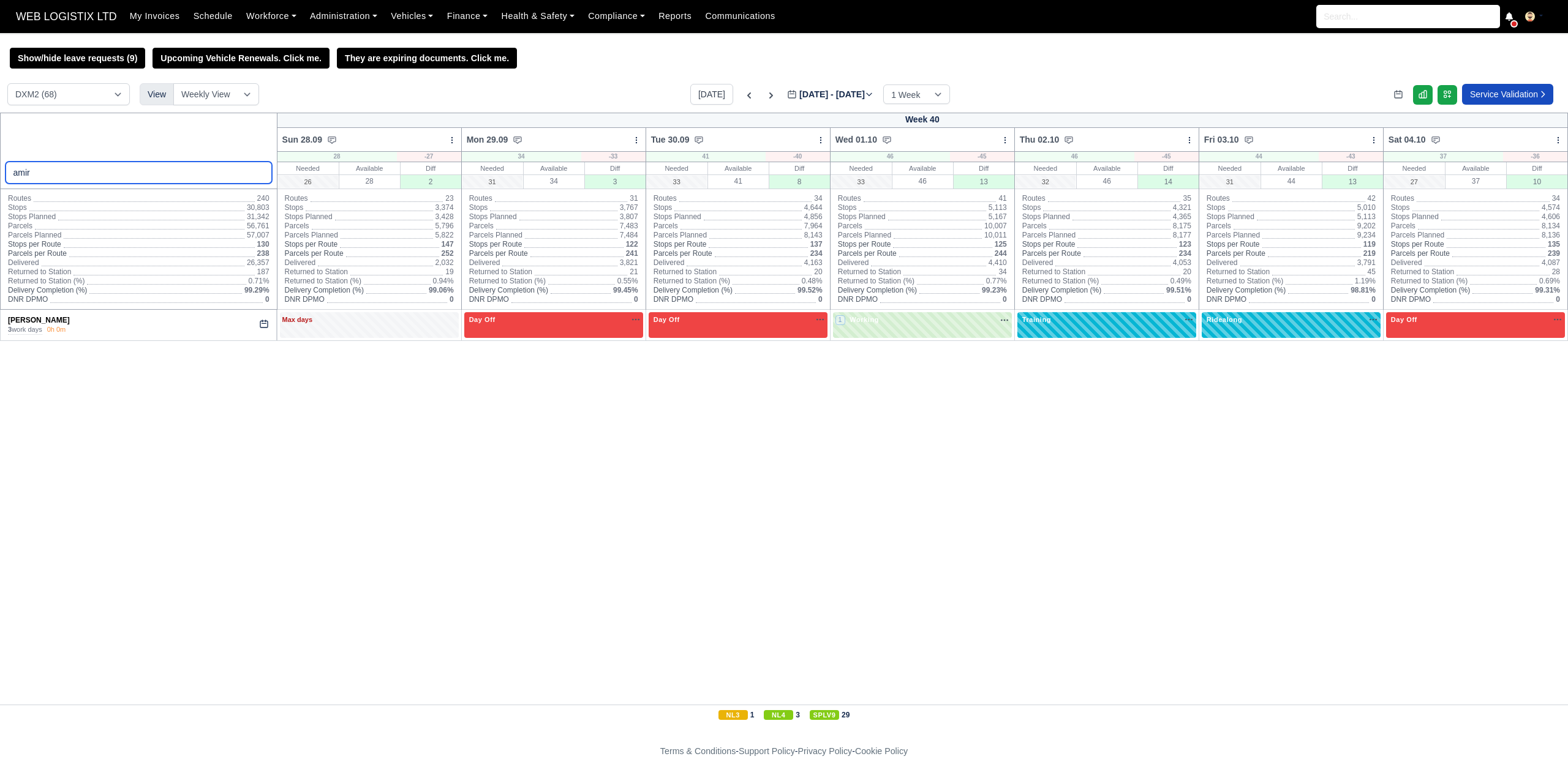
click at [92, 170] on input "amir" at bounding box center [139, 173] width 266 height 22
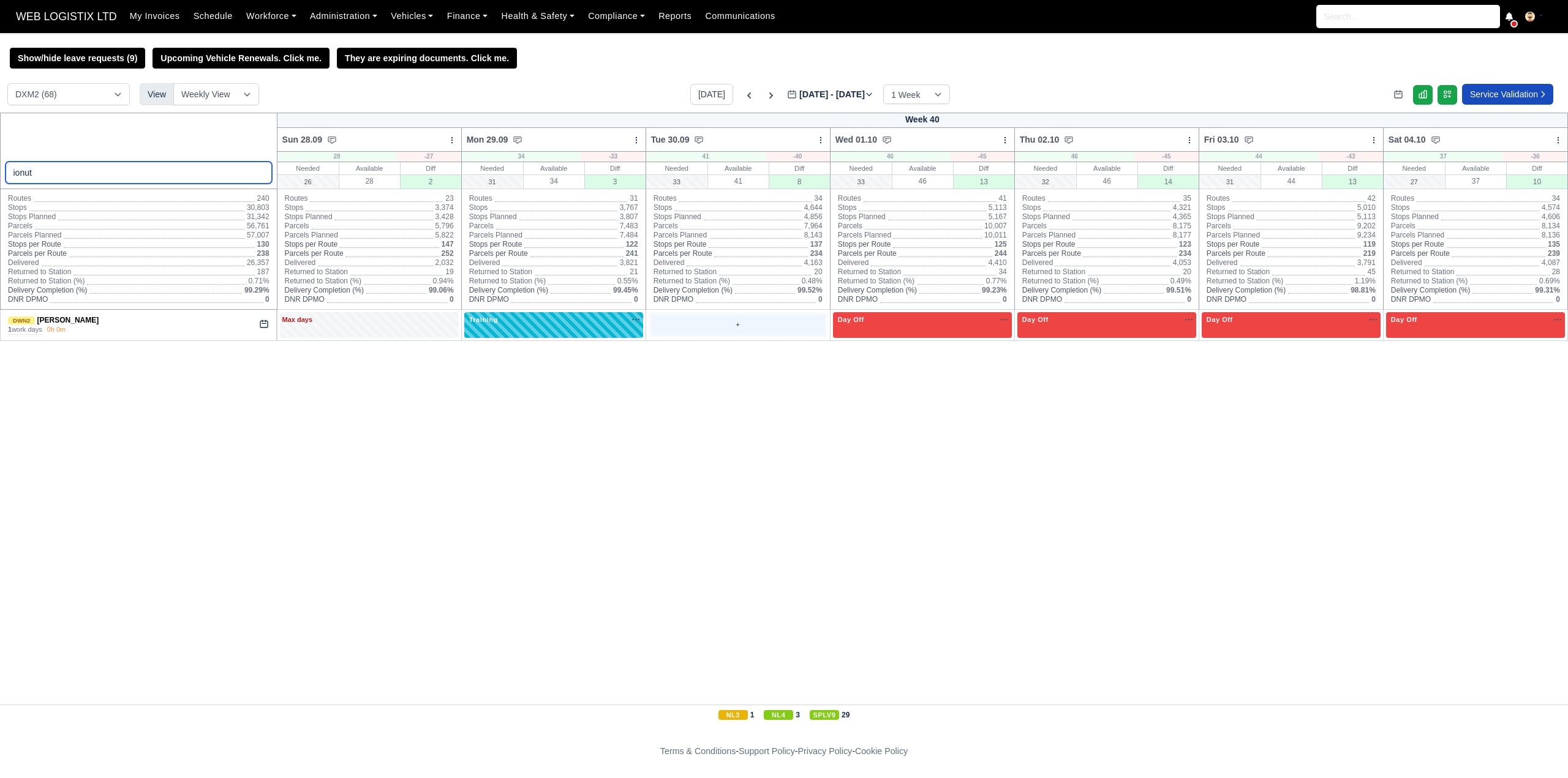
type input "ionut"
click at [726, 327] on div "+" at bounding box center [738, 324] width 174 height 20
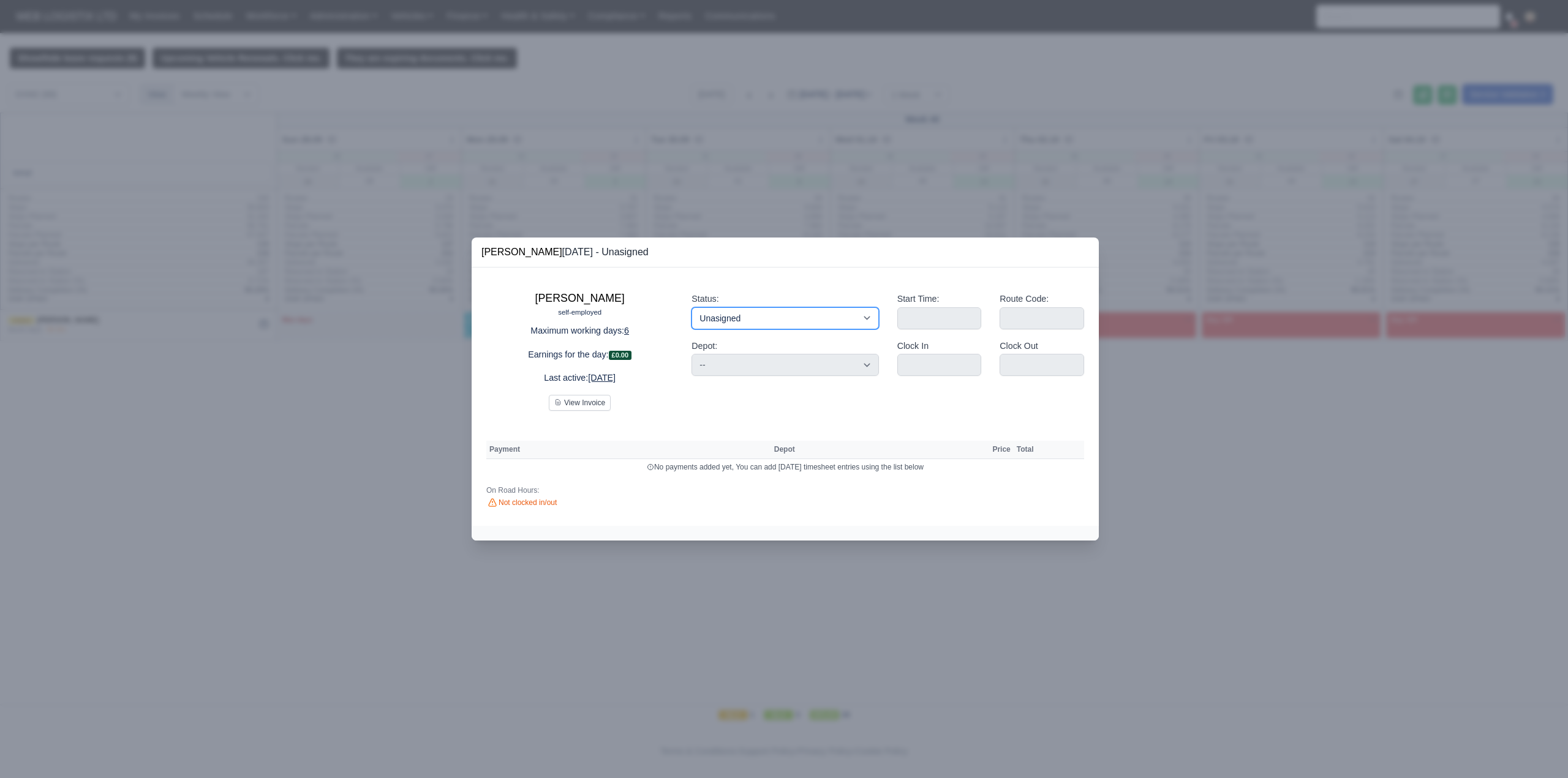
click at [728, 327] on select "Working Day Off Stand By Holiday Other Depot In Office OSM Ridealong Nursery 1 …" at bounding box center [785, 318] width 187 height 22
select select "Available"
click at [691, 307] on select "Working Day Off Stand By Holiday Other Depot In Office OSM Ridealong Nursery 1 …" at bounding box center [785, 318] width 187 height 22
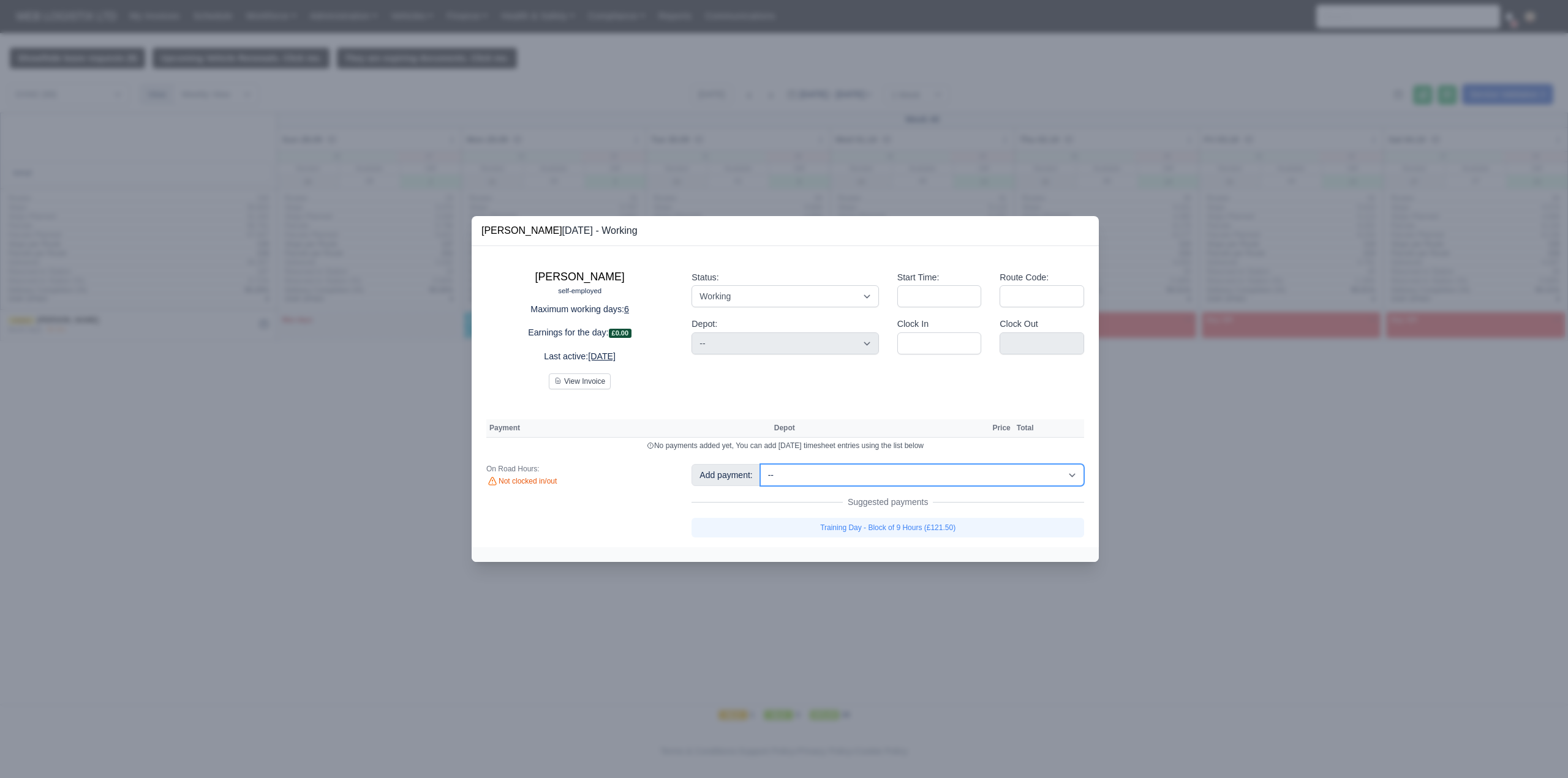
click at [809, 475] on select "-- Fantastic Plus Scorecard Bonus - Fantastic Plus (£0.08) Standard Parcel - Bl…" at bounding box center [922, 475] width 324 height 22
select select "148"
click at [760, 464] on select "-- Fantastic Plus Scorecard Bonus - Fantastic Plus (£0.08) Standard Parcel - Bl…" at bounding box center [922, 475] width 324 height 22
select select "3"
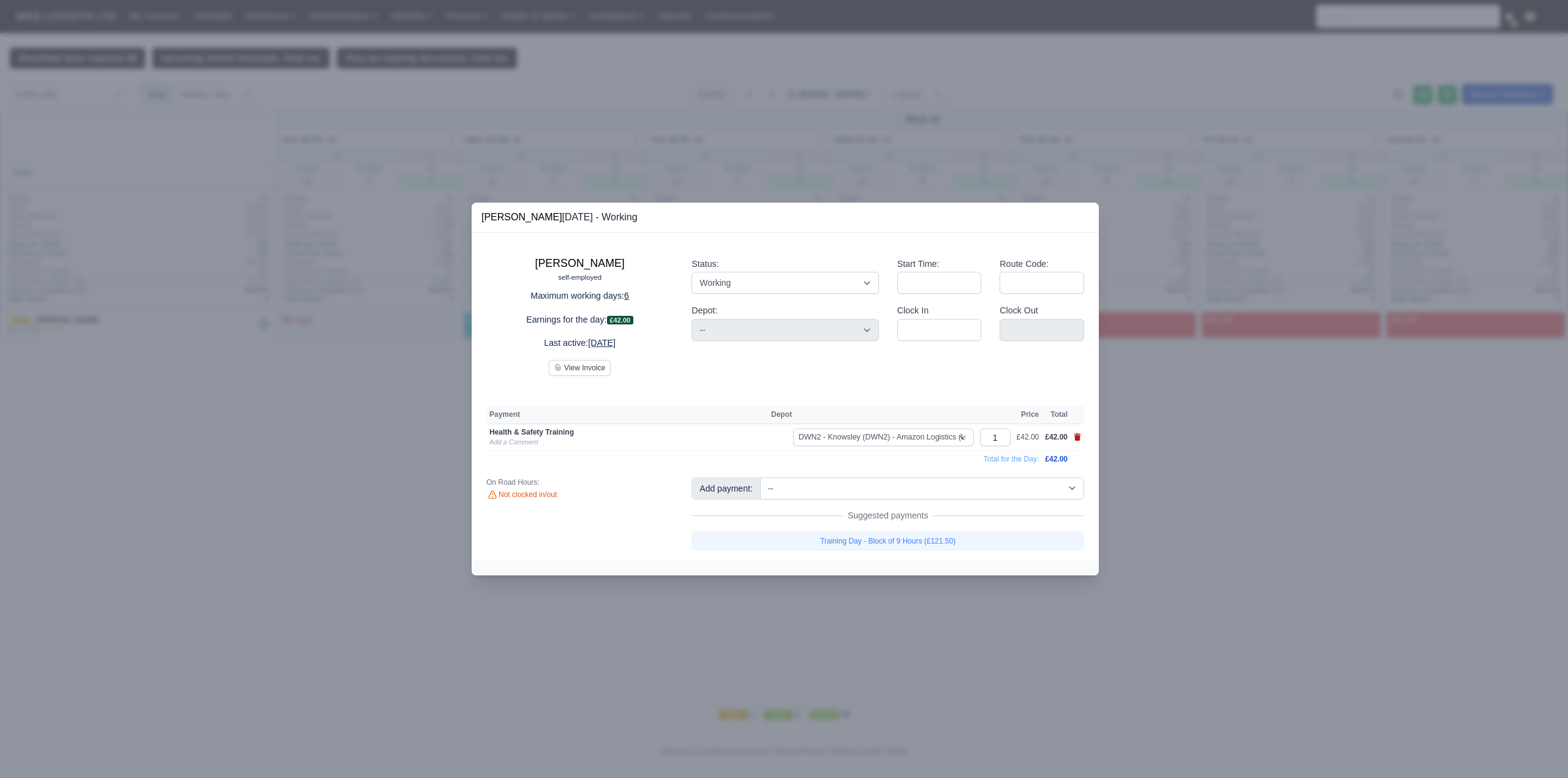
click at [1074, 440] on icon at bounding box center [1077, 437] width 7 height 7
click at [1079, 436] on icon at bounding box center [1077, 437] width 7 height 7
select select
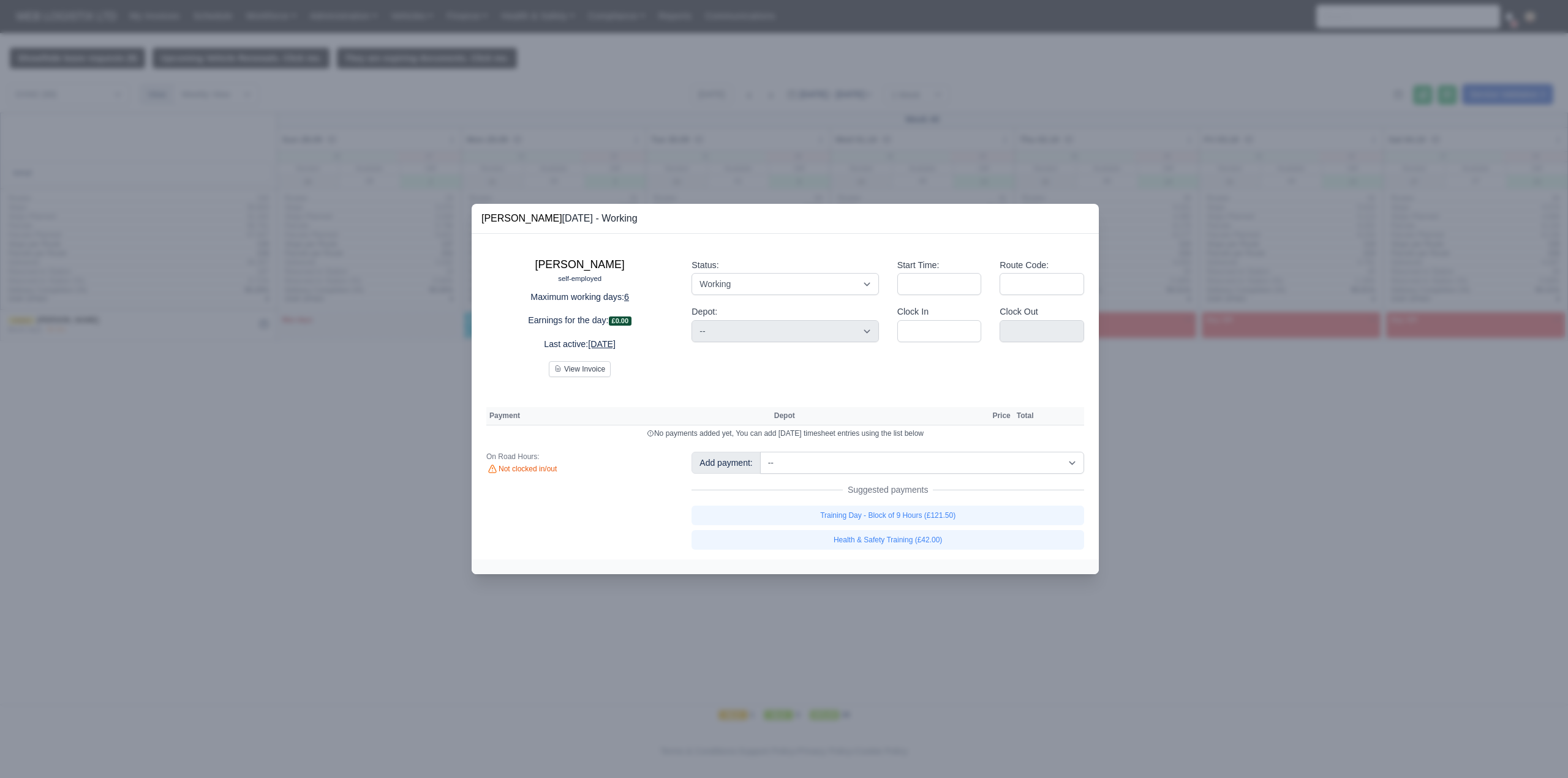
select select
click at [1451, 616] on div at bounding box center [784, 389] width 1568 height 778
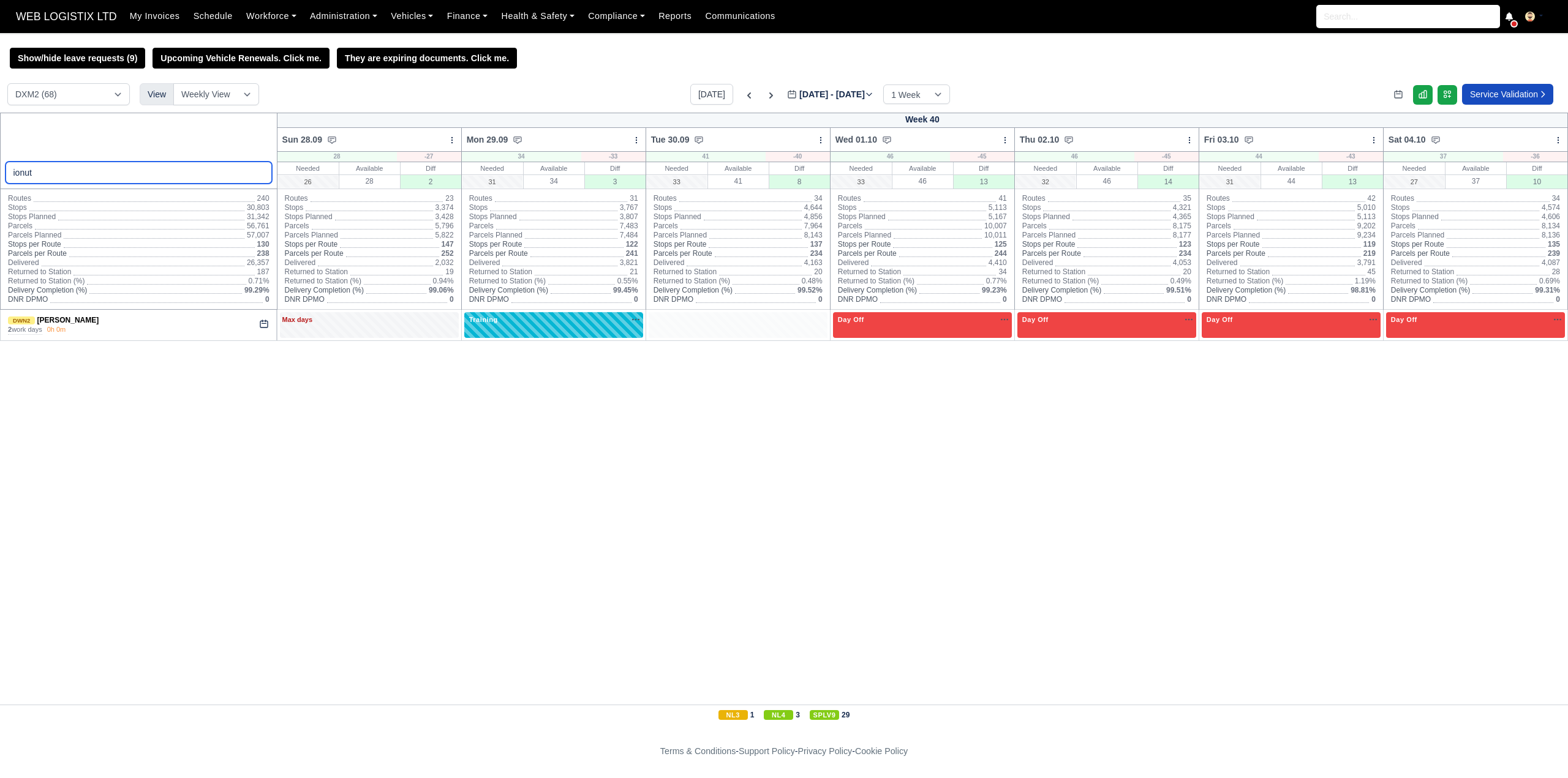
click at [102, 167] on input "ionut" at bounding box center [139, 173] width 266 height 22
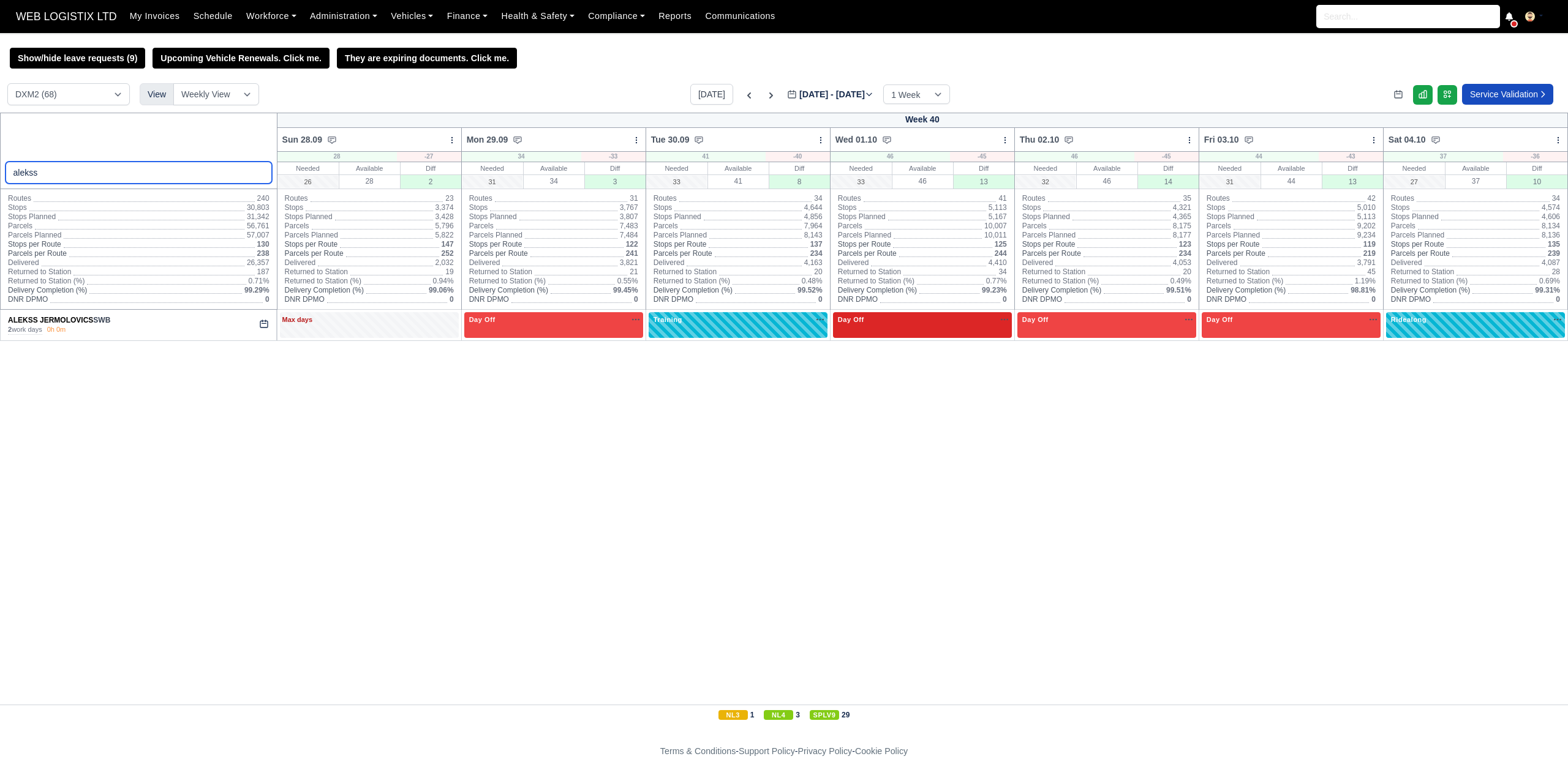
type input "alekss"
click at [903, 322] on div "Day Off Available" at bounding box center [923, 319] width 174 height 10
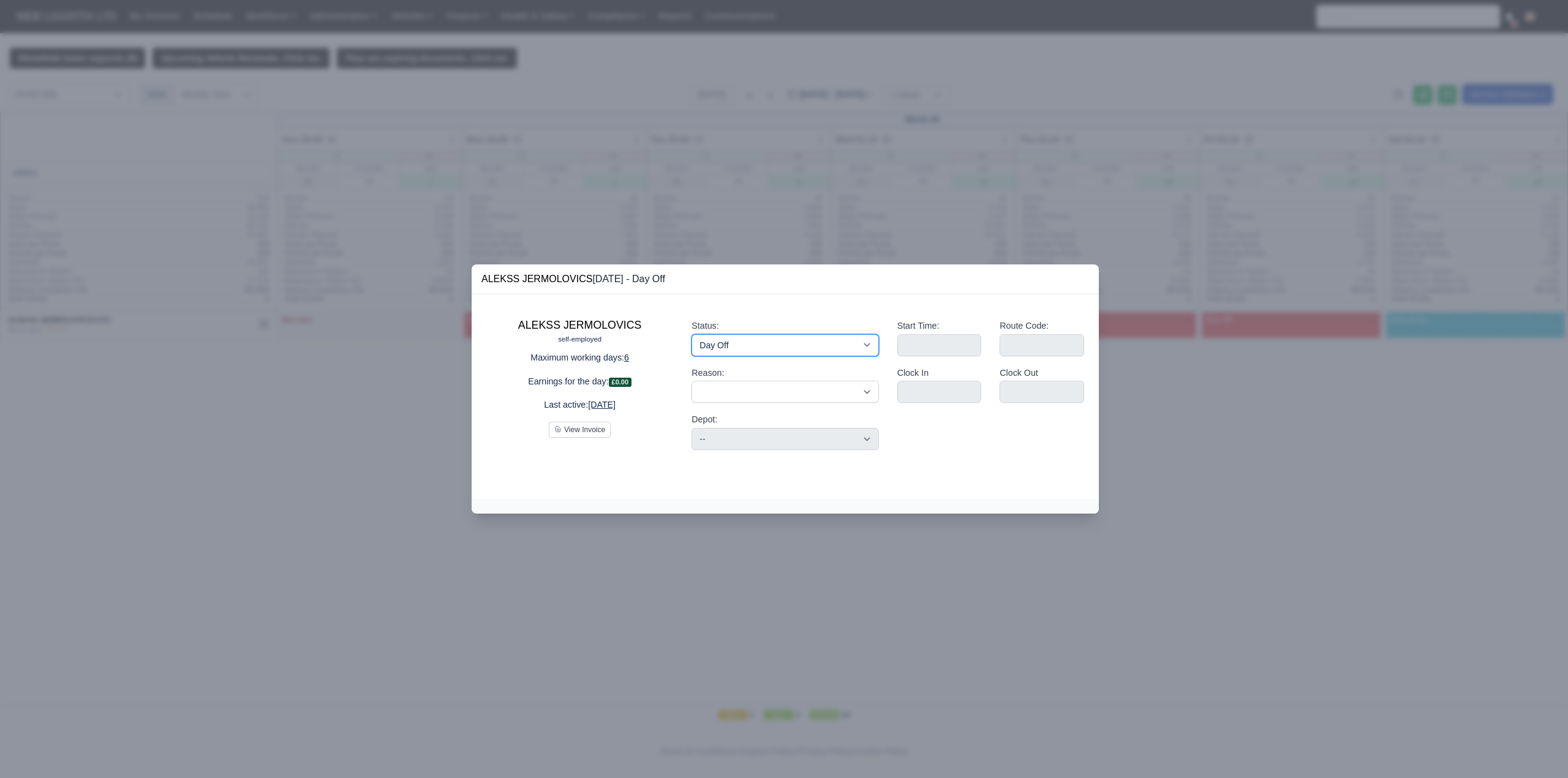
click at [758, 350] on select "Working Day Off Stand By Holiday Other Depot In Office OSM Ridealong Nursery 1 …" at bounding box center [785, 345] width 187 height 22
select select "Available"
click at [691, 334] on select "Working Day Off Stand By Holiday Other Depot In Office OSM Ridealong Nursery 1 …" at bounding box center [785, 345] width 187 height 22
select select
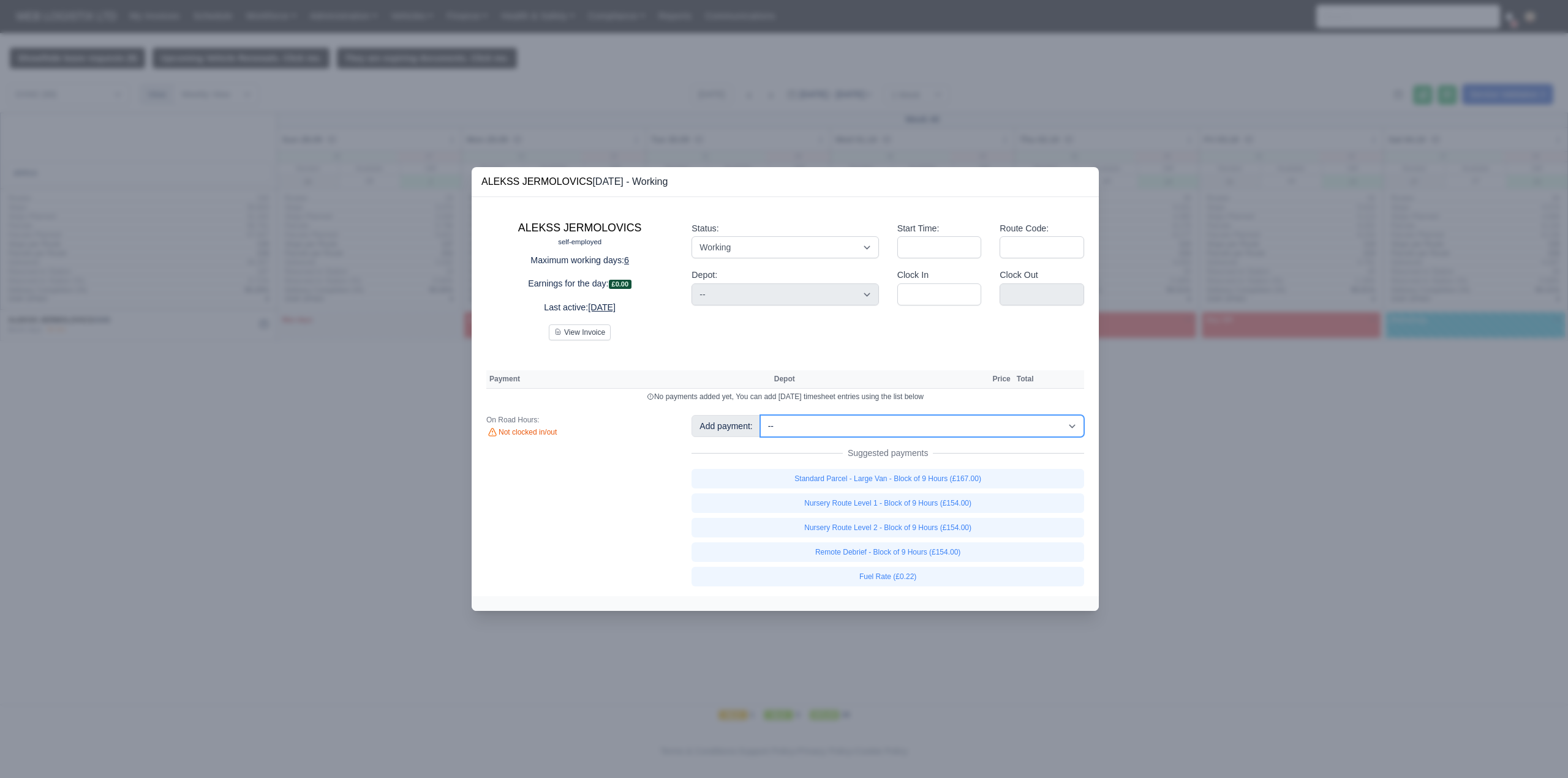
click at [947, 430] on select "-- Fantastic Plus Scorecard Bonus - Fantastic Plus (£0.08) Standard Parcel - Bl…" at bounding box center [922, 426] width 324 height 22
click at [760, 415] on select "-- Fantastic Plus Scorecard Bonus - Fantastic Plus (£0.08) Standard Parcel - Bl…" at bounding box center [922, 426] width 324 height 22
select select "1"
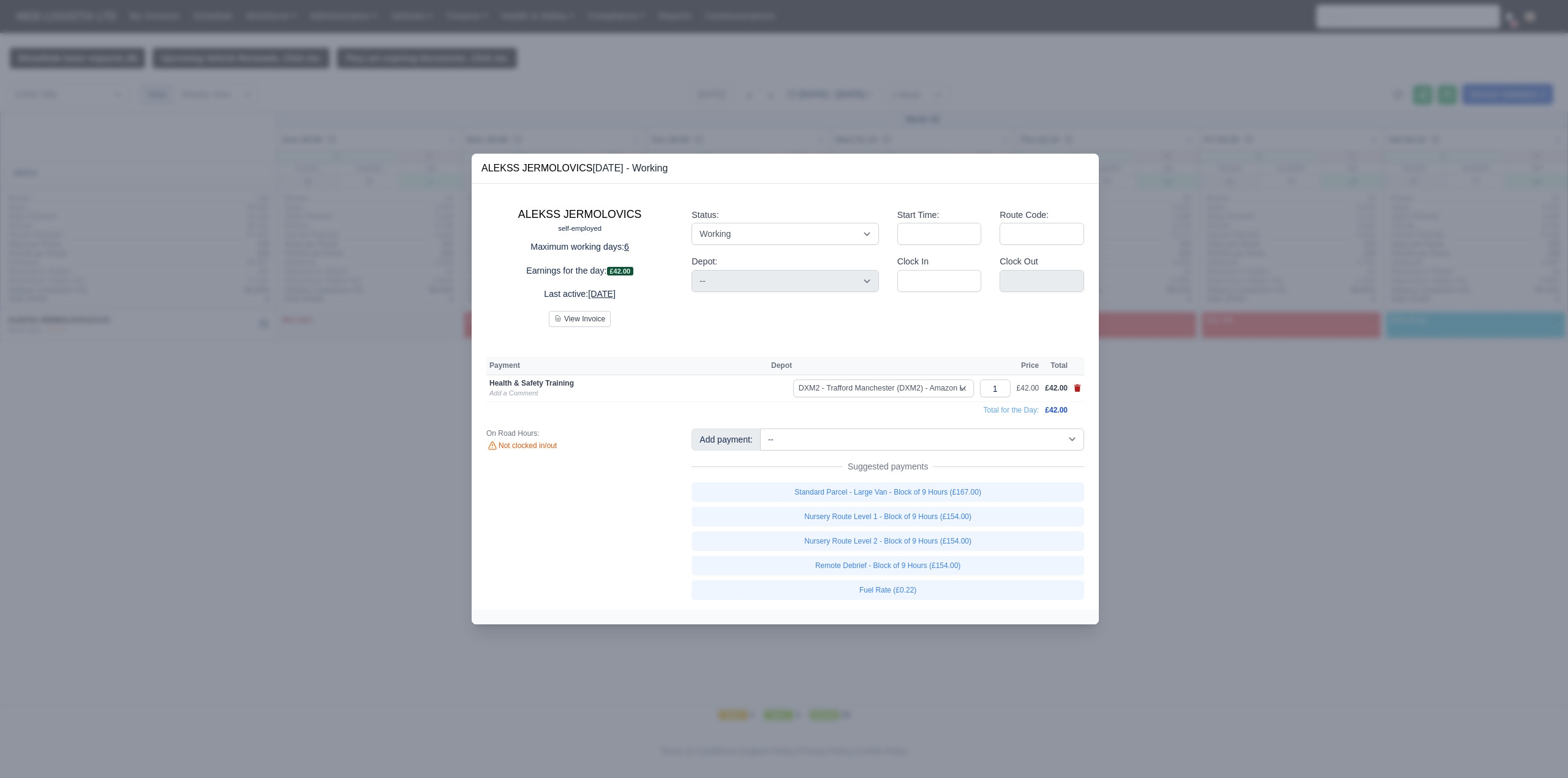
click at [1074, 386] on icon at bounding box center [1077, 388] width 7 height 7
select select
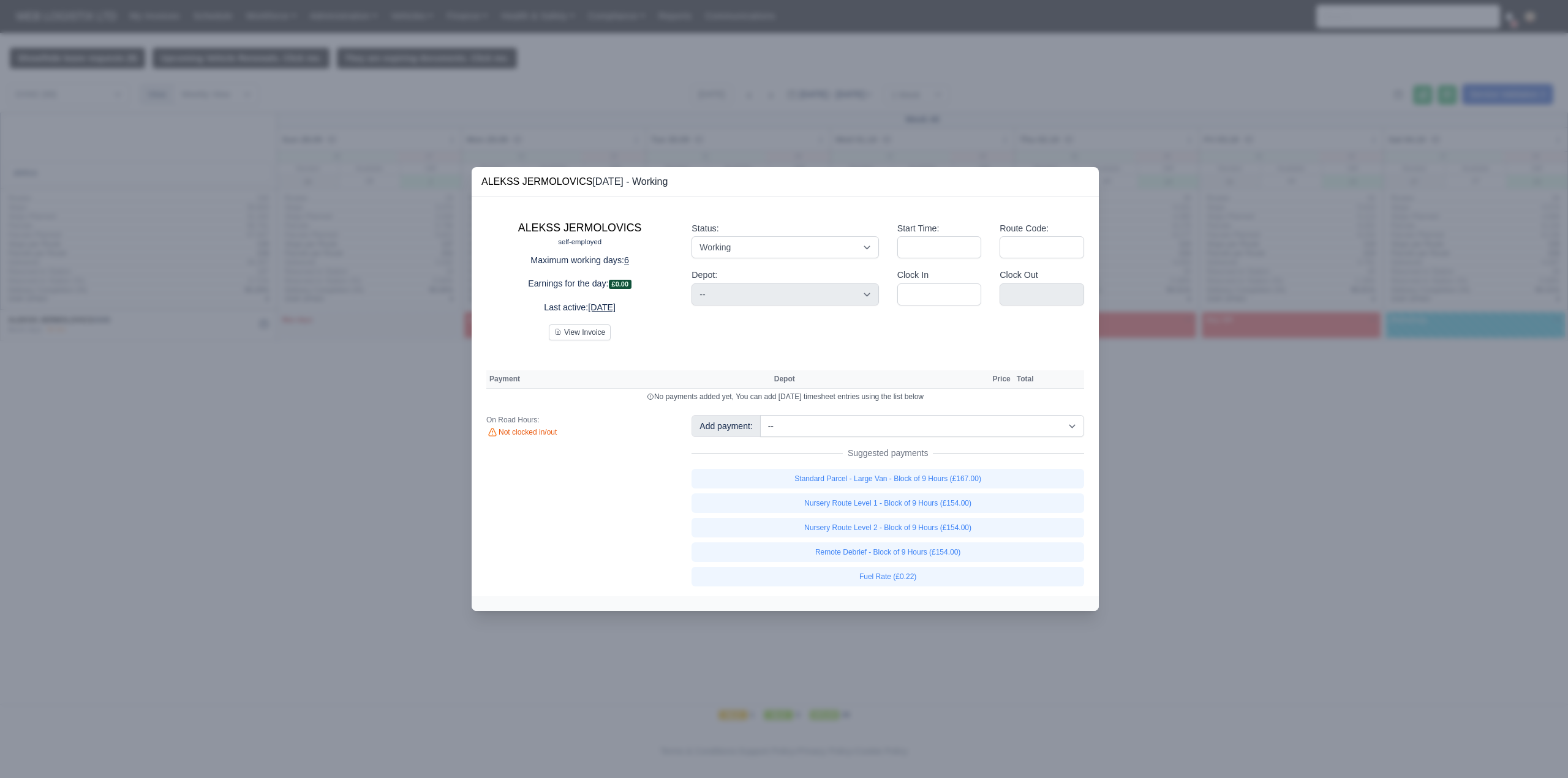
select select
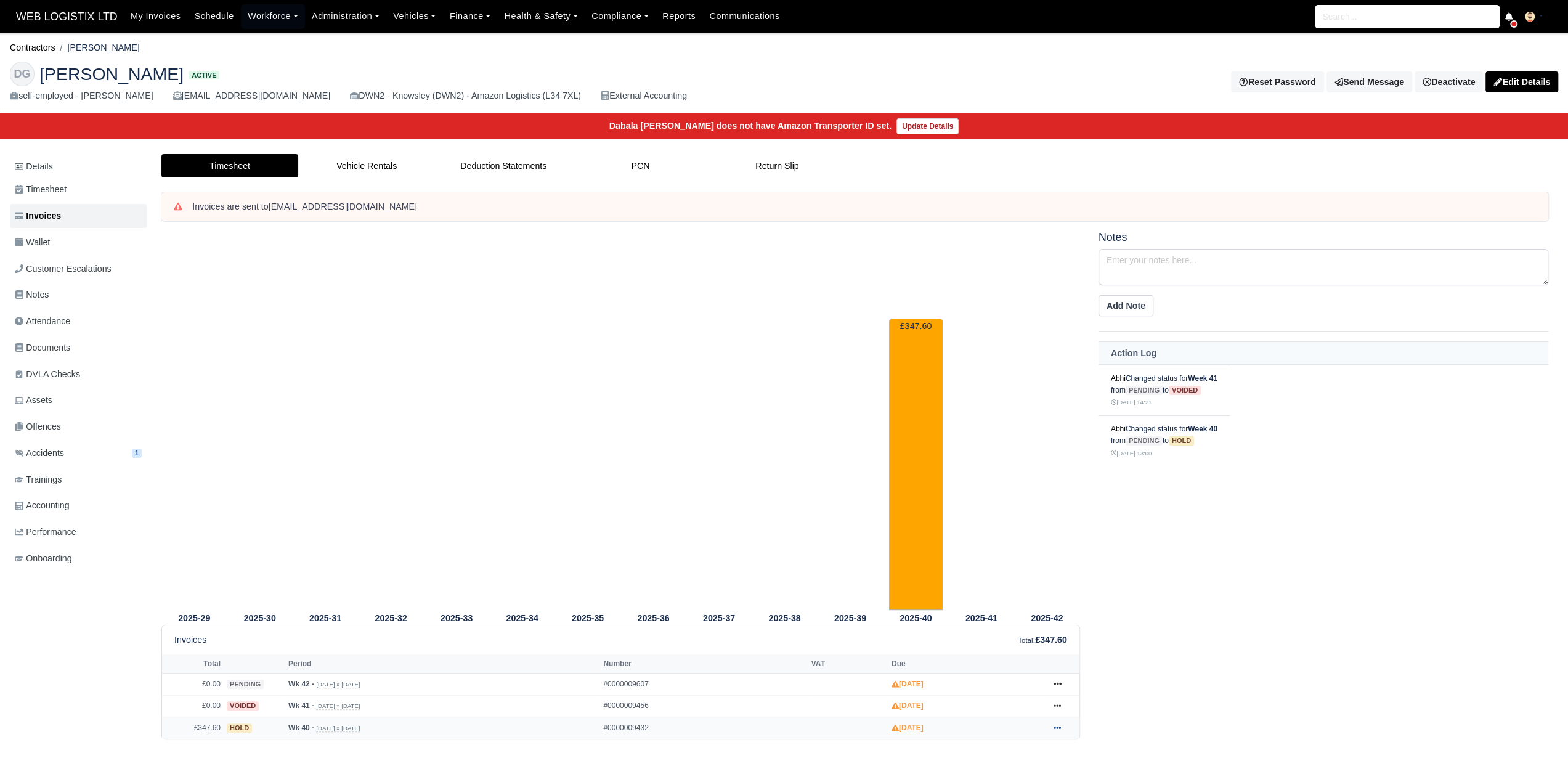
click at [1058, 724] on icon at bounding box center [1057, 728] width 7 height 7
drag, startPoint x: 1032, startPoint y: 579, endPoint x: 980, endPoint y: 705, distance: 136.3
click at [980, 705] on link "Print" at bounding box center [1011, 707] width 110 height 26
click at [69, 191] on link "Timesheet" at bounding box center [78, 189] width 137 height 24
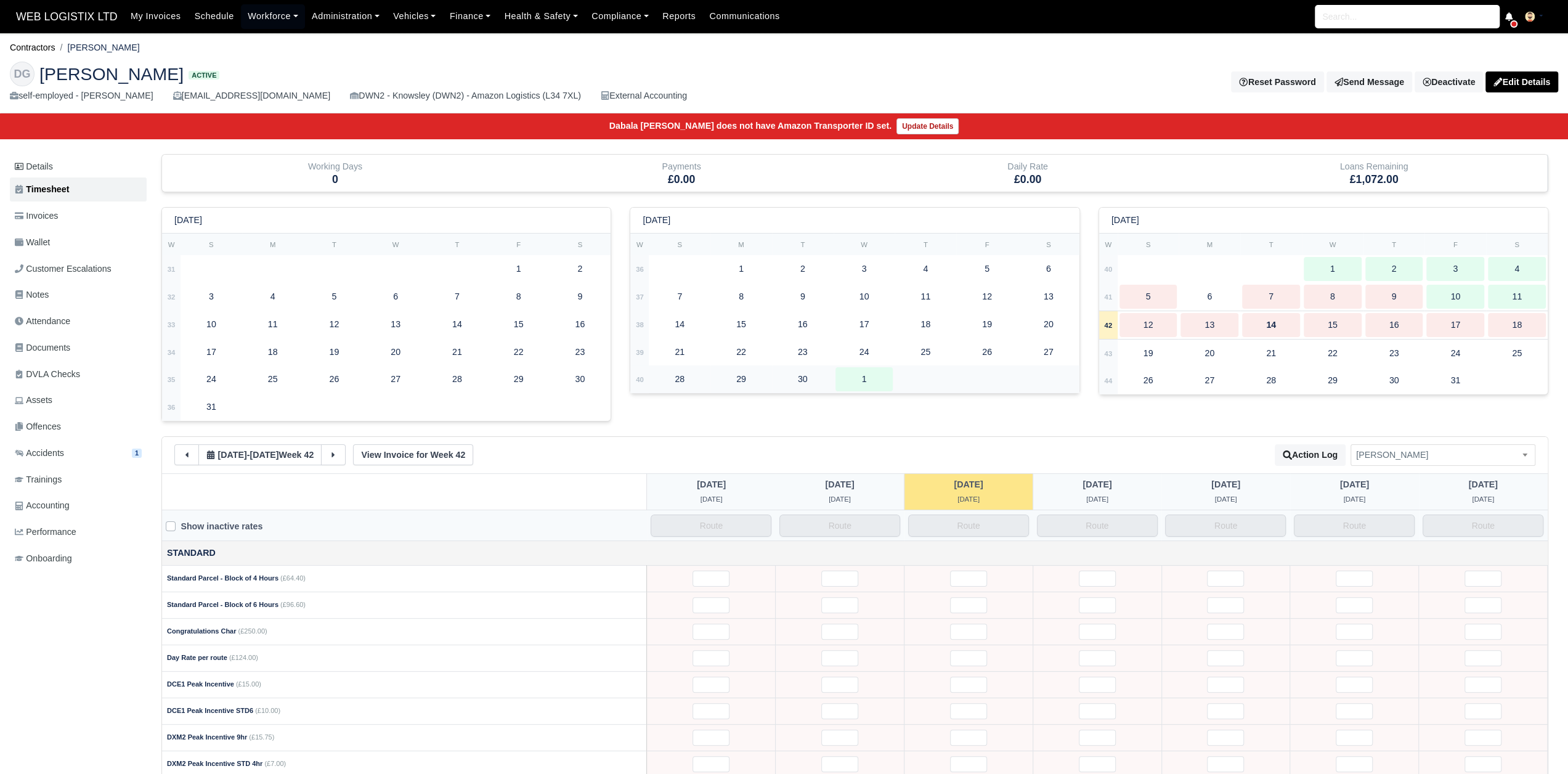
click at [910, 391] on td at bounding box center [987, 379] width 185 height 28
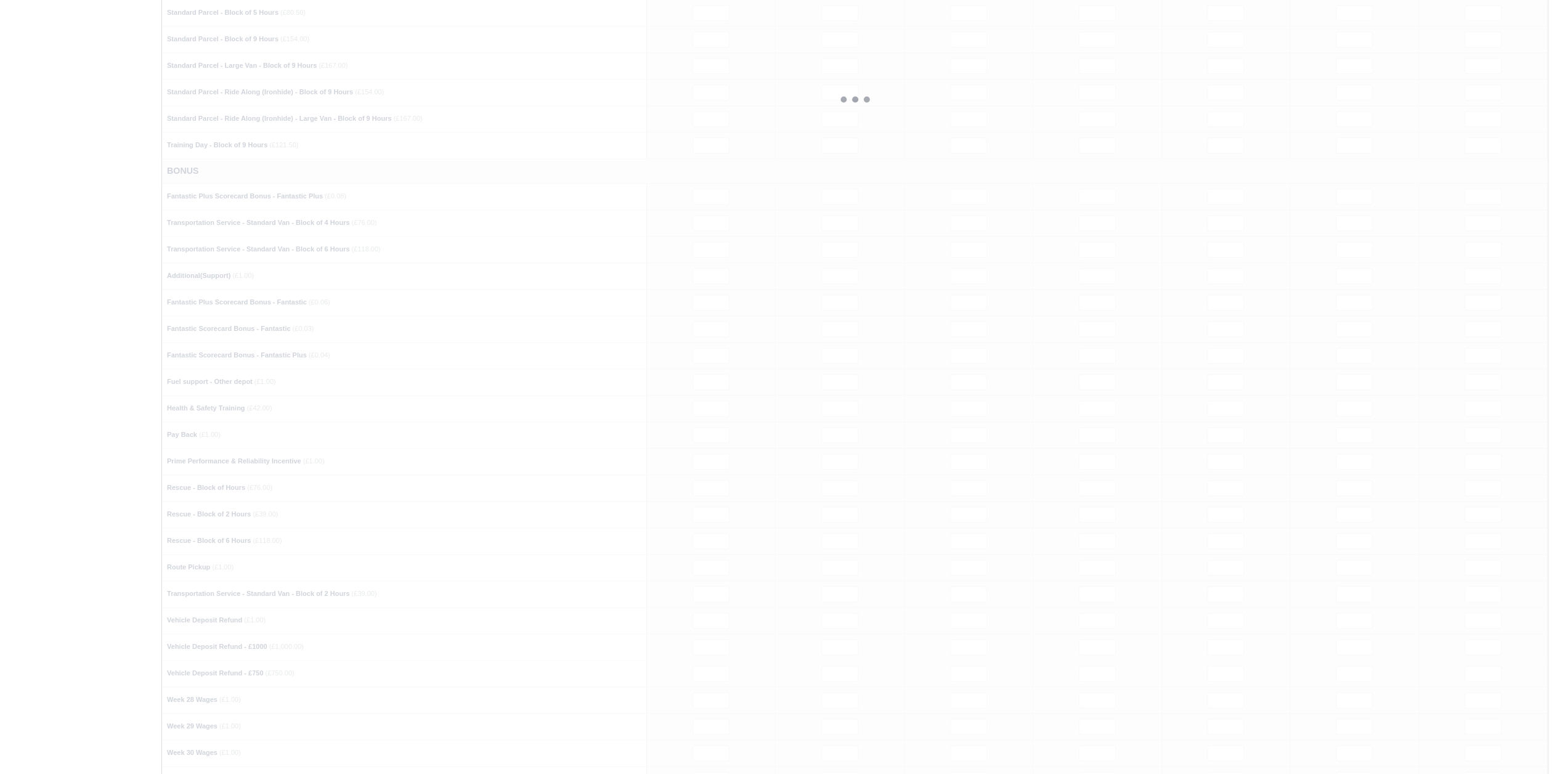
type input "1"
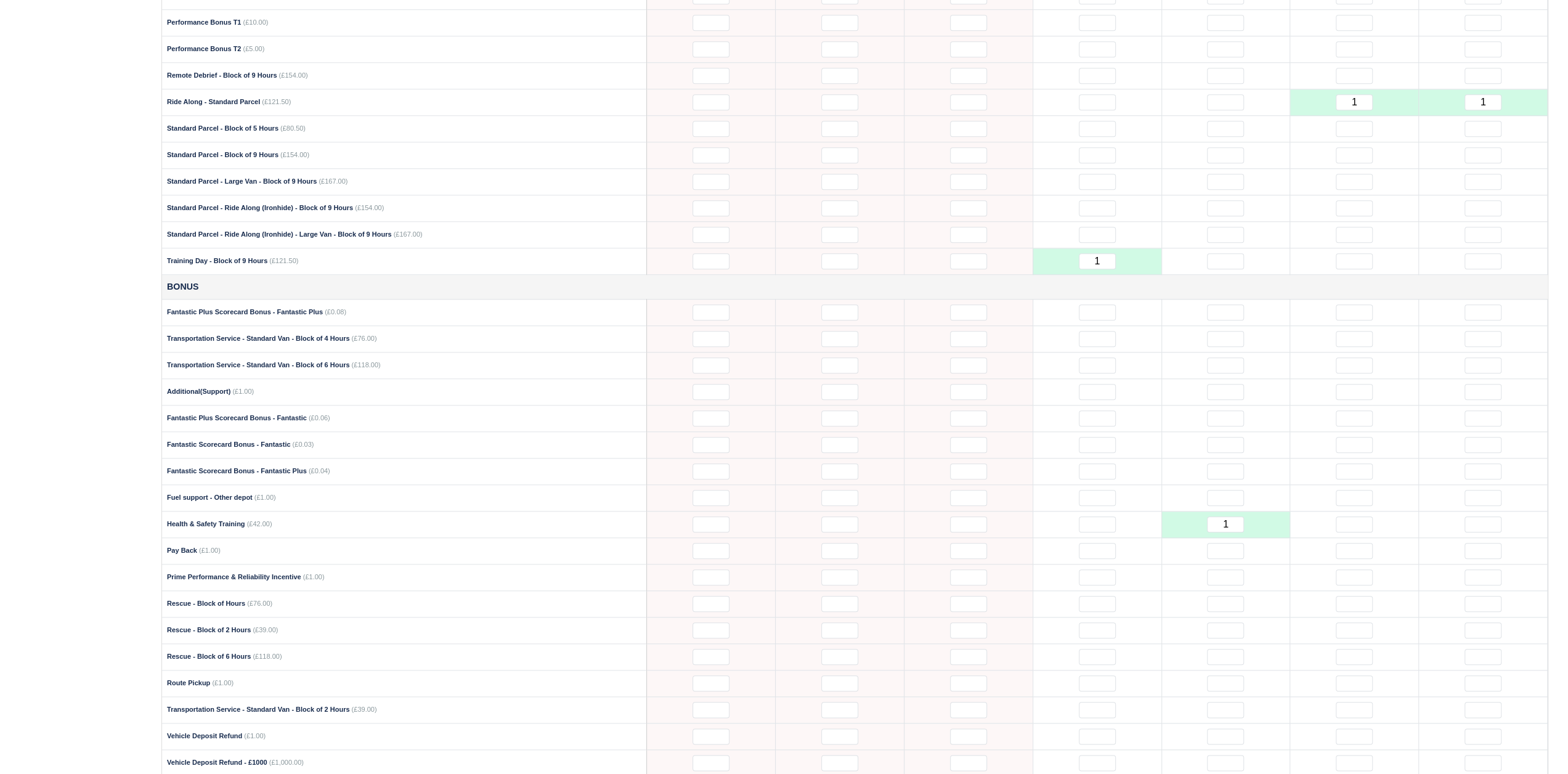
scroll to position [1047, 0]
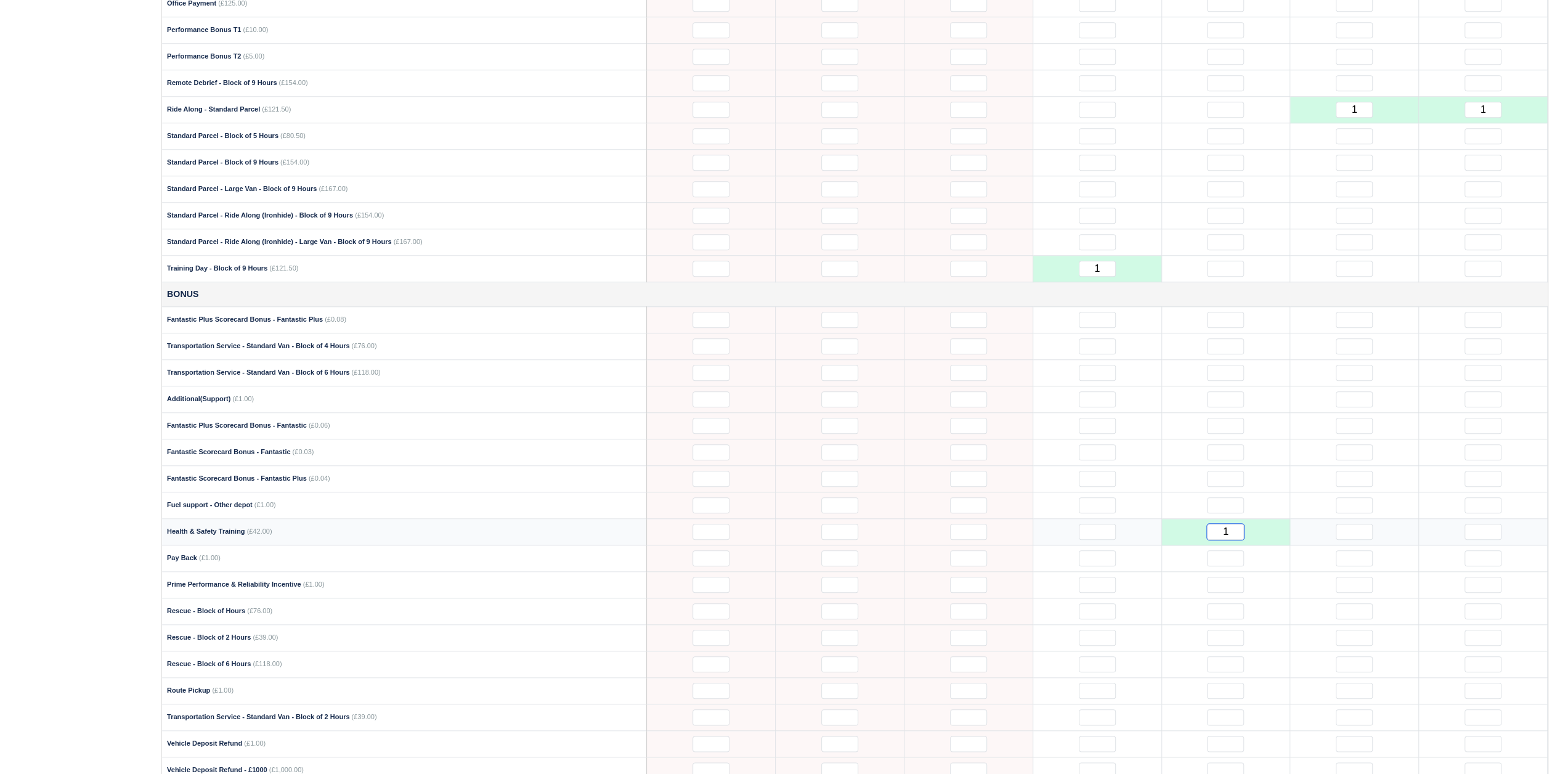
drag, startPoint x: 1227, startPoint y: 514, endPoint x: 1210, endPoint y: 510, distance: 17.5
click at [1210, 524] on input "1" at bounding box center [1226, 532] width 37 height 16
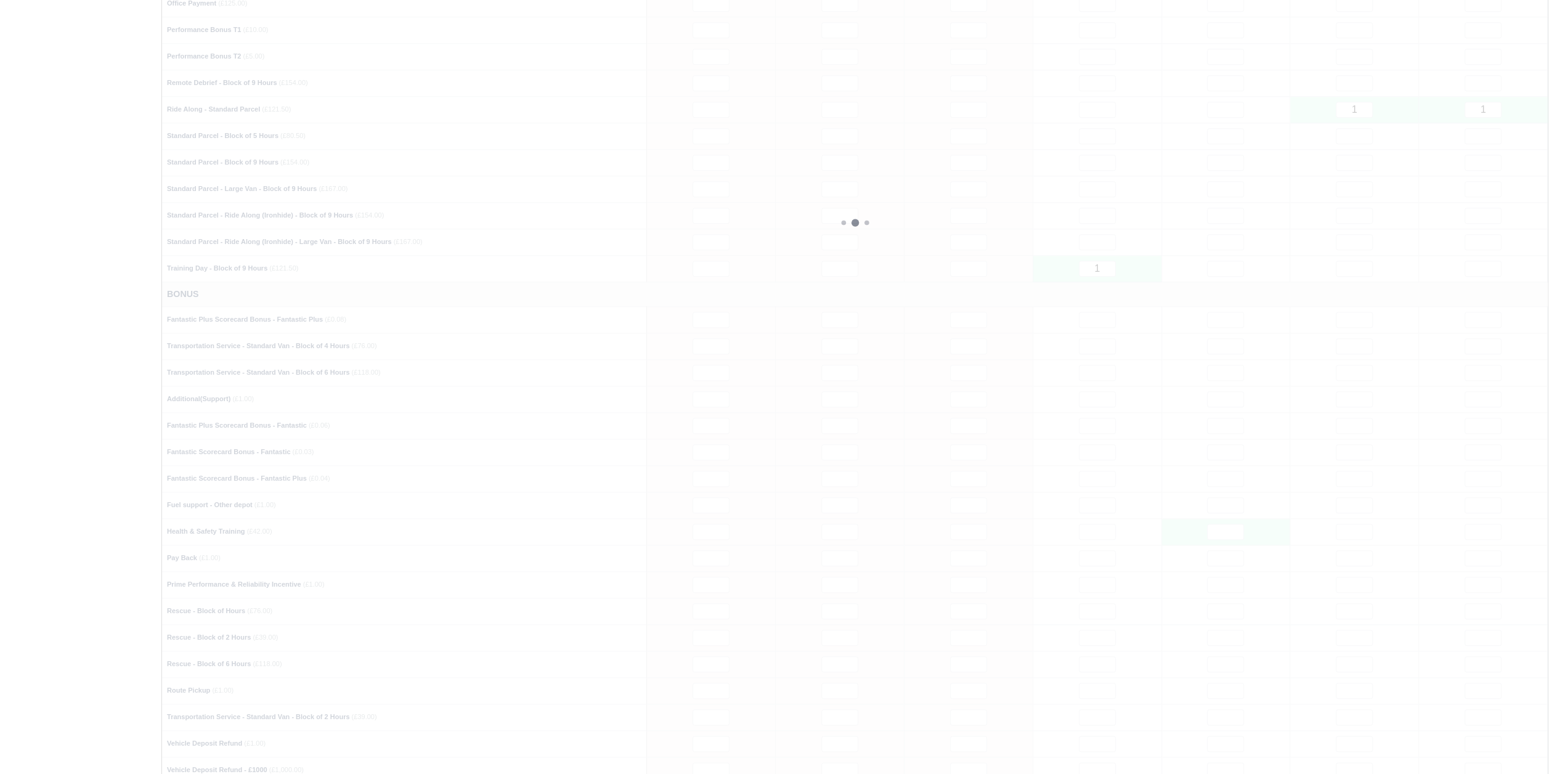
click at [1184, 325] on div at bounding box center [855, 222] width 1386 height 1594
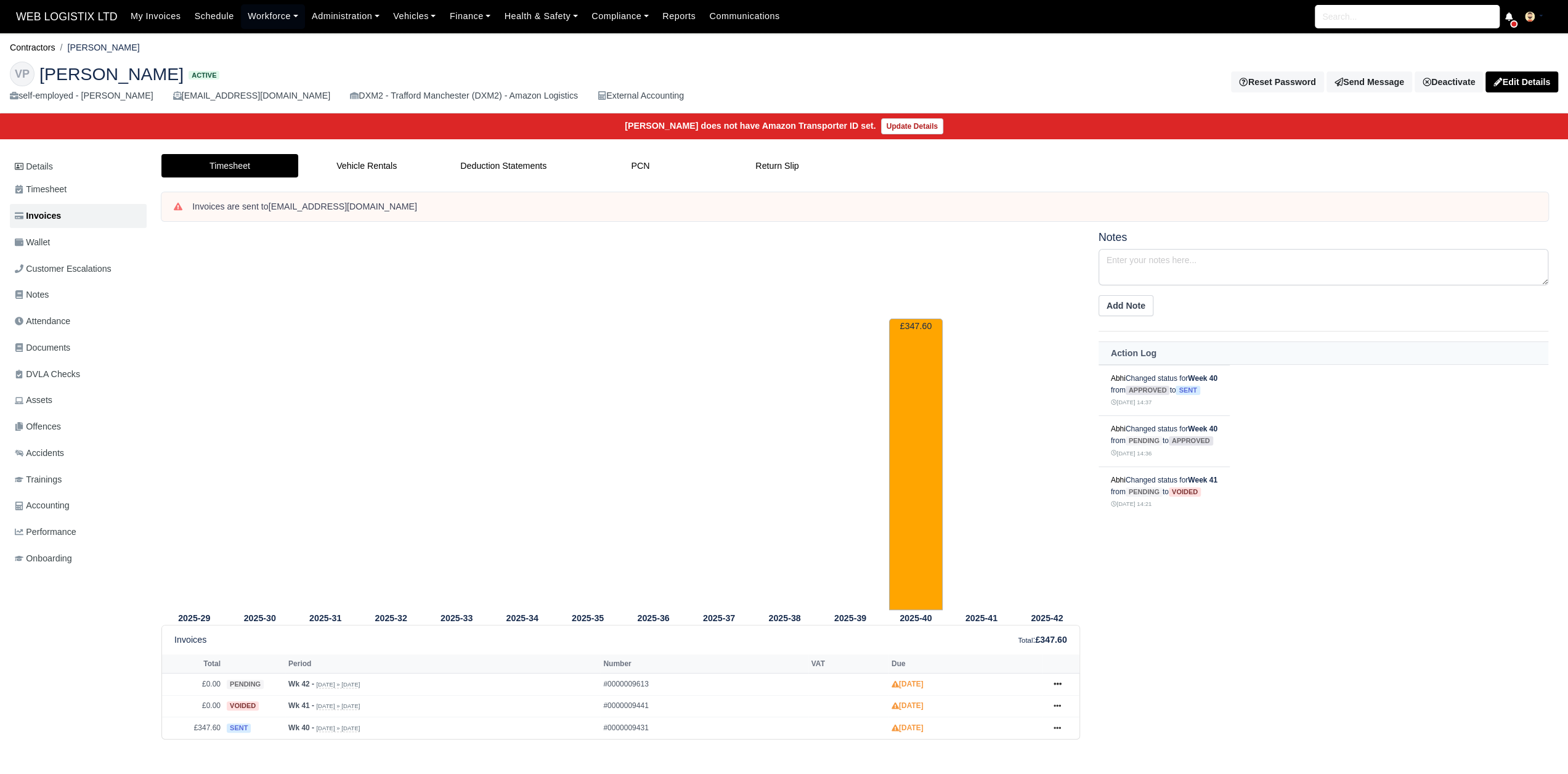
drag, startPoint x: 41, startPoint y: 70, endPoint x: 274, endPoint y: 70, distance: 233.0
click at [184, 70] on span "[PERSON_NAME]" at bounding box center [112, 74] width 144 height 17
copy span "[PERSON_NAME]"
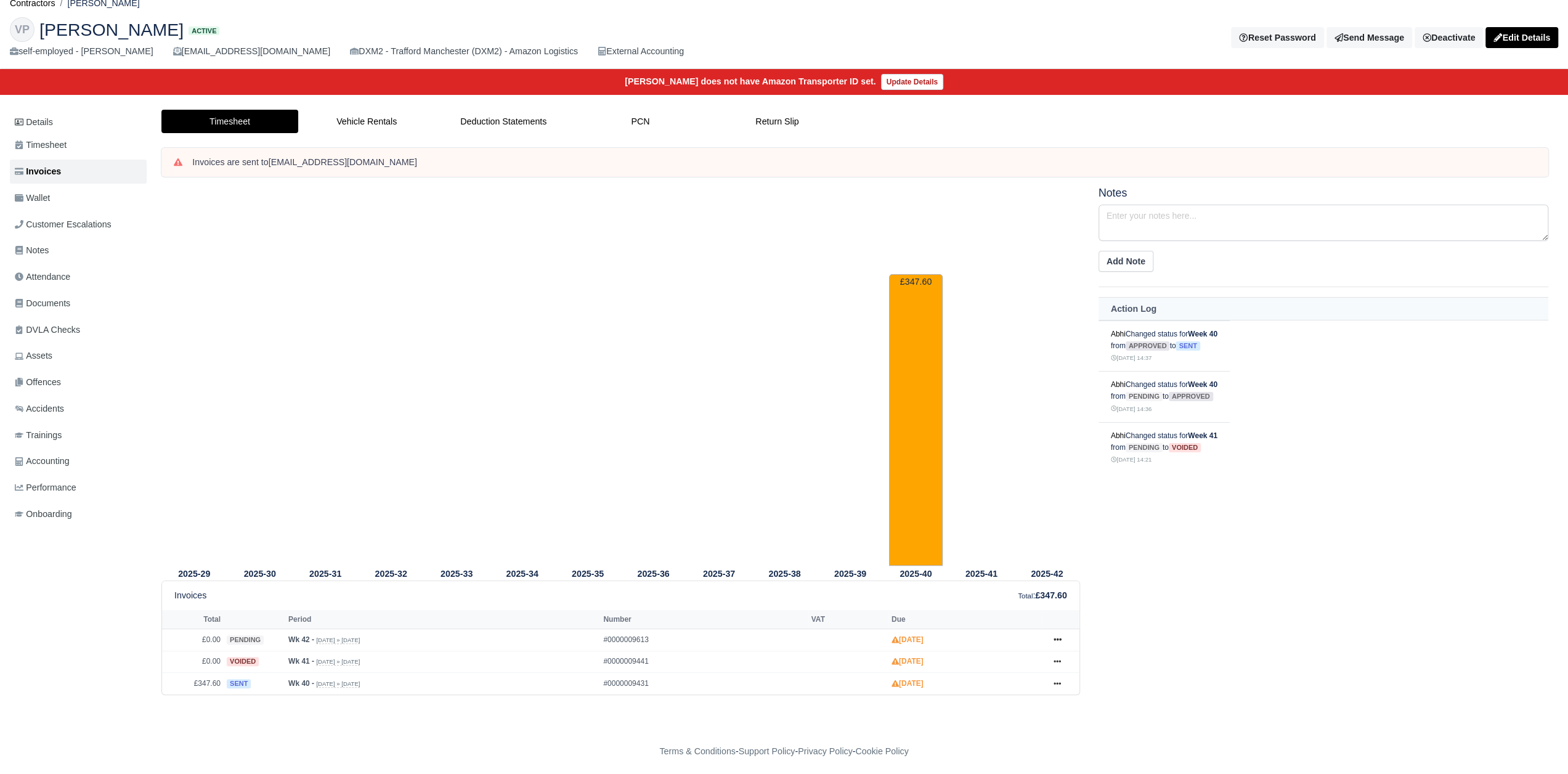
scroll to position [46, 0]
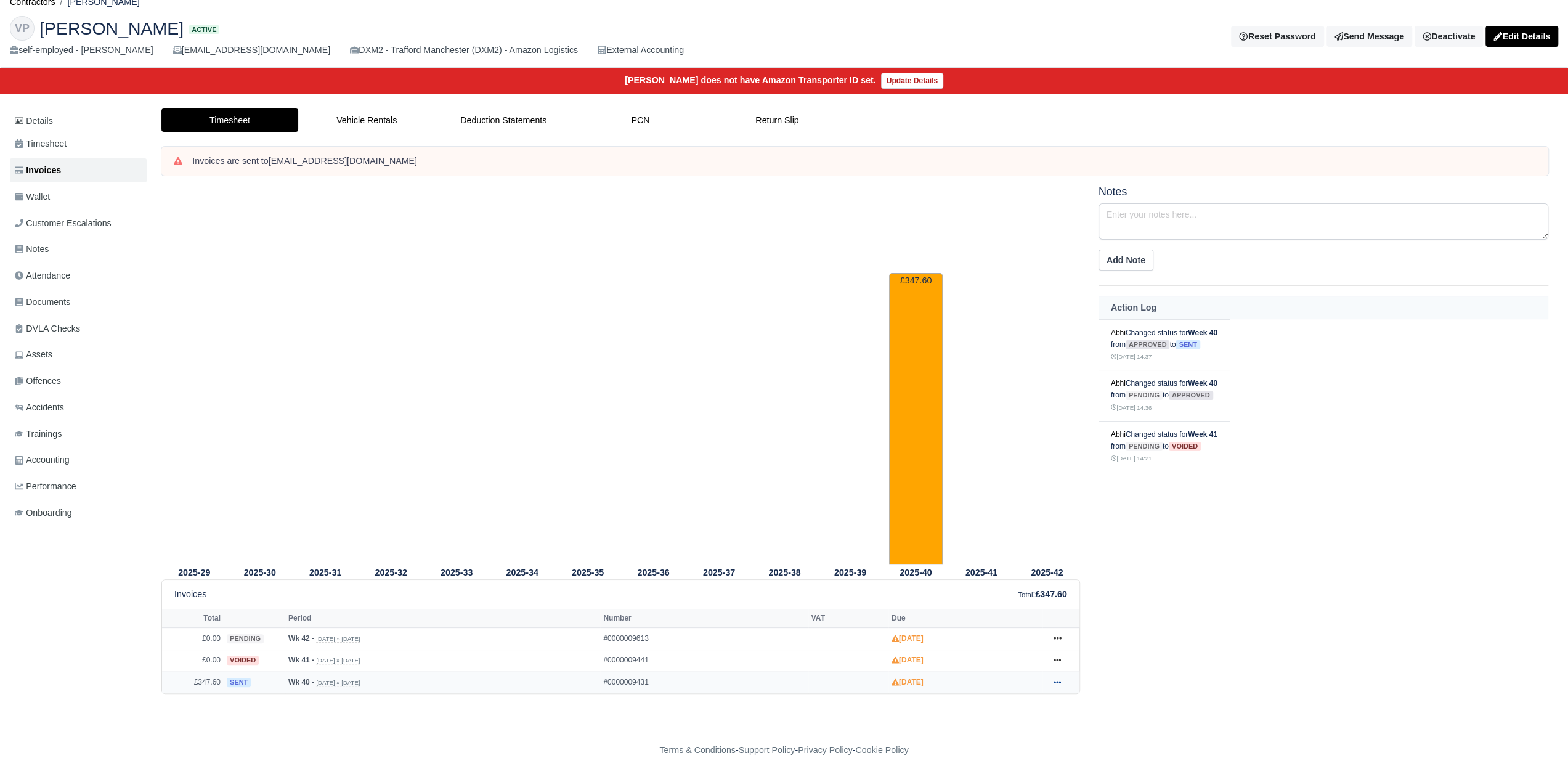
click at [1061, 679] on link at bounding box center [1057, 682] width 19 height 15
click at [985, 653] on link "Print" at bounding box center [1011, 662] width 110 height 26
click at [1056, 678] on icon at bounding box center [1057, 682] width 7 height 7
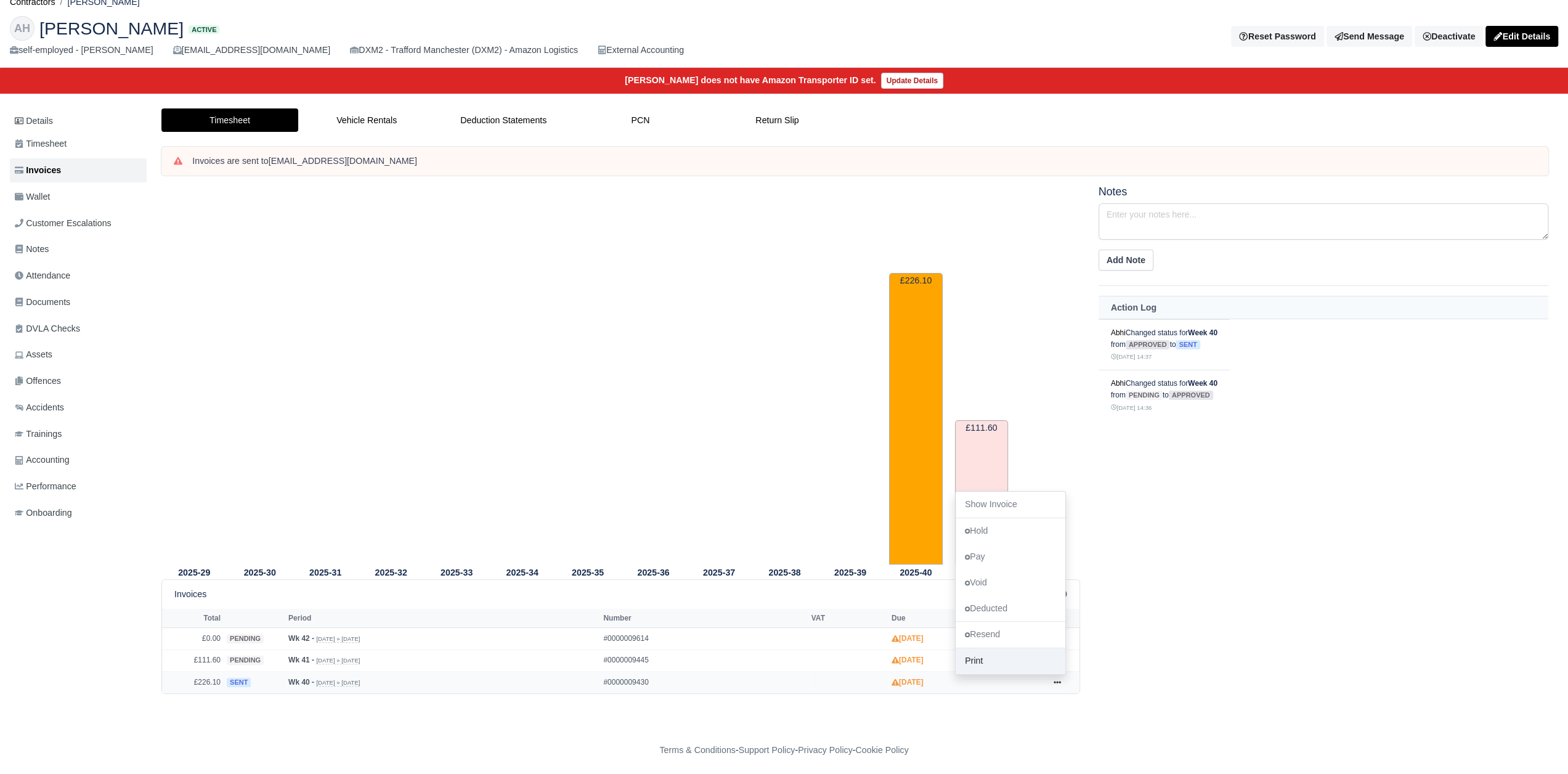
click at [1022, 654] on link "Print" at bounding box center [1011, 662] width 110 height 26
click at [57, 146] on span "Timesheet" at bounding box center [41, 144] width 52 height 14
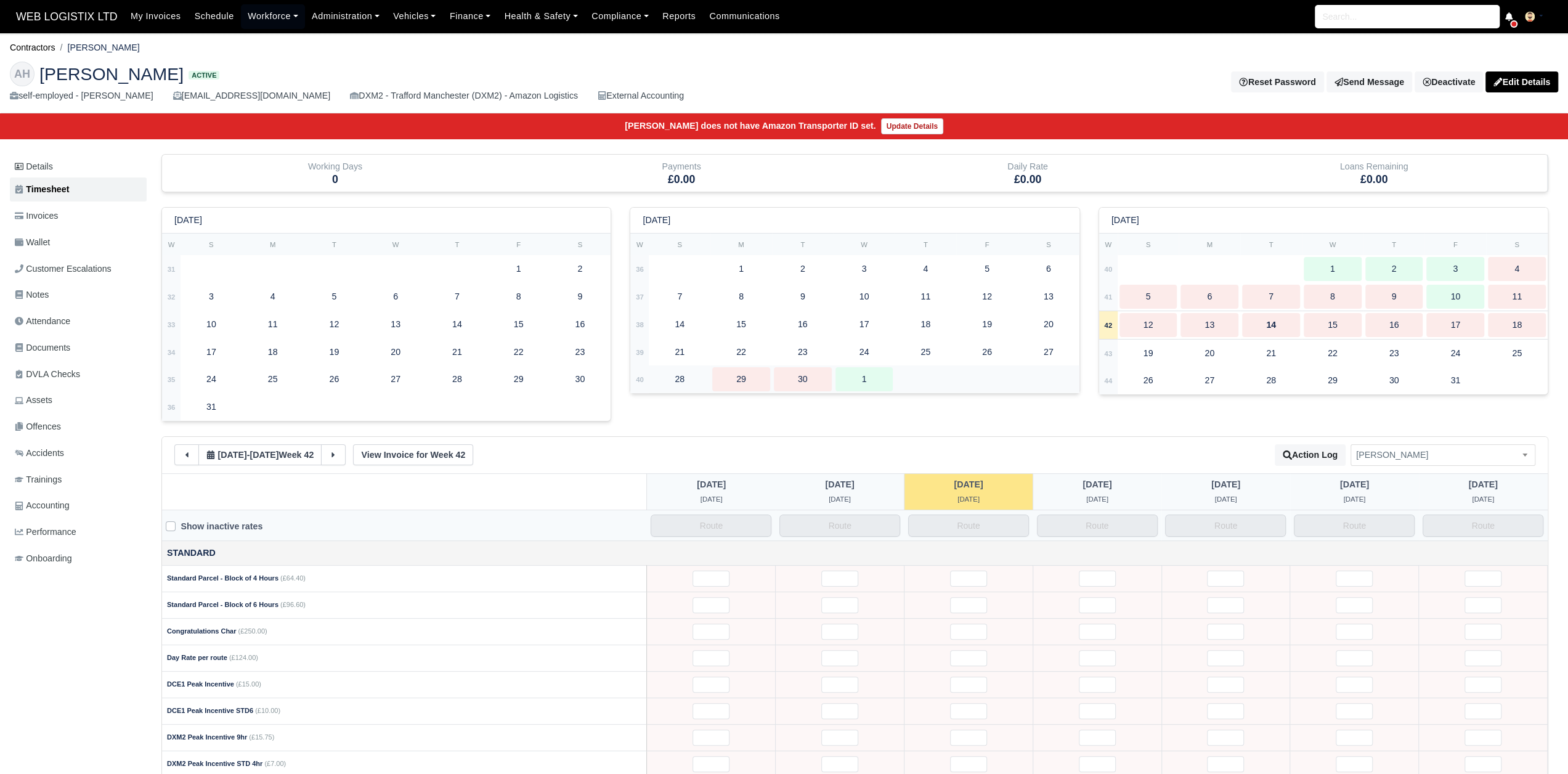
click at [902, 368] on td at bounding box center [987, 379] width 185 height 28
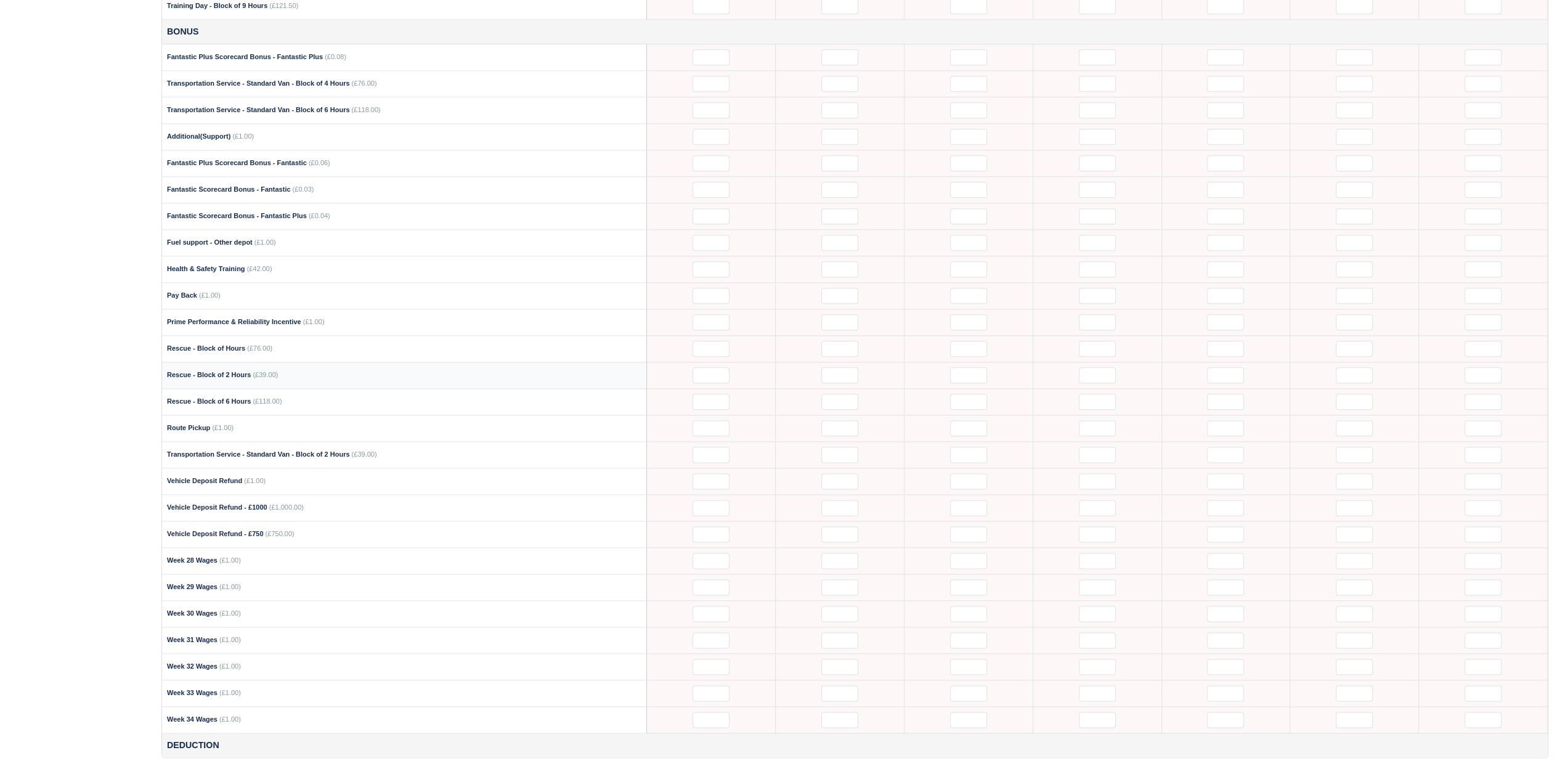
scroll to position [1312, 0]
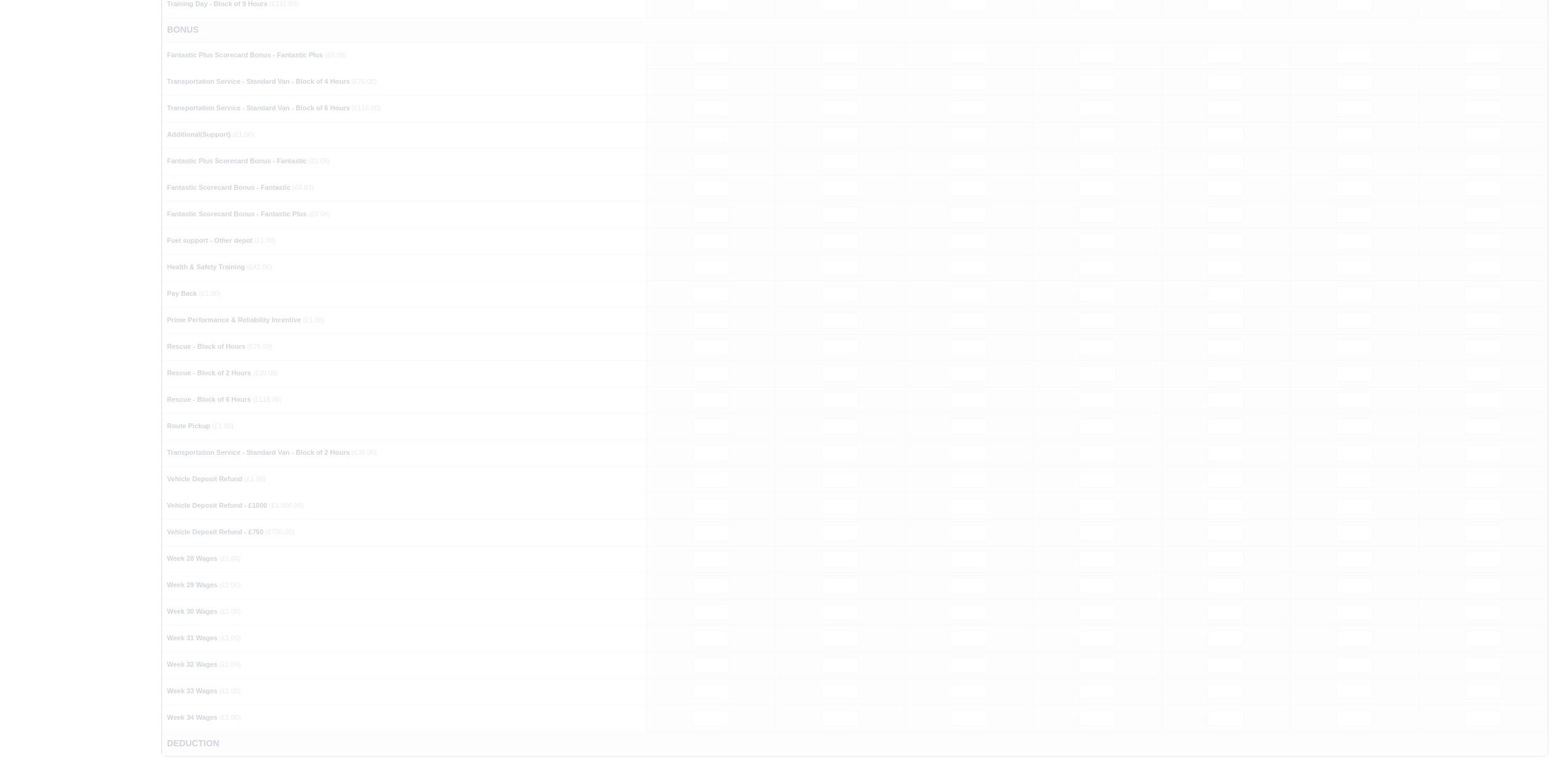
type input "1"
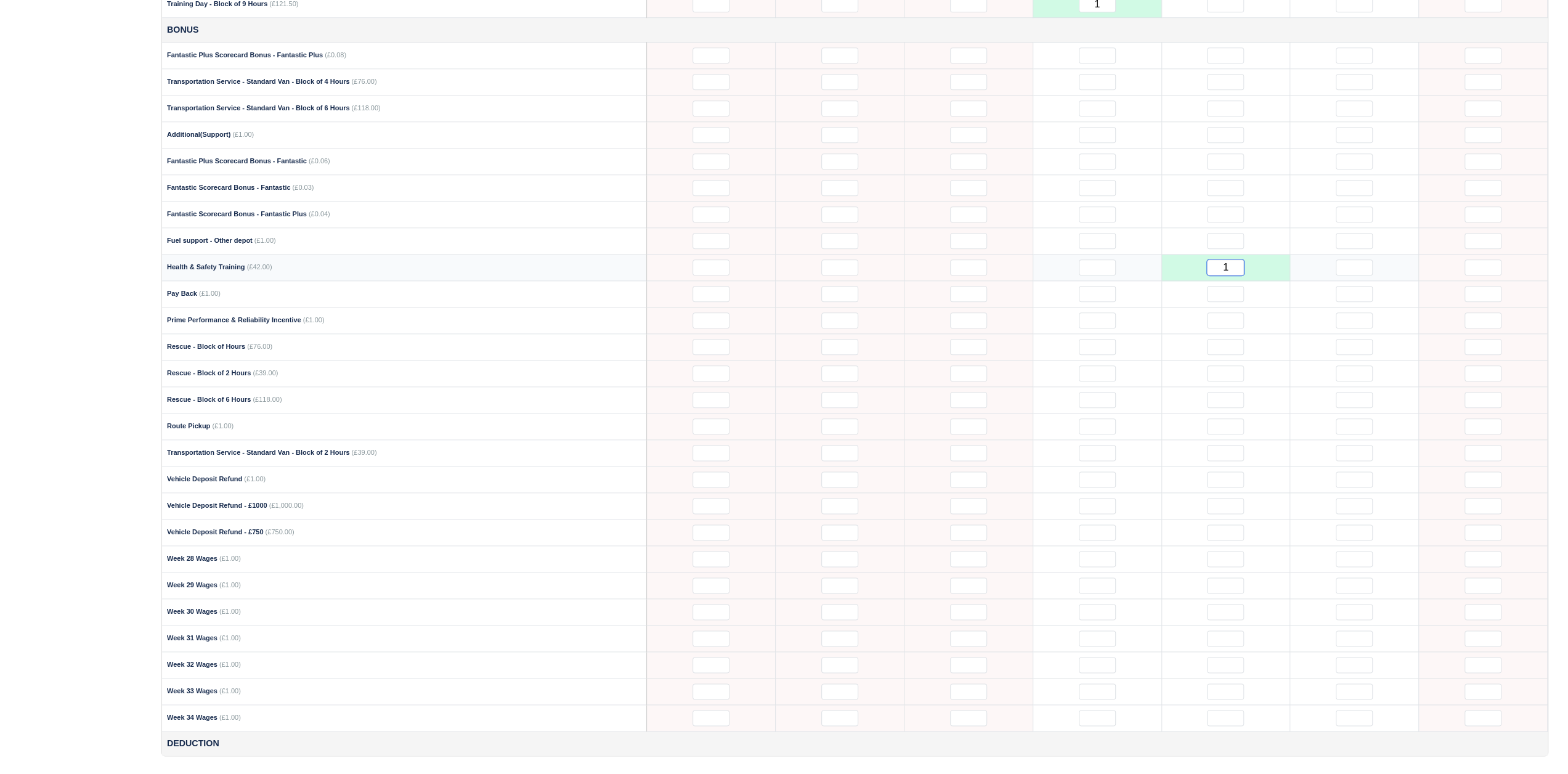
drag, startPoint x: 1221, startPoint y: 248, endPoint x: 1262, endPoint y: 243, distance: 41.3
click at [1262, 254] on td "1" at bounding box center [1226, 267] width 129 height 27
click at [1127, 96] on td at bounding box center [1097, 109] width 129 height 27
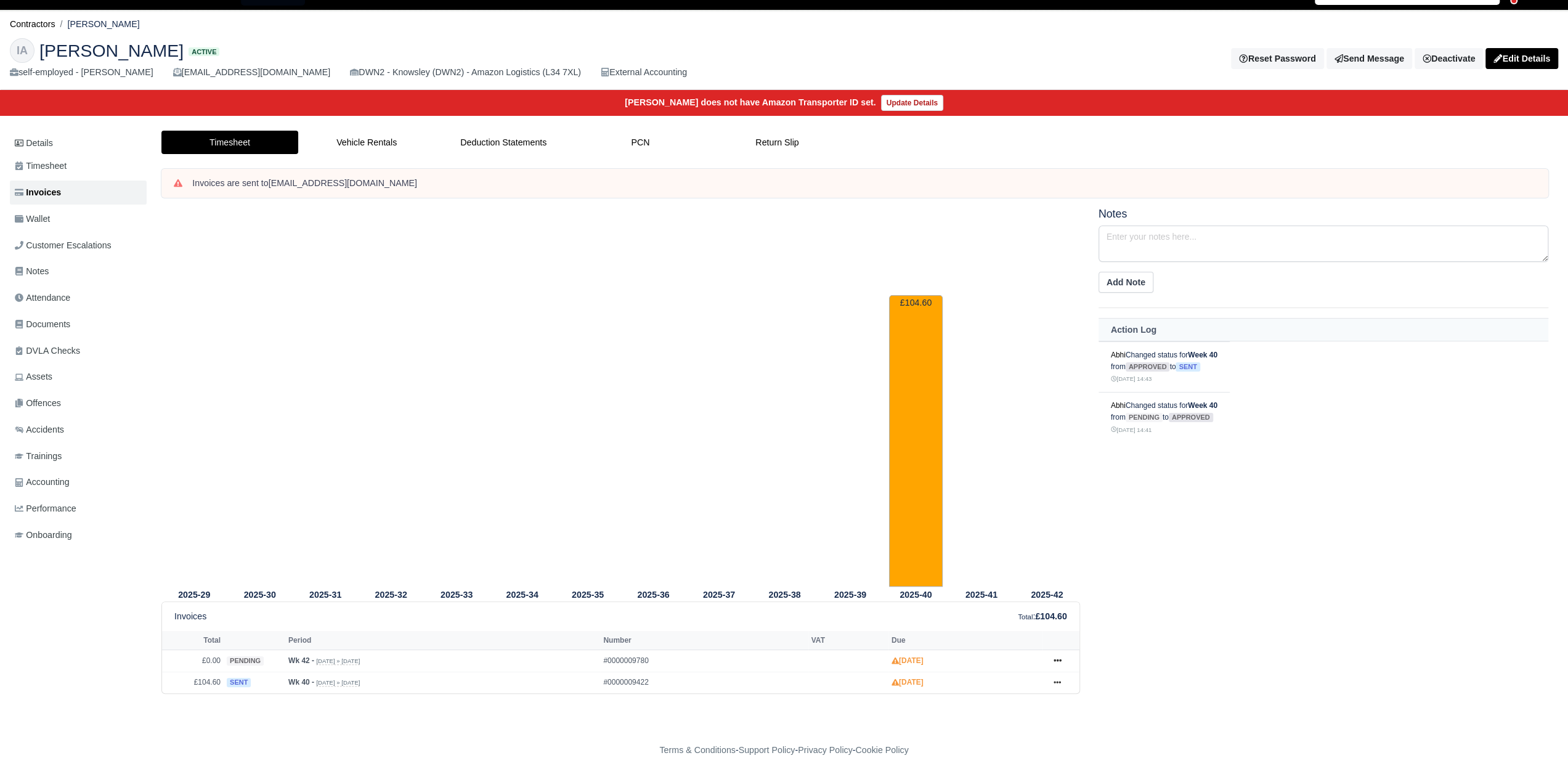
scroll to position [24, 0]
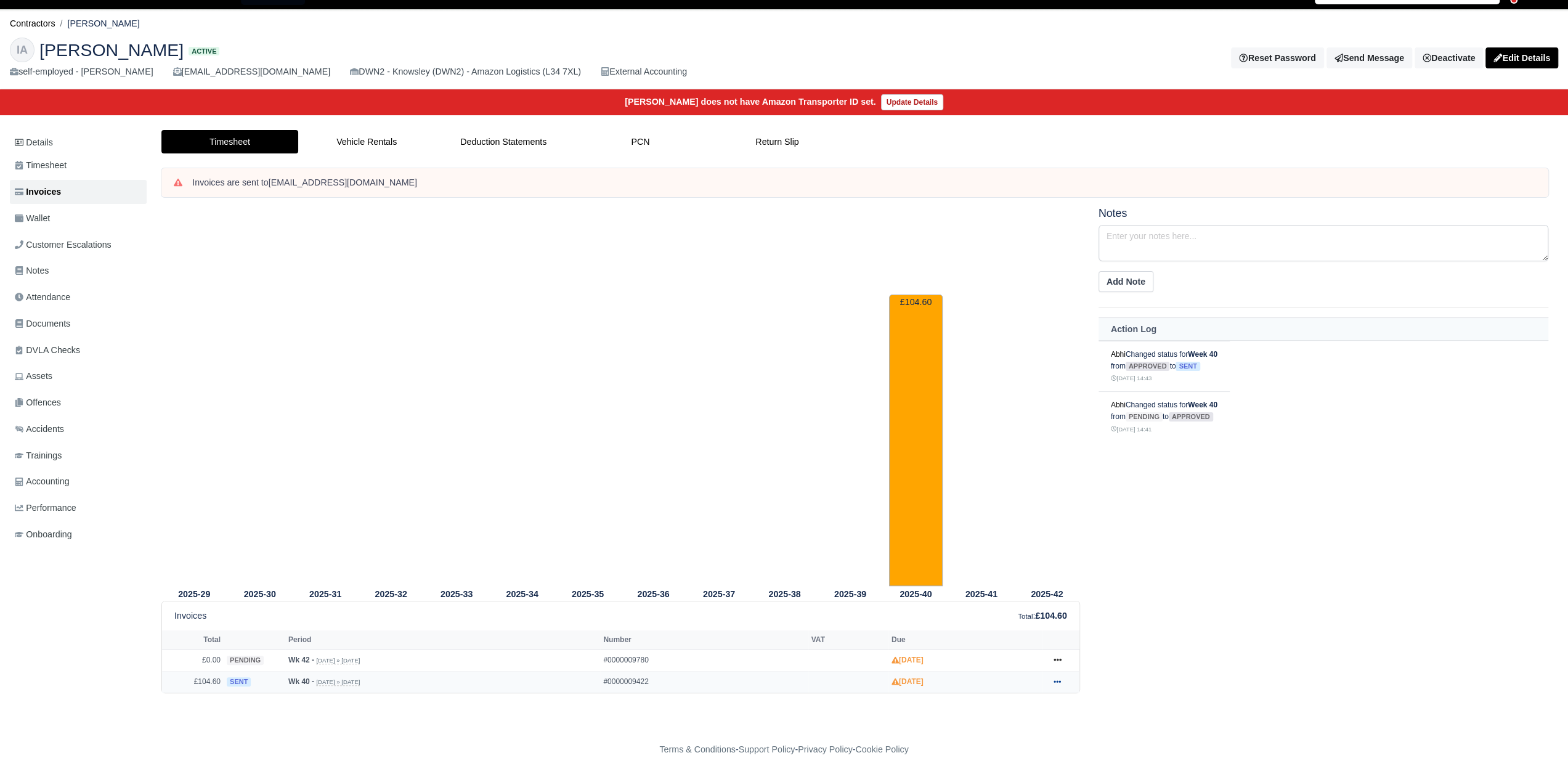
click at [1058, 679] on icon at bounding box center [1057, 681] width 7 height 7
click at [998, 497] on link "Show Invoice" at bounding box center [1011, 505] width 110 height 26
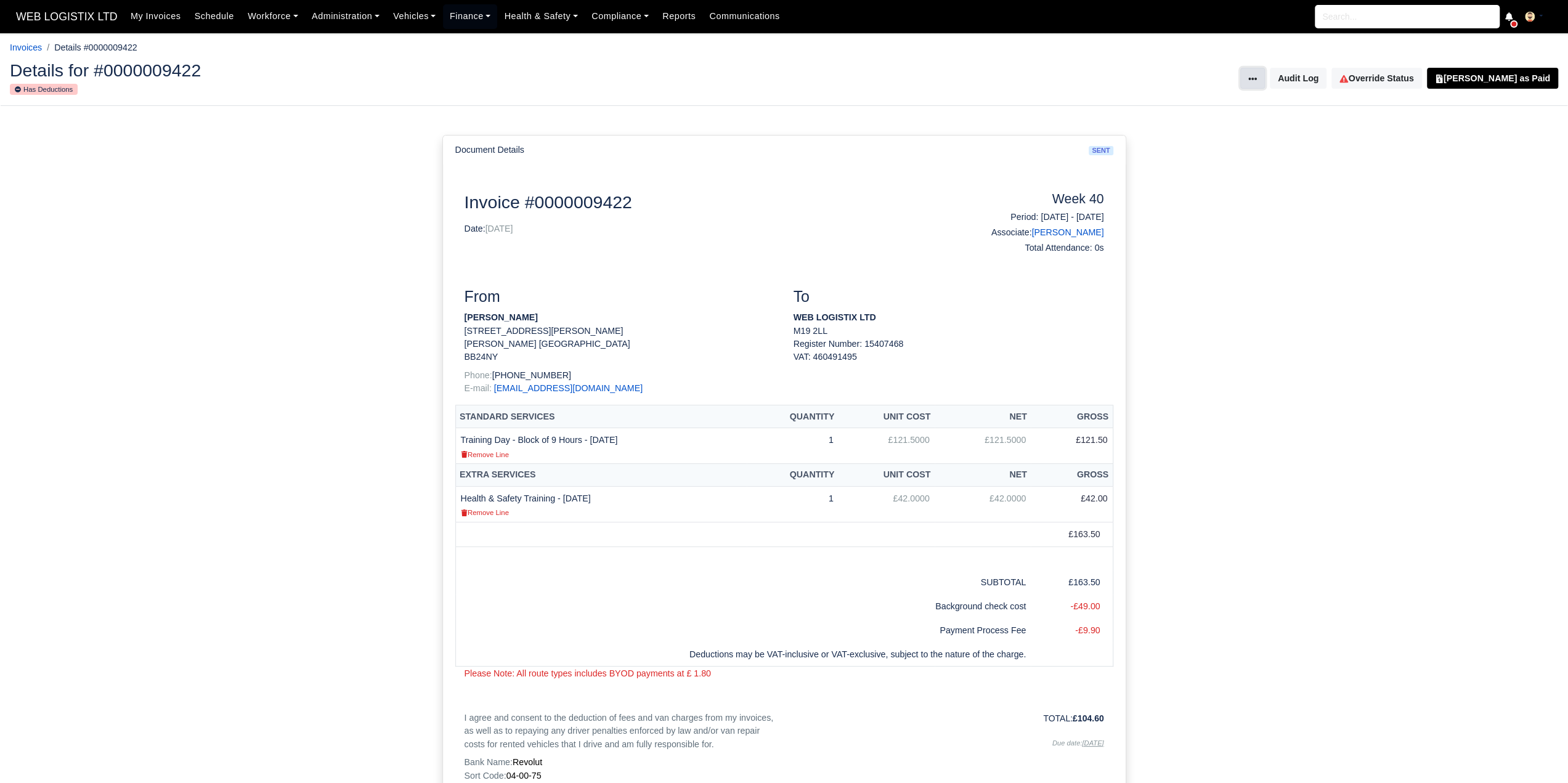
click at [1257, 76] on icon at bounding box center [1253, 79] width 9 height 9
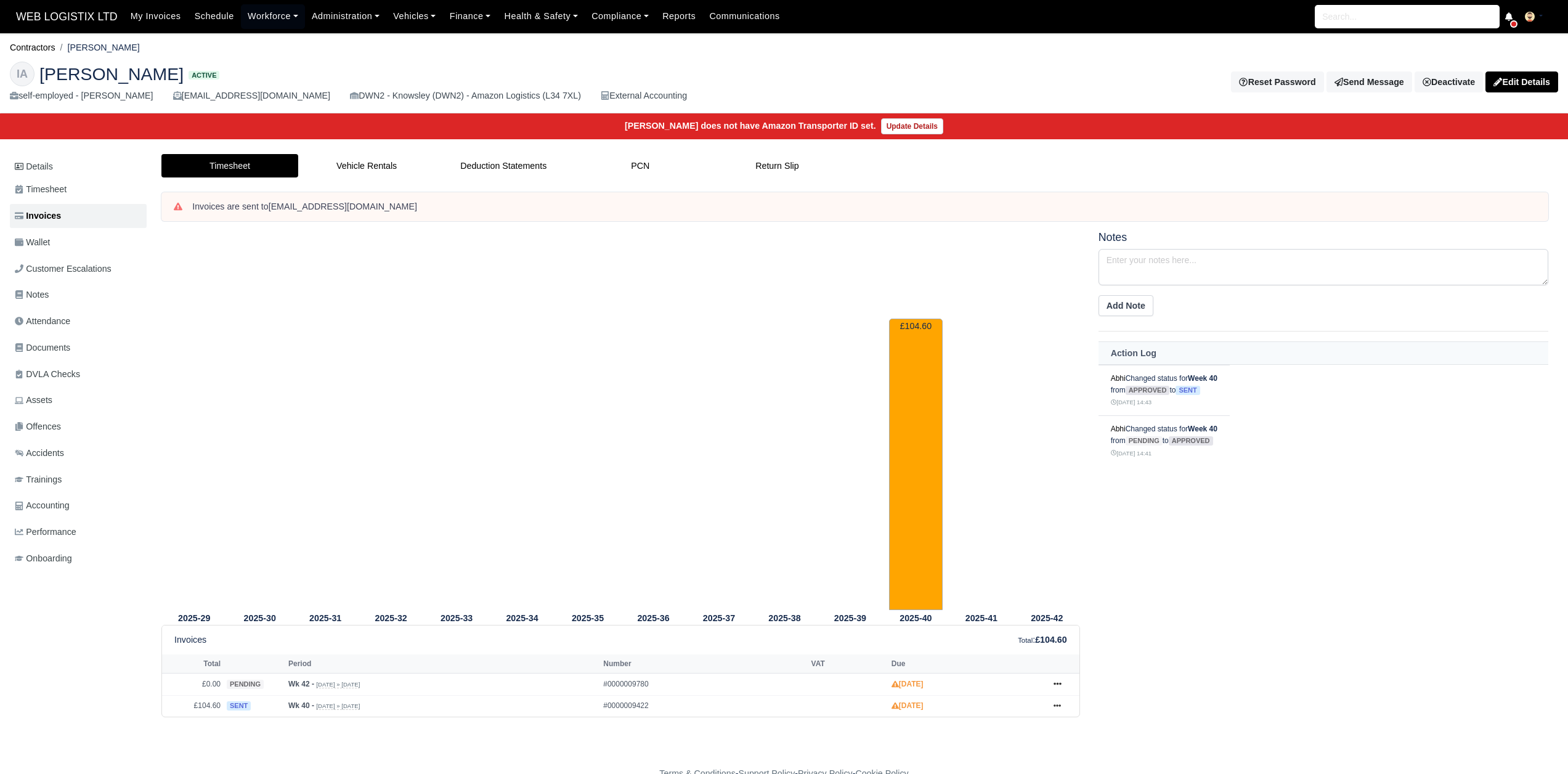
scroll to position [24, 0]
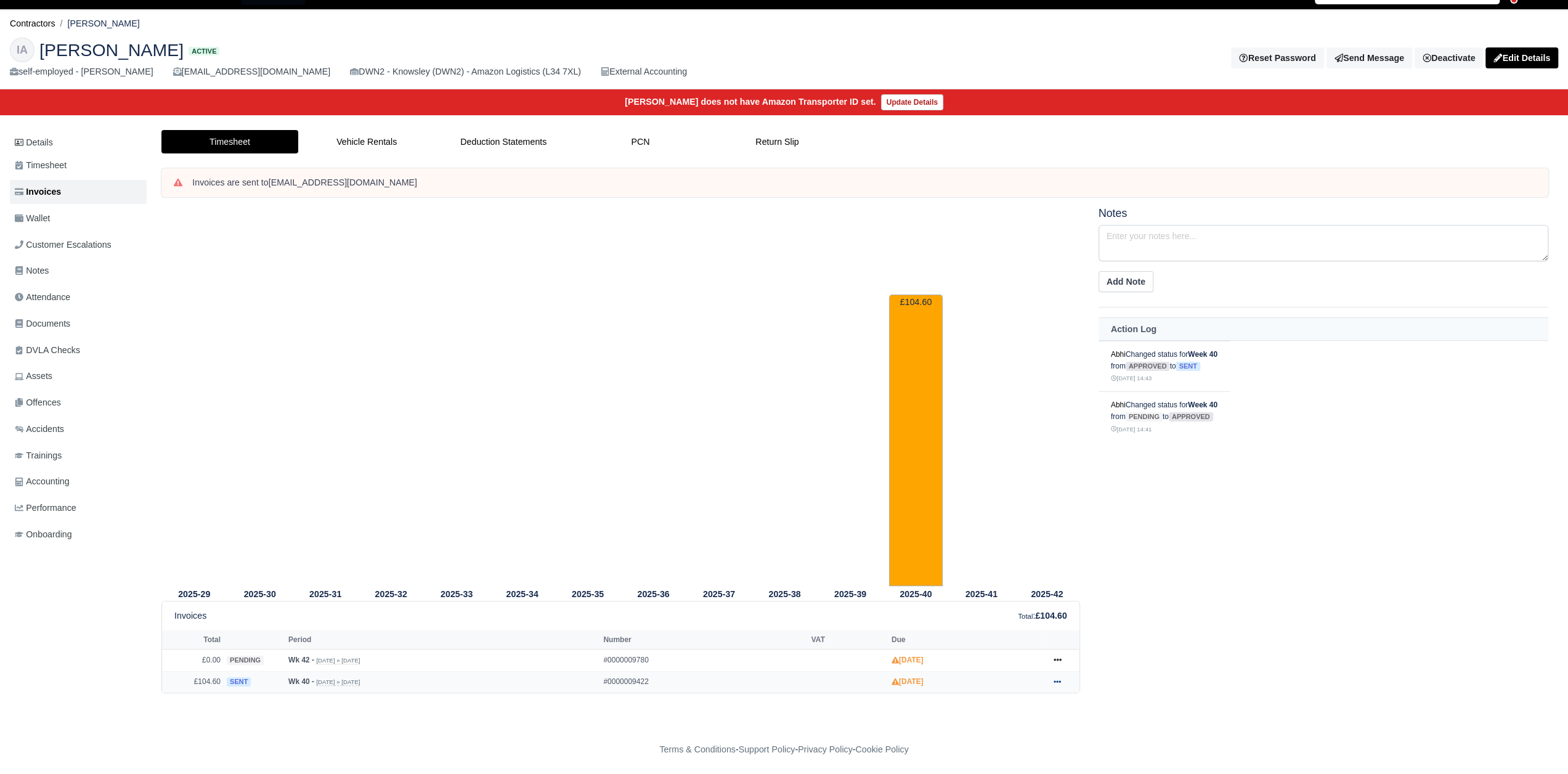
click at [1056, 681] on icon at bounding box center [1057, 681] width 7 height 7
click at [1046, 652] on link "Print" at bounding box center [1011, 661] width 110 height 26
click at [77, 164] on link "Timesheet" at bounding box center [78, 165] width 137 height 24
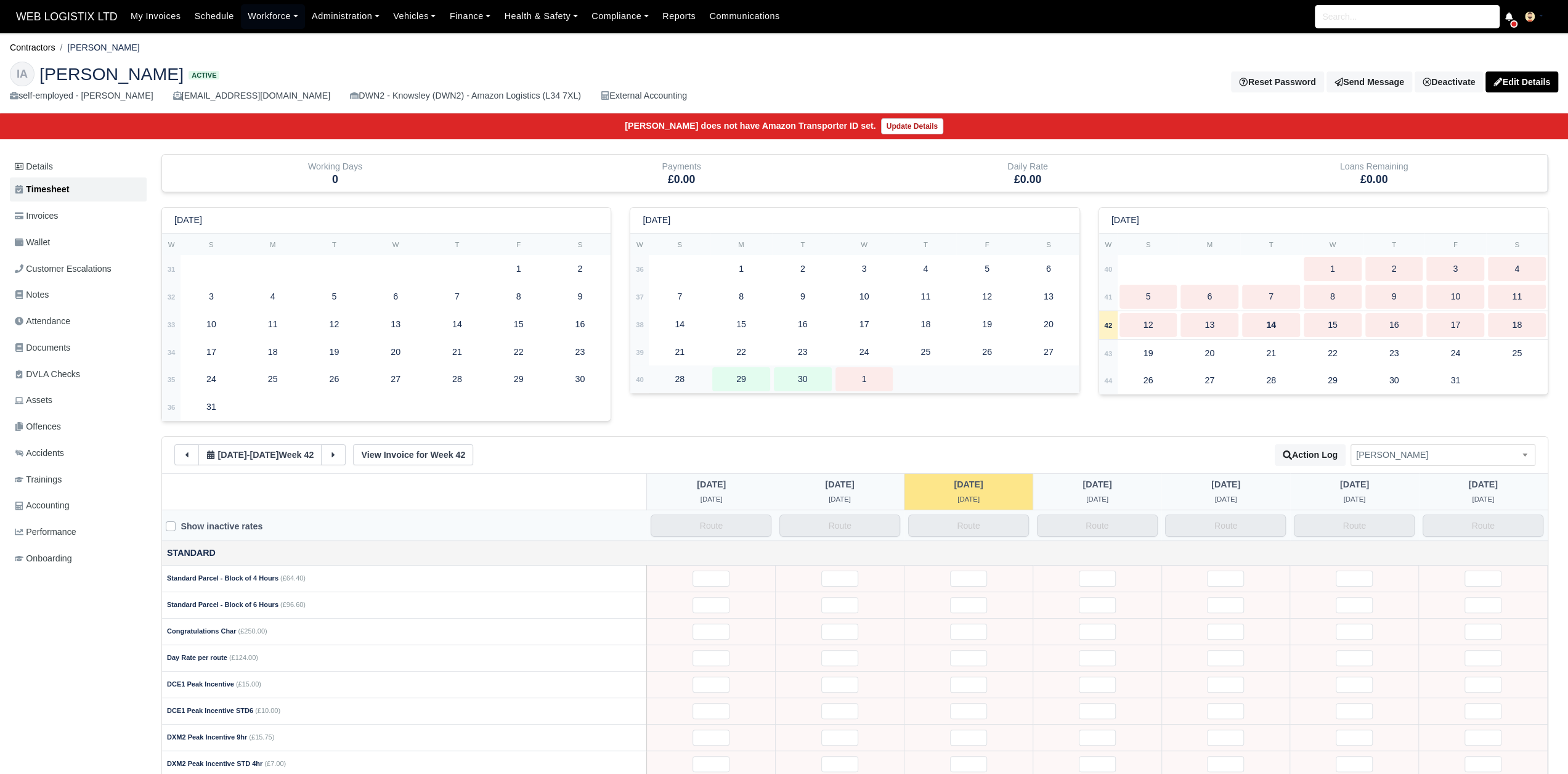
click at [935, 386] on td at bounding box center [987, 379] width 185 height 28
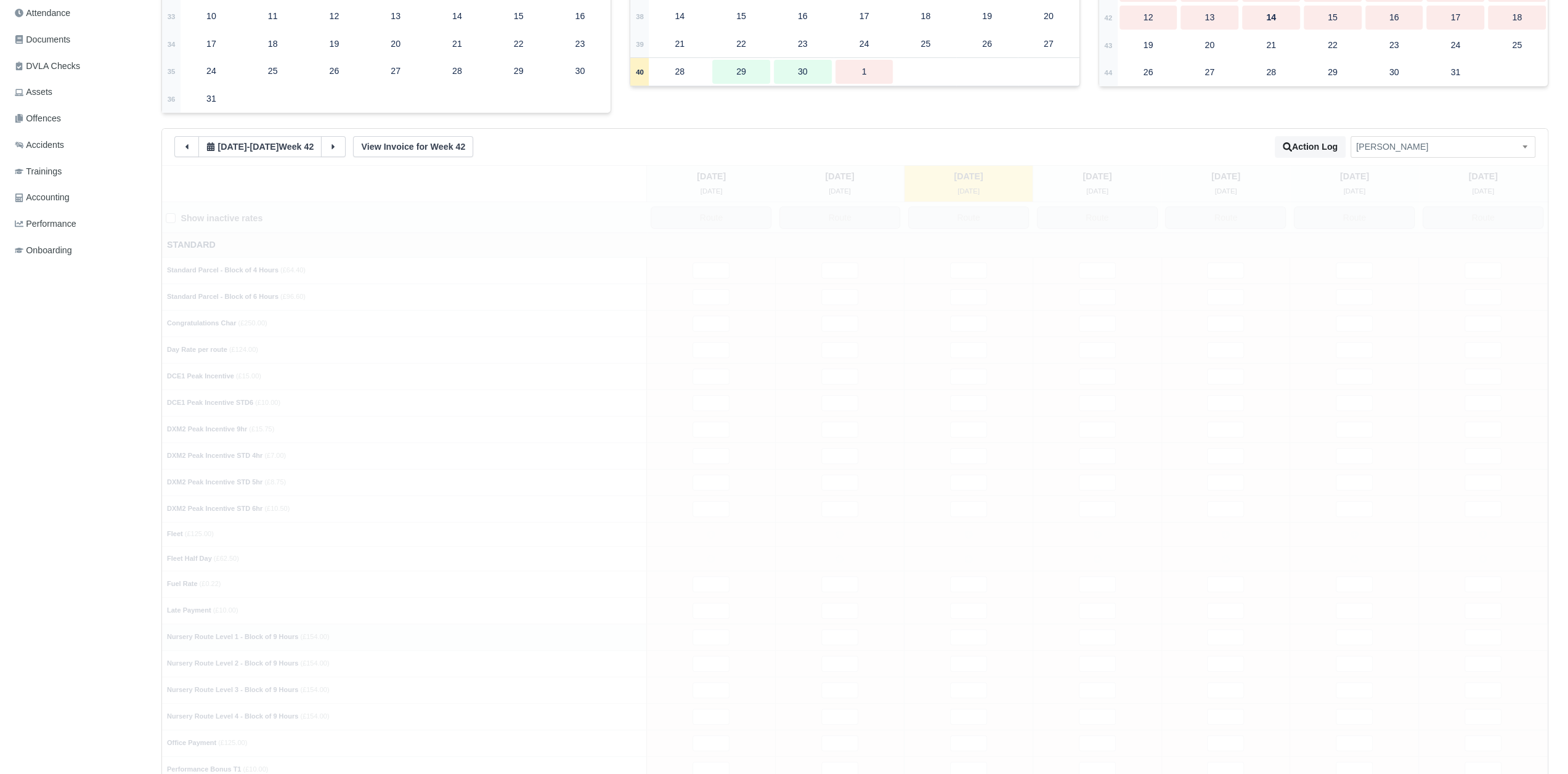
type input "1"
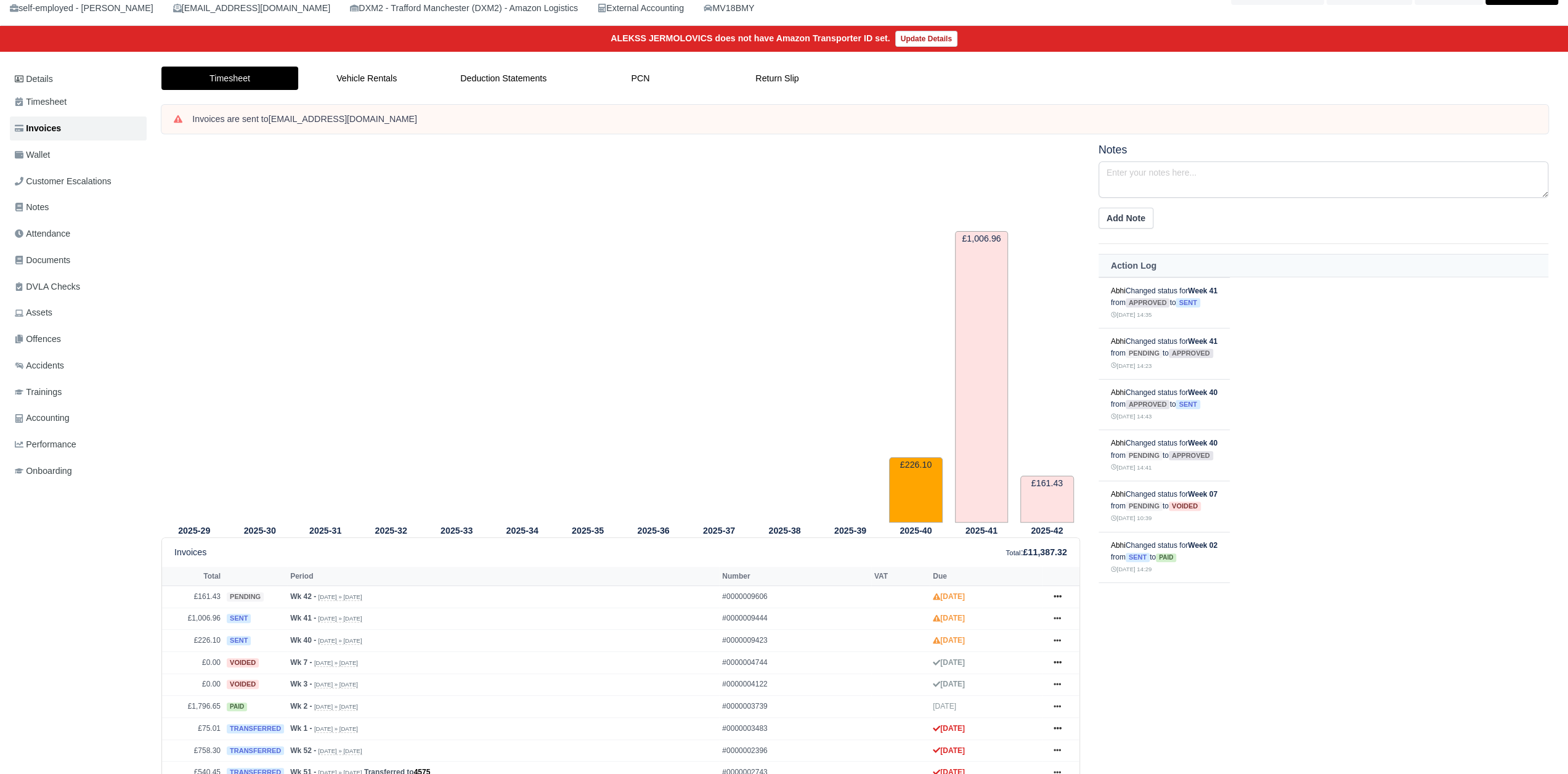
scroll to position [123, 0]
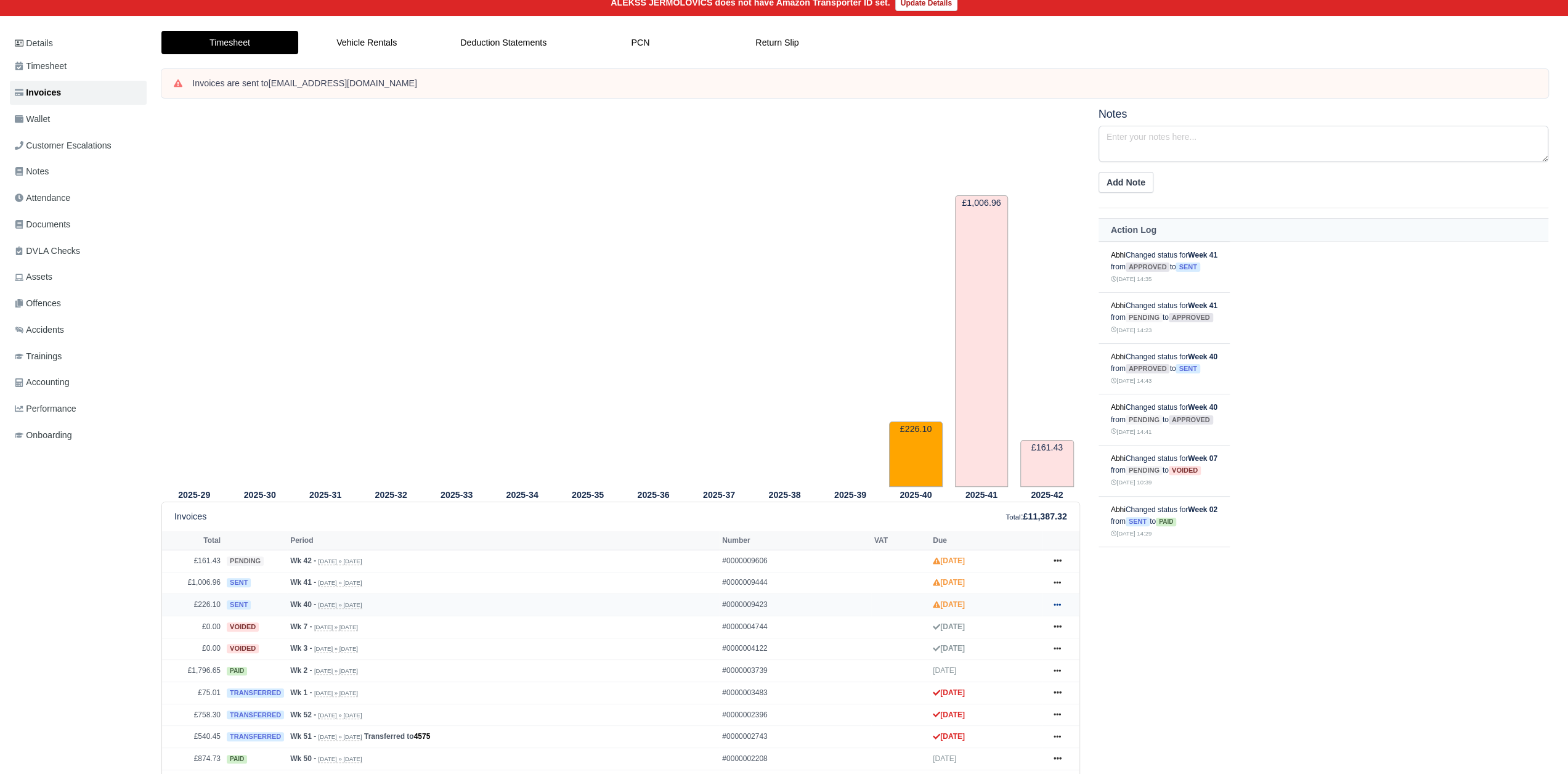
click at [1055, 603] on icon at bounding box center [1057, 604] width 7 height 7
click at [1018, 588] on link "Print" at bounding box center [1011, 585] width 110 height 26
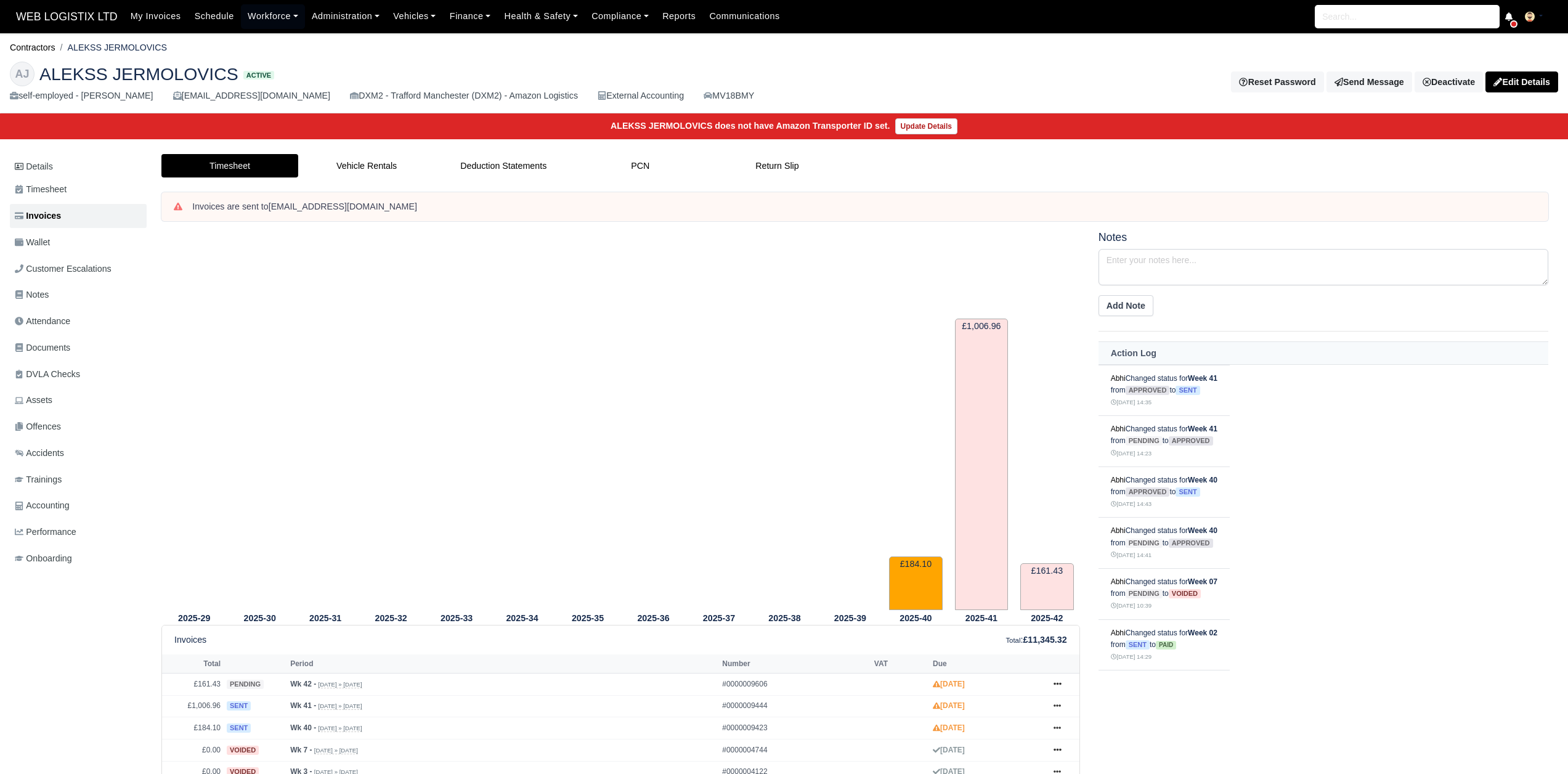
scroll to position [117, 0]
